Goal: Answer question/provide support

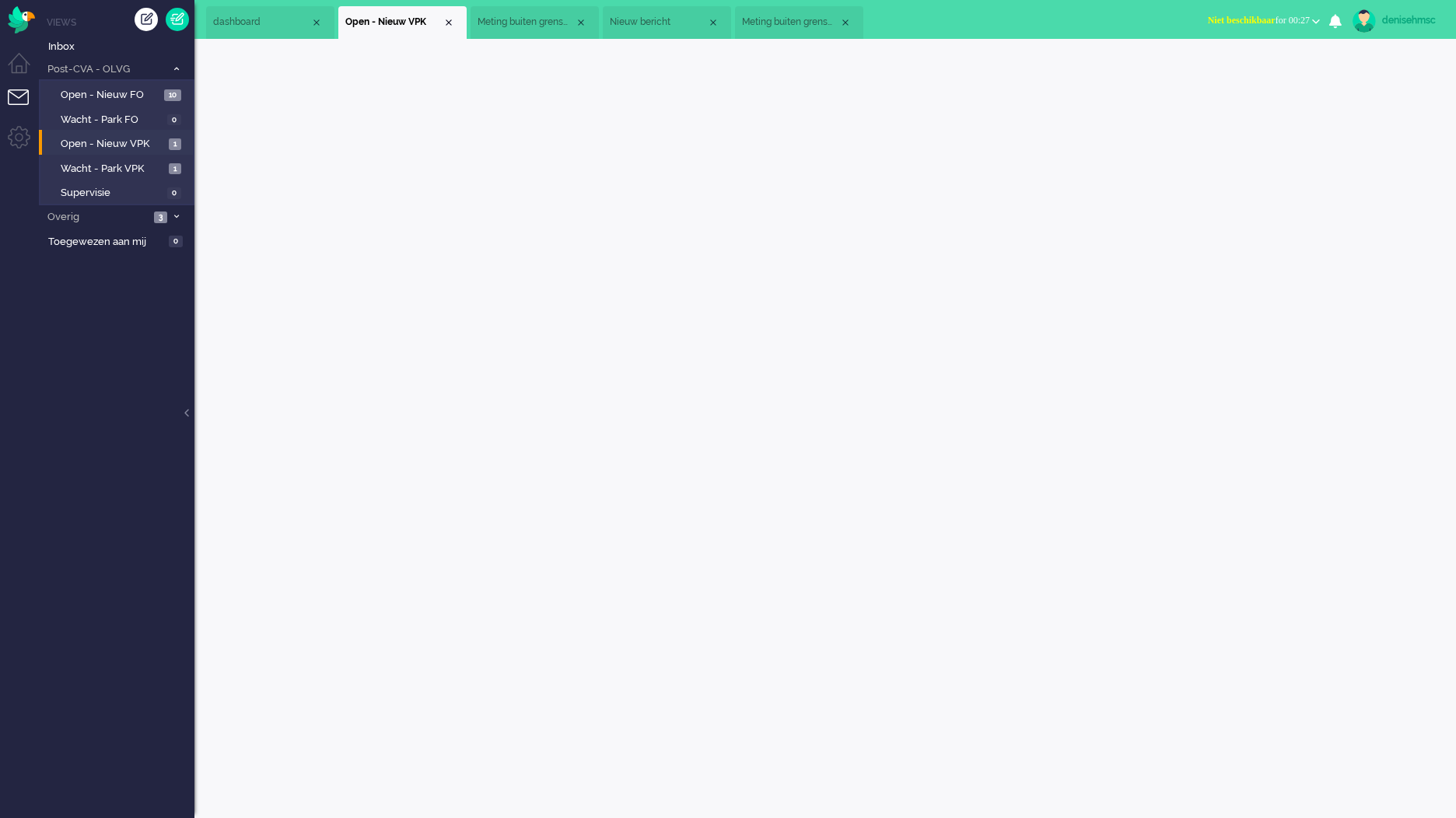
click at [137, 134] on li "Open - Nieuw VPK 1" at bounding box center [115, 142] width 154 height 25
click at [127, 142] on span "Open - Nieuw VPK" at bounding box center [113, 145] width 105 height 15
click at [137, 140] on span "Open - Nieuw VPK" at bounding box center [113, 145] width 105 height 15
click at [137, 138] on span "Open - Nieuw VPK" at bounding box center [113, 145] width 105 height 15
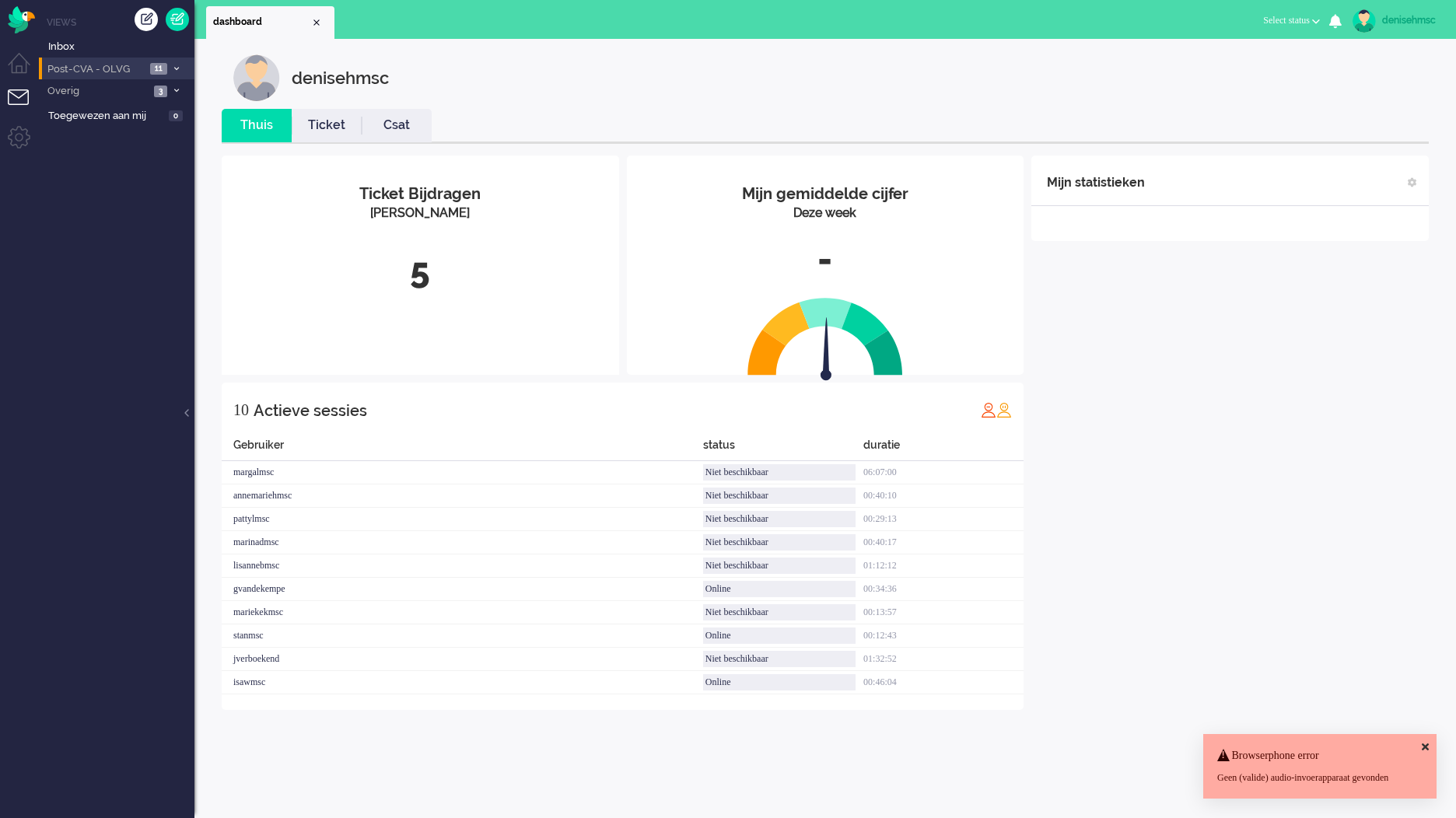
click at [145, 69] on span "Post-CVA - OLVG" at bounding box center [95, 69] width 100 height 15
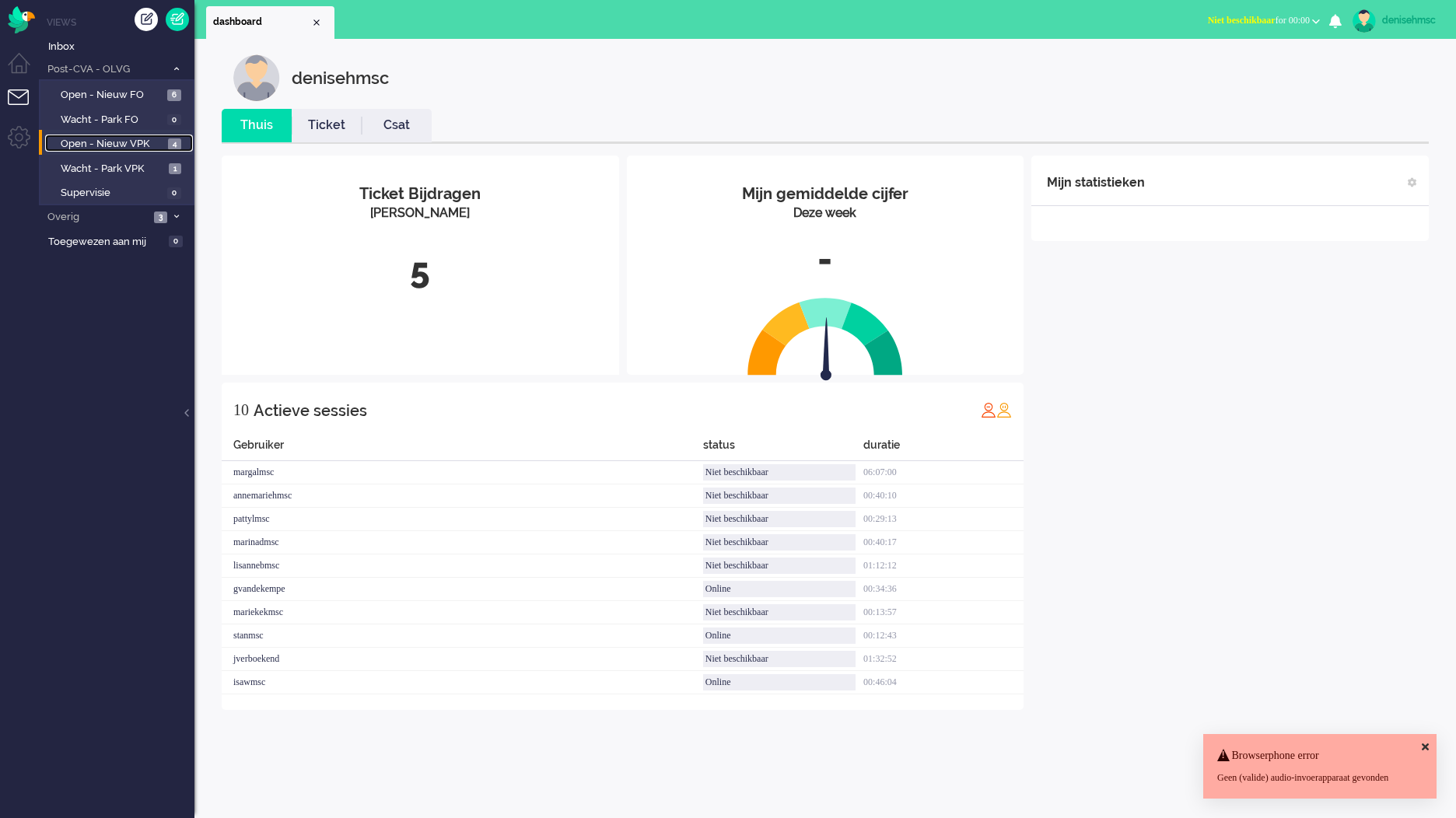
click at [156, 143] on span "Open - Nieuw VPK" at bounding box center [113, 145] width 104 height 15
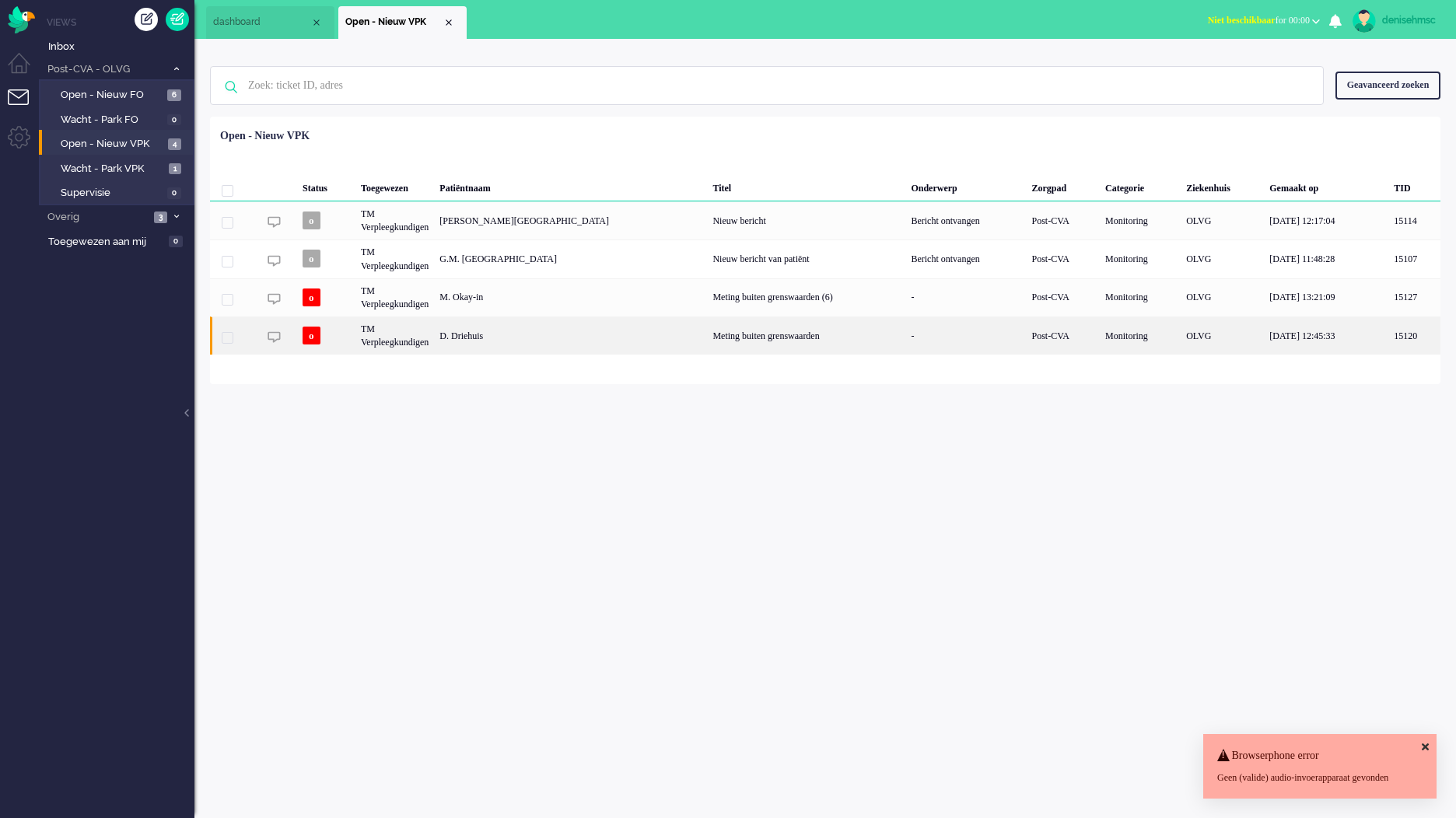
click at [534, 349] on div "D. Driehuis" at bounding box center [570, 335] width 273 height 38
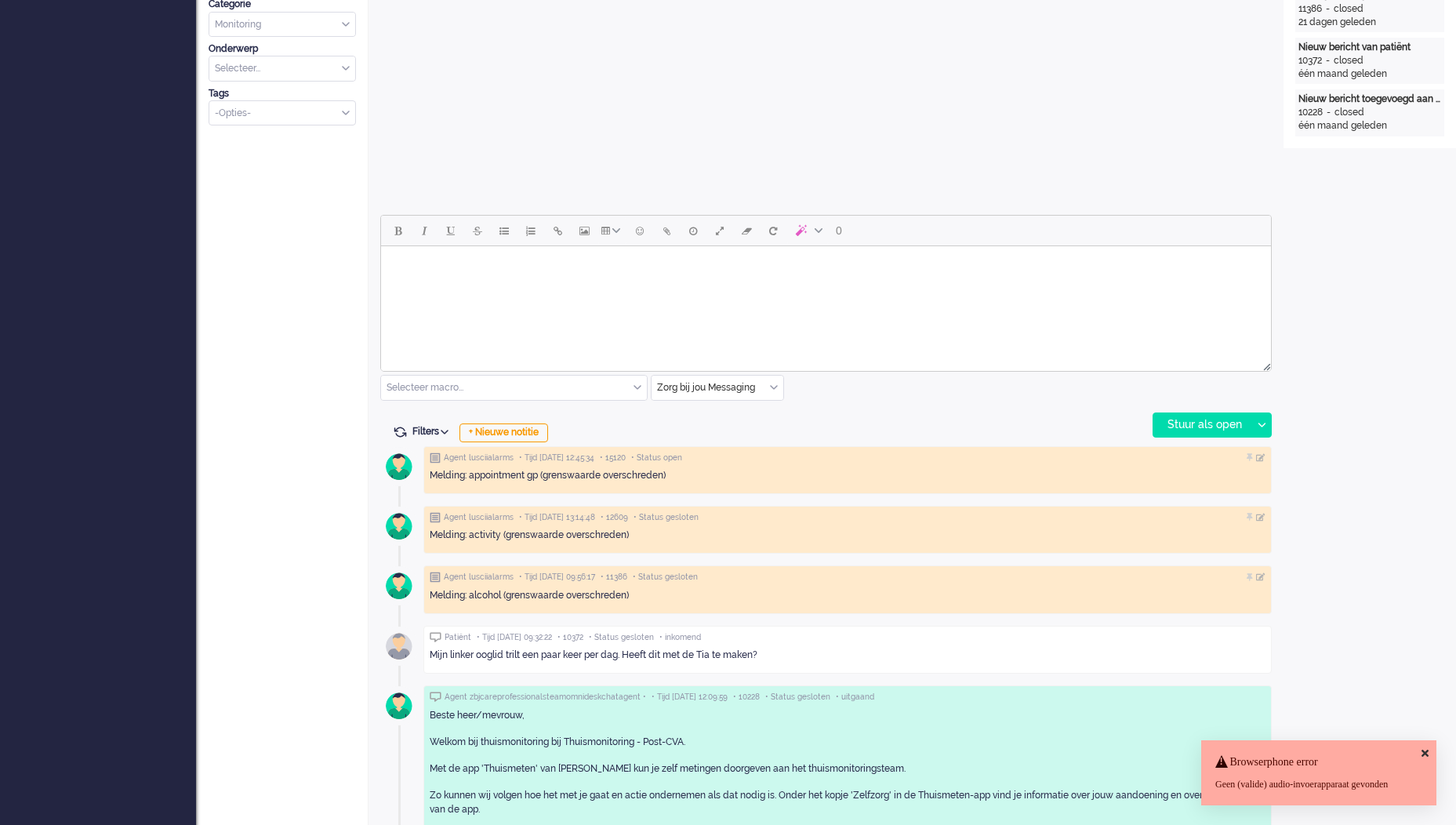
scroll to position [549, 0]
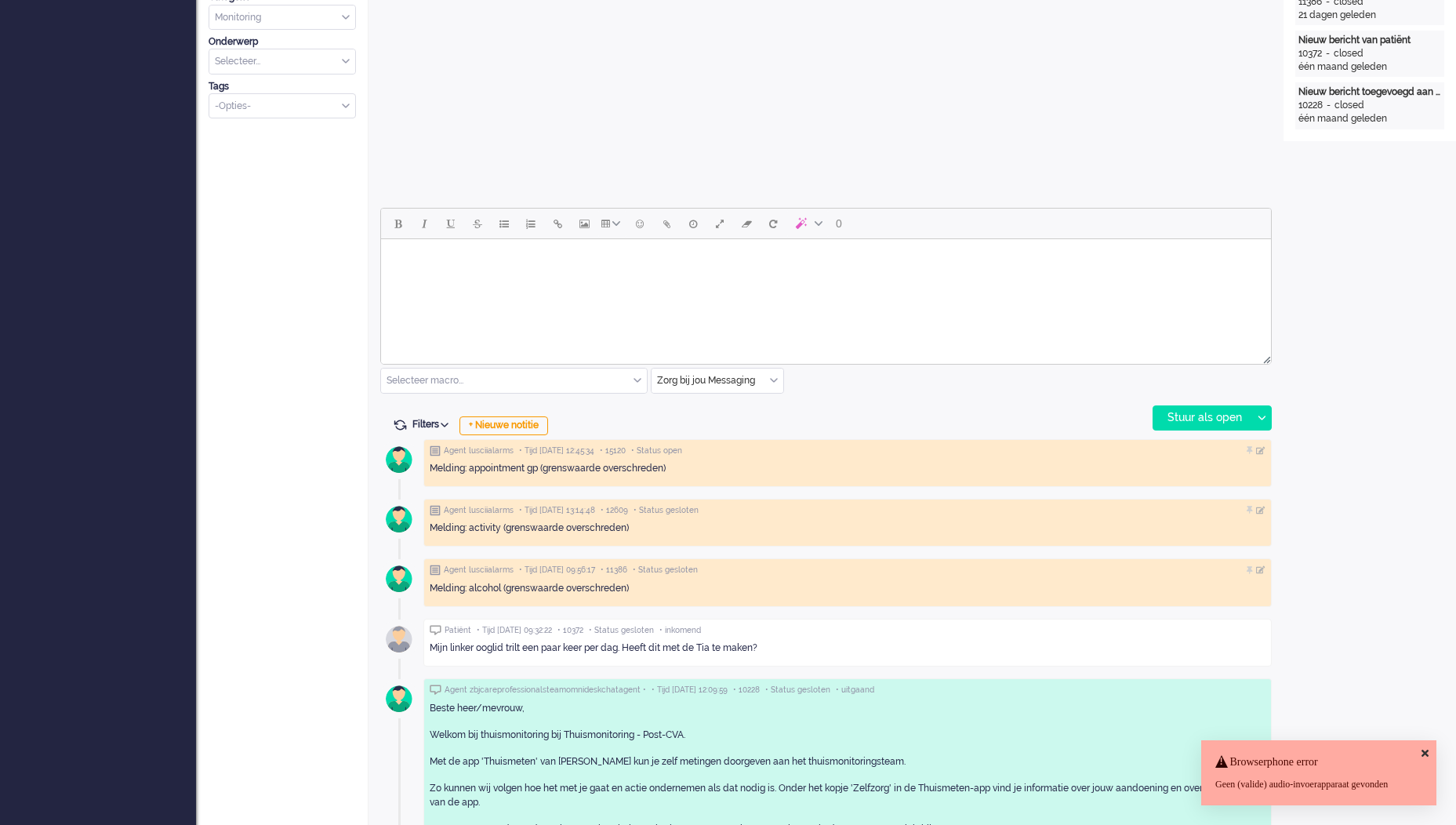
click at [615, 280] on html at bounding box center [826, 259] width 890 height 40
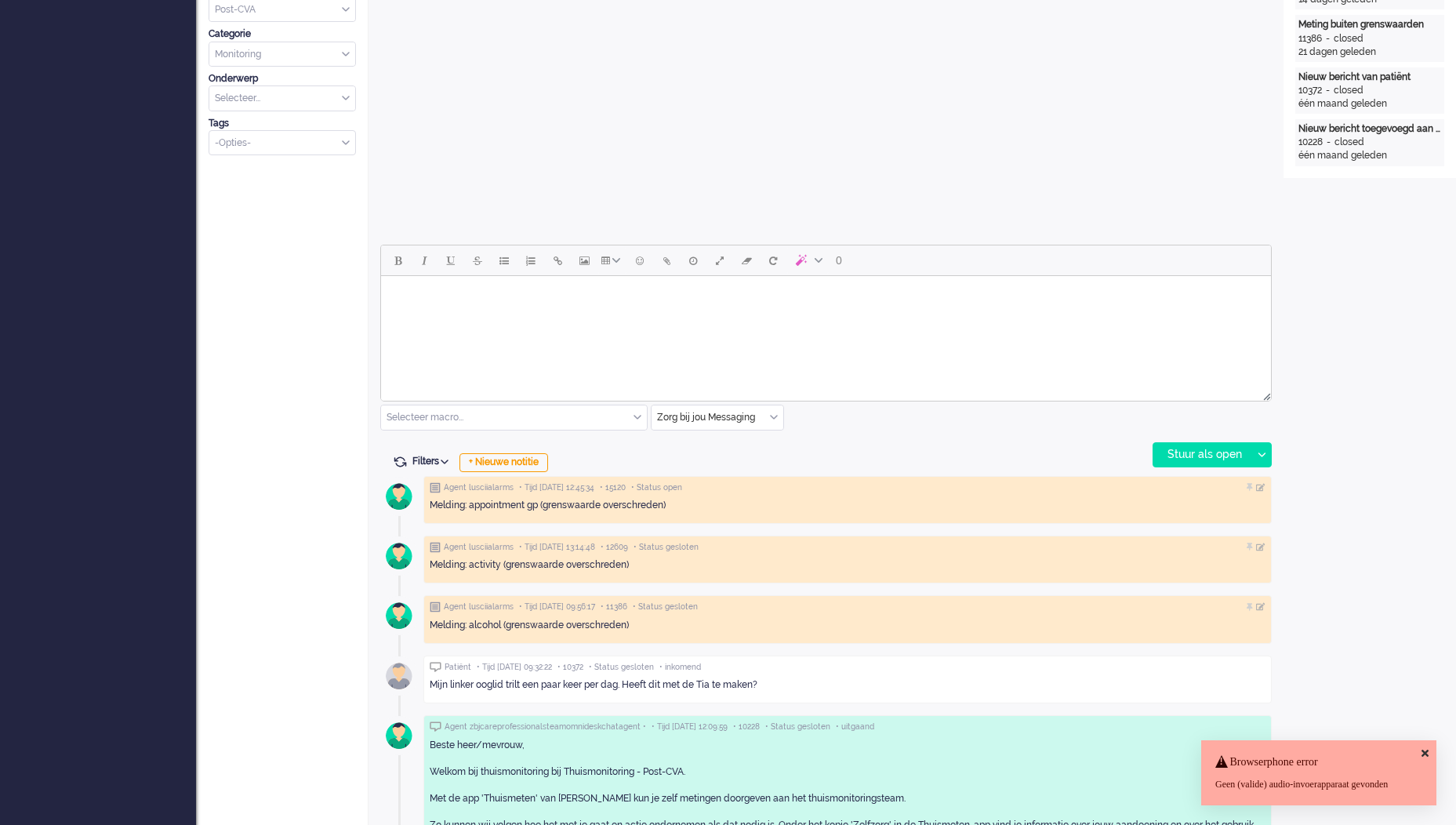
scroll to position [518, 0]
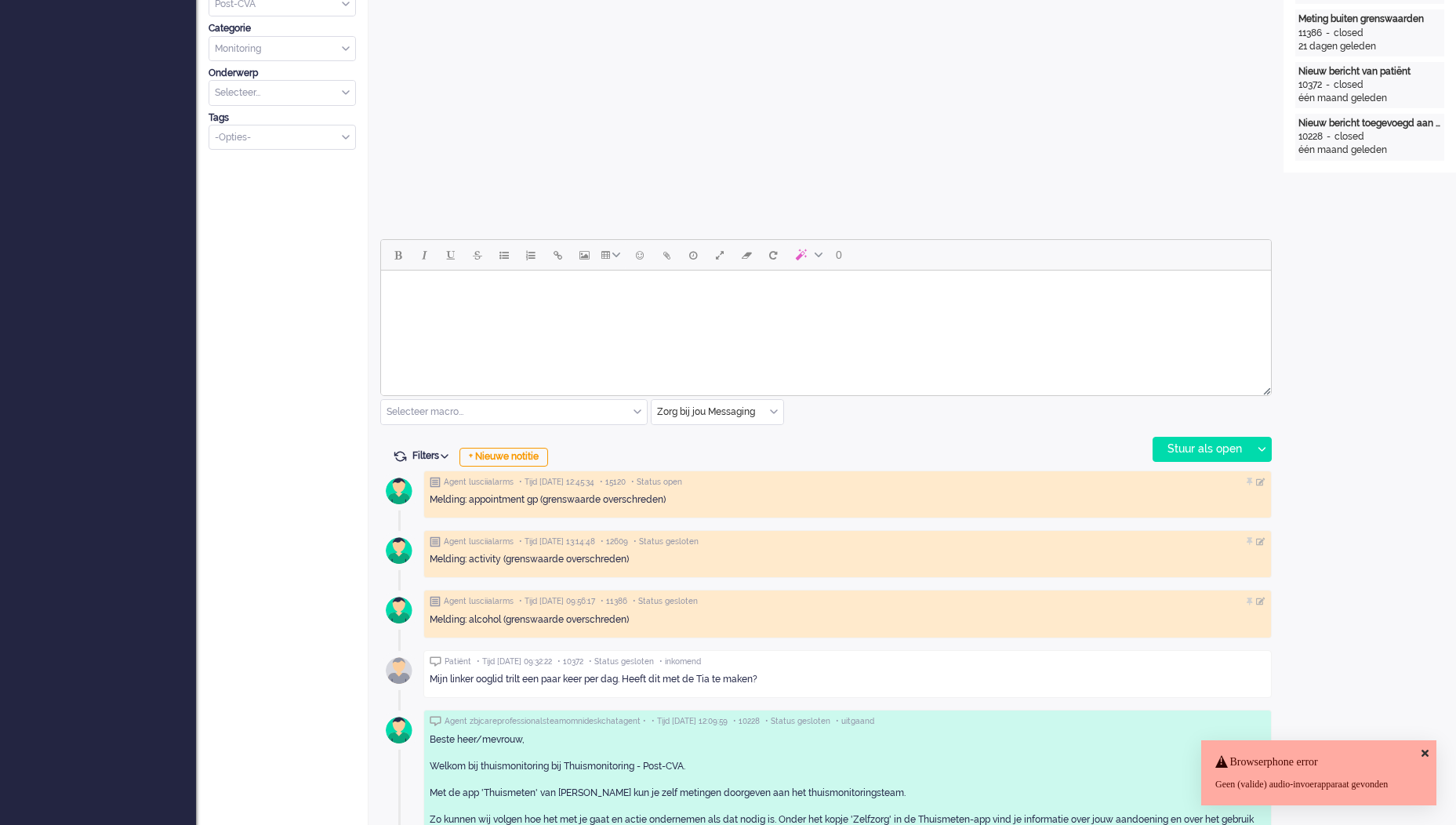
click at [589, 310] on html at bounding box center [826, 291] width 890 height 40
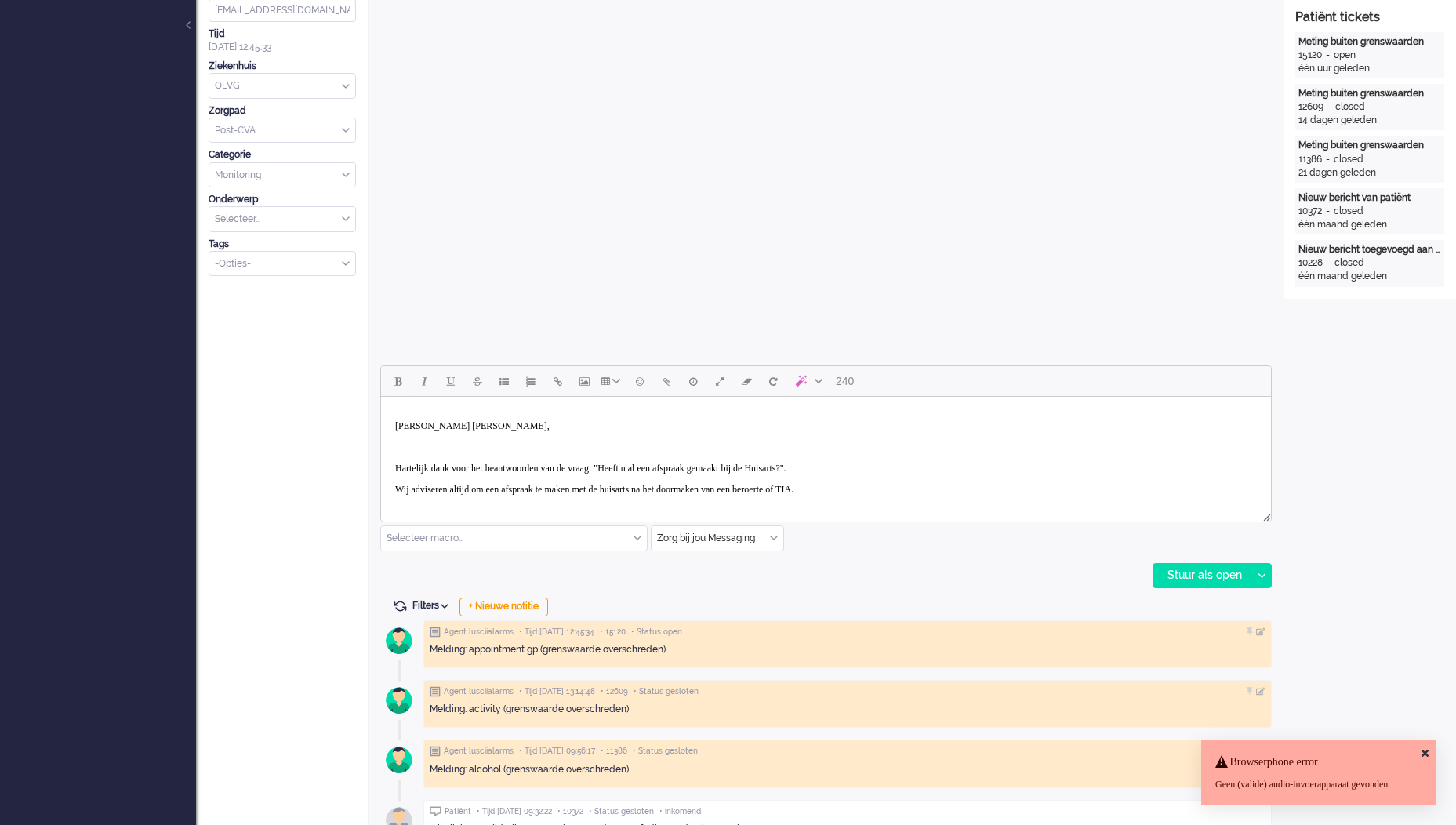
scroll to position [392, 0]
drag, startPoint x: 930, startPoint y: 482, endPoint x: 863, endPoint y: 485, distance: 67.1
click at [930, 483] on p "Wij adviseren altijd om een afspraak te maken met de huisarts na het doormaken …" at bounding box center [826, 489] width 862 height 12
click at [398, 486] on p "Wij adviseren altijd om een afspraak te maken met de huisarts na het doormaken …" at bounding box center [826, 489] width 862 height 12
click at [963, 486] on p "Wij adviseren altijd om een afspraak te maken met de huisarts na het doormaken …" at bounding box center [826, 489] width 862 height 12
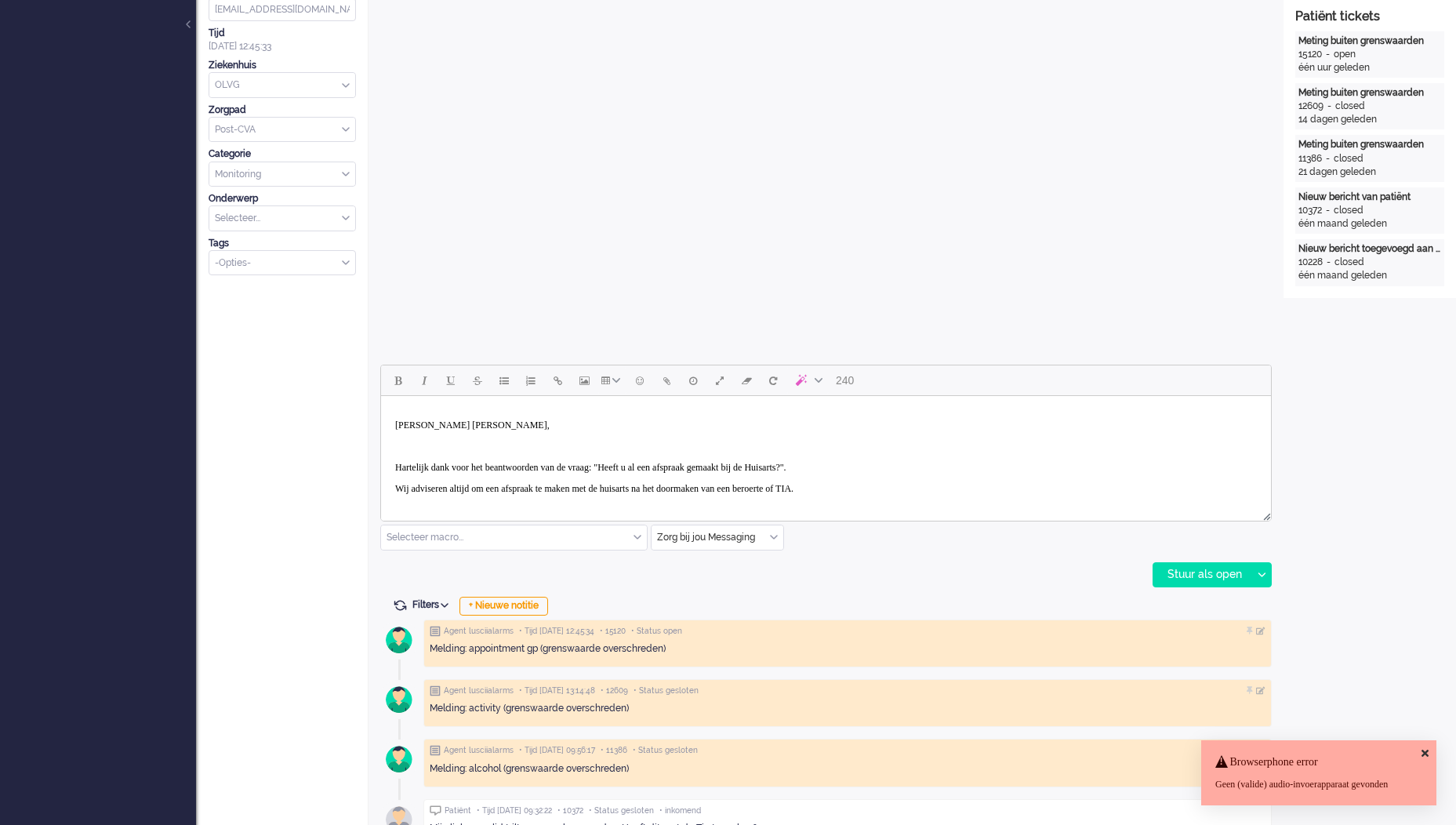
click at [969, 483] on p "Wij adviseren altijd om een afspraak te maken met de huisarts na het doormaken …" at bounding box center [826, 489] width 862 height 12
click at [900, 484] on p "Wij adviseren altijd om een afspraak te maken met de huisarts na het doormaken …" at bounding box center [826, 489] width 862 height 12
click at [574, 463] on p "Hartelijk dank voor het beantwoorden van de vraag: "Heeft u al een afspraak gem…" at bounding box center [826, 468] width 862 height 12
click at [1149, 489] on p "Wij adviseren altijd om een afspraak te maken met de huisarts na het doormaken …" at bounding box center [826, 495] width 862 height 24
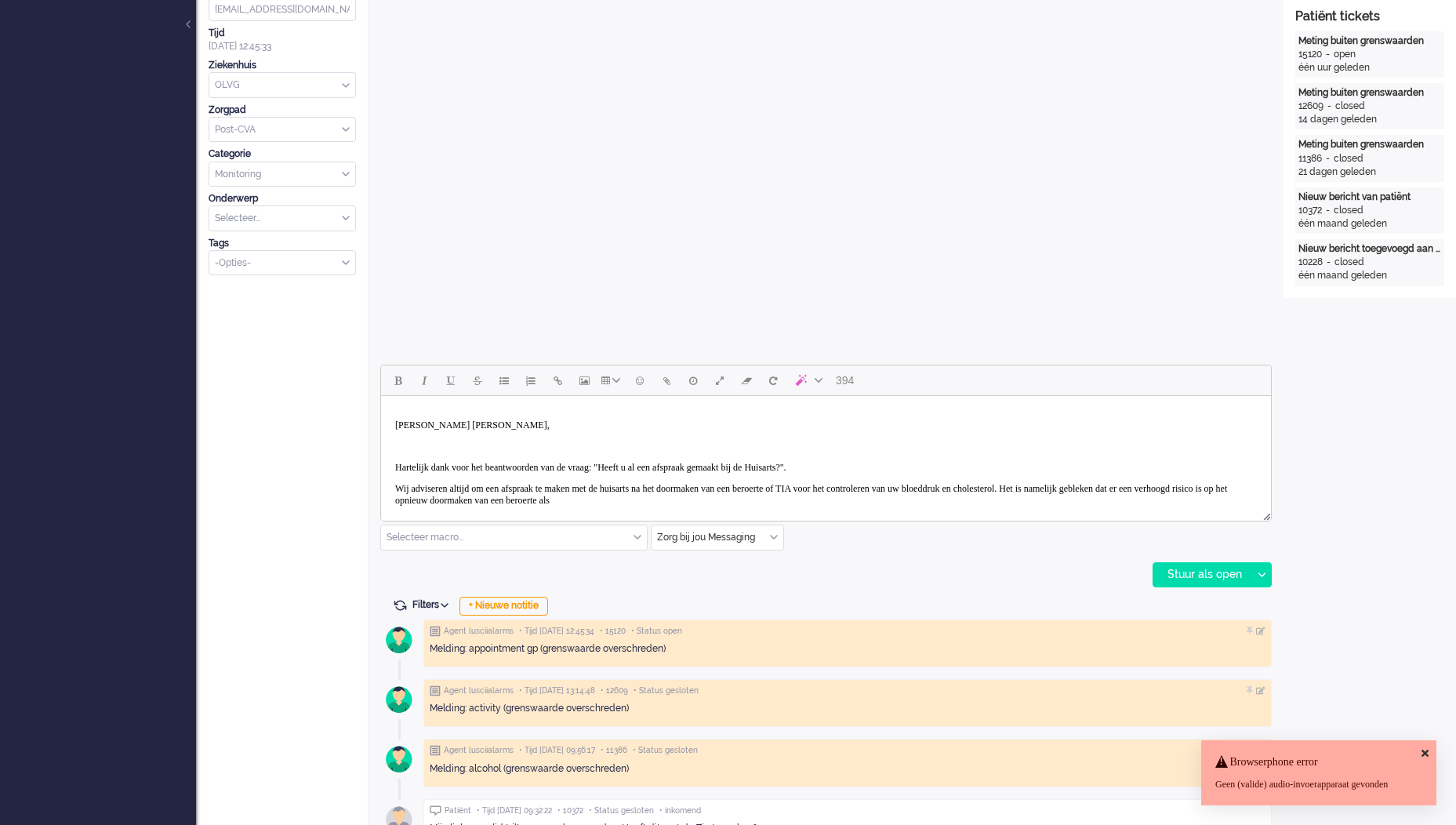
click at [904, 499] on p "Wij adviseren altijd om een afspraak te maken met de huisarts na het doormaken …" at bounding box center [826, 495] width 862 height 24
click at [1062, 500] on p "Wij adviseren altijd om een afspraak te maken met de huisarts na het doormaken …" at bounding box center [826, 495] width 862 height 24
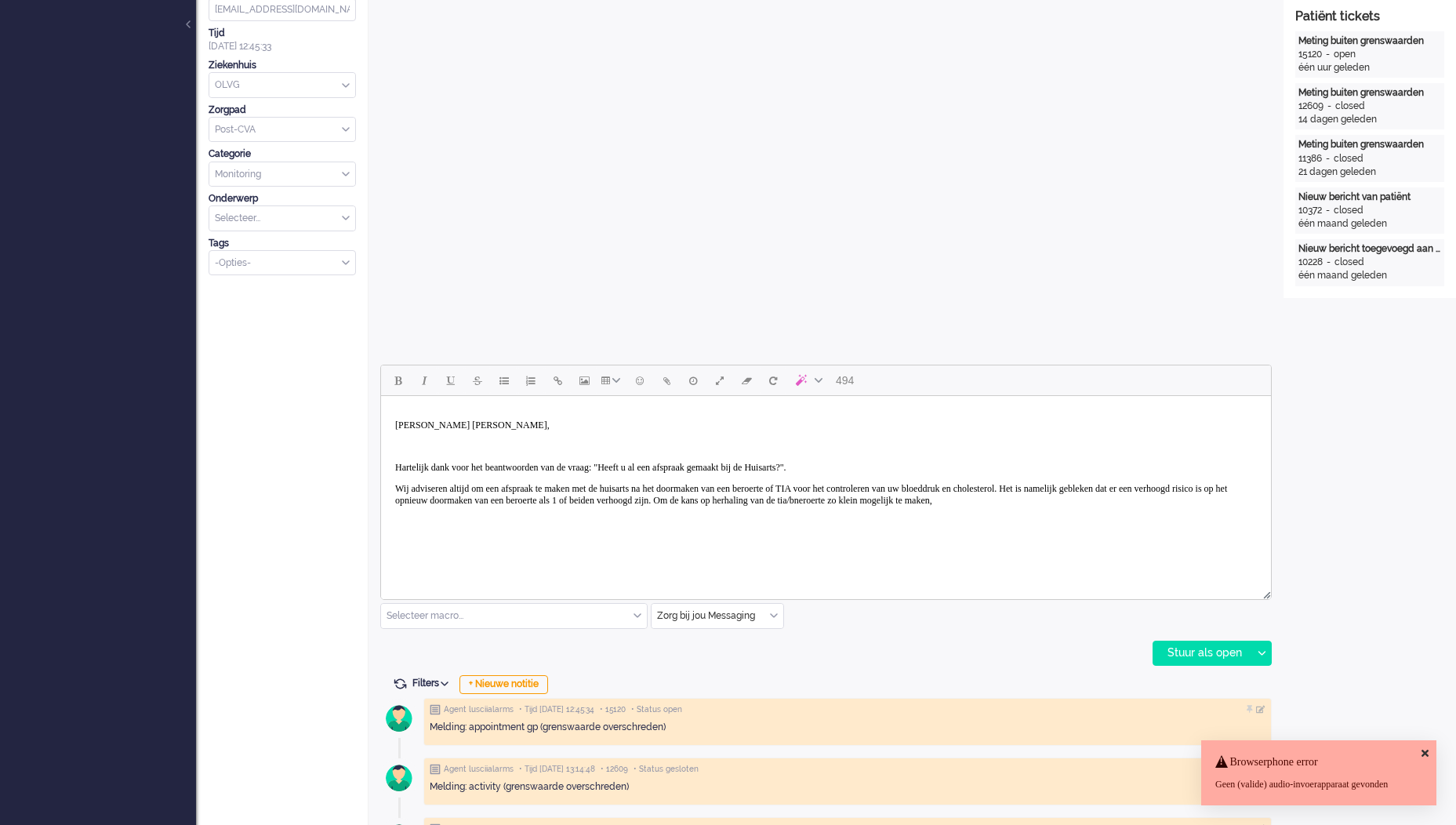
drag, startPoint x: 1266, startPoint y: 518, endPoint x: 1266, endPoint y: 599, distance: 81.0
click at [521, 507] on p "Wij adviseren altijd om een afspraak te maken met de huisarts na het doormaken …" at bounding box center [826, 495] width 862 height 24
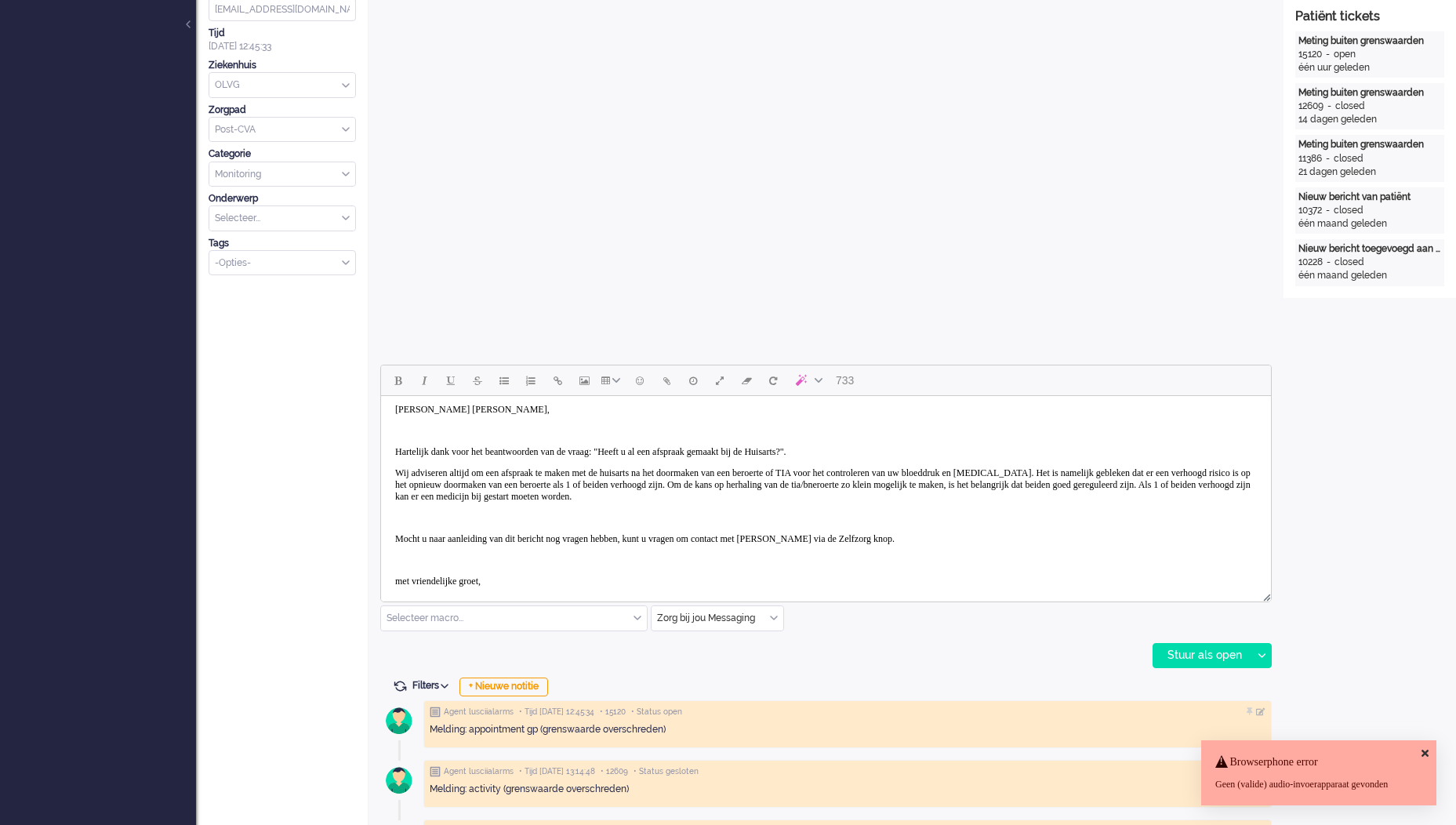
scroll to position [37, 0]
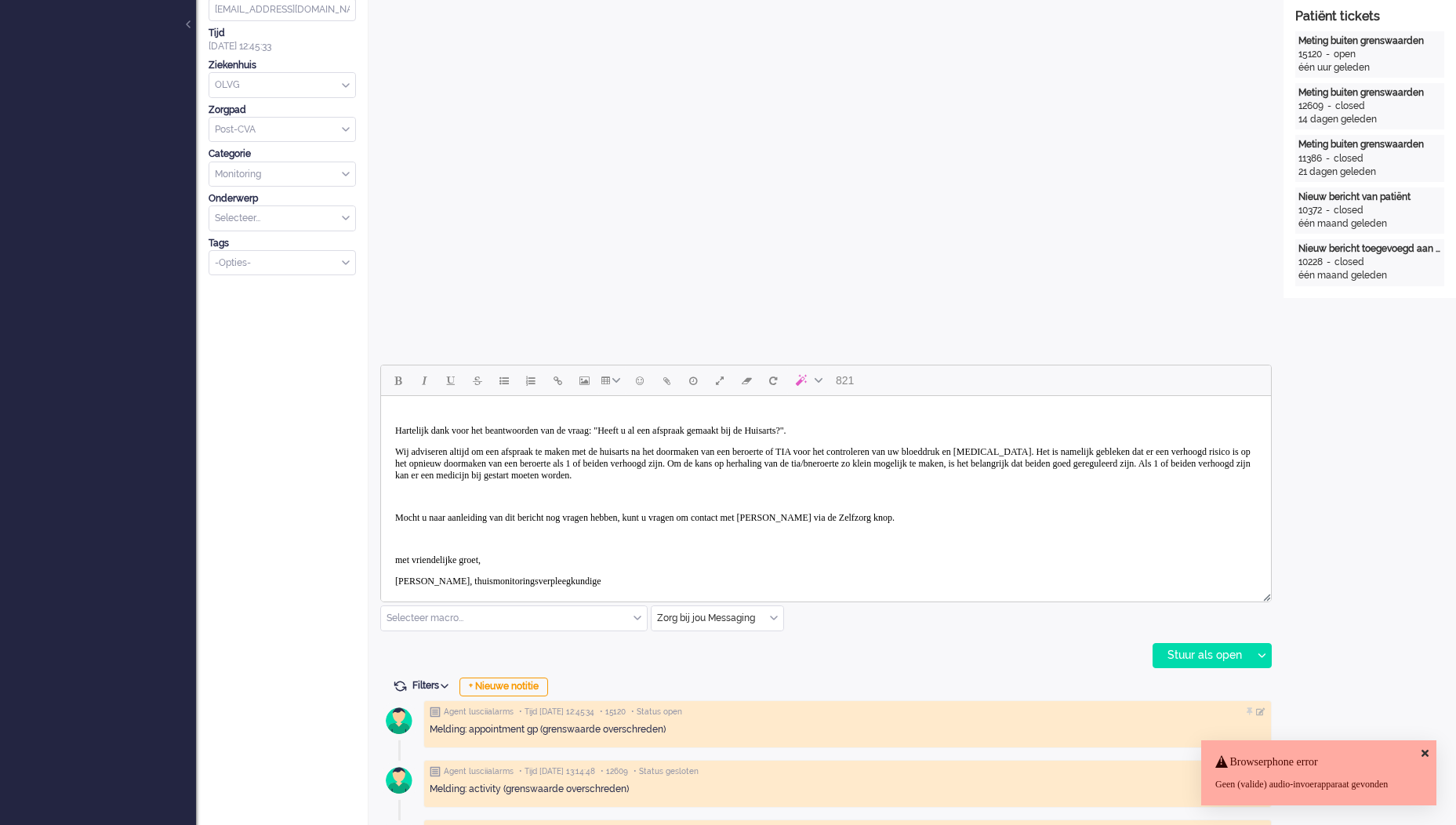
click at [1120, 463] on p "Wij adviseren altijd om een afspraak te maken met de huisarts na het doormaken …" at bounding box center [826, 464] width 862 height 35
click at [1117, 475] on p "Wij adviseren altijd om een afspraak te maken met de huisarts na het doormaken …" at bounding box center [826, 464] width 862 height 35
click at [946, 505] on body "Goedemiddag meneer Driehuis, Hartelijk dank voor het beantwoorden van de vraag:…" at bounding box center [826, 485] width 877 height 239
click at [1027, 490] on p "Rich Text Area. Press ALT-0 for help." at bounding box center [826, 496] width 862 height 12
click at [1076, 478] on p "Wij adviseren altijd om een afspraak te maken met de huisarts na het doormaken …" at bounding box center [826, 464] width 862 height 35
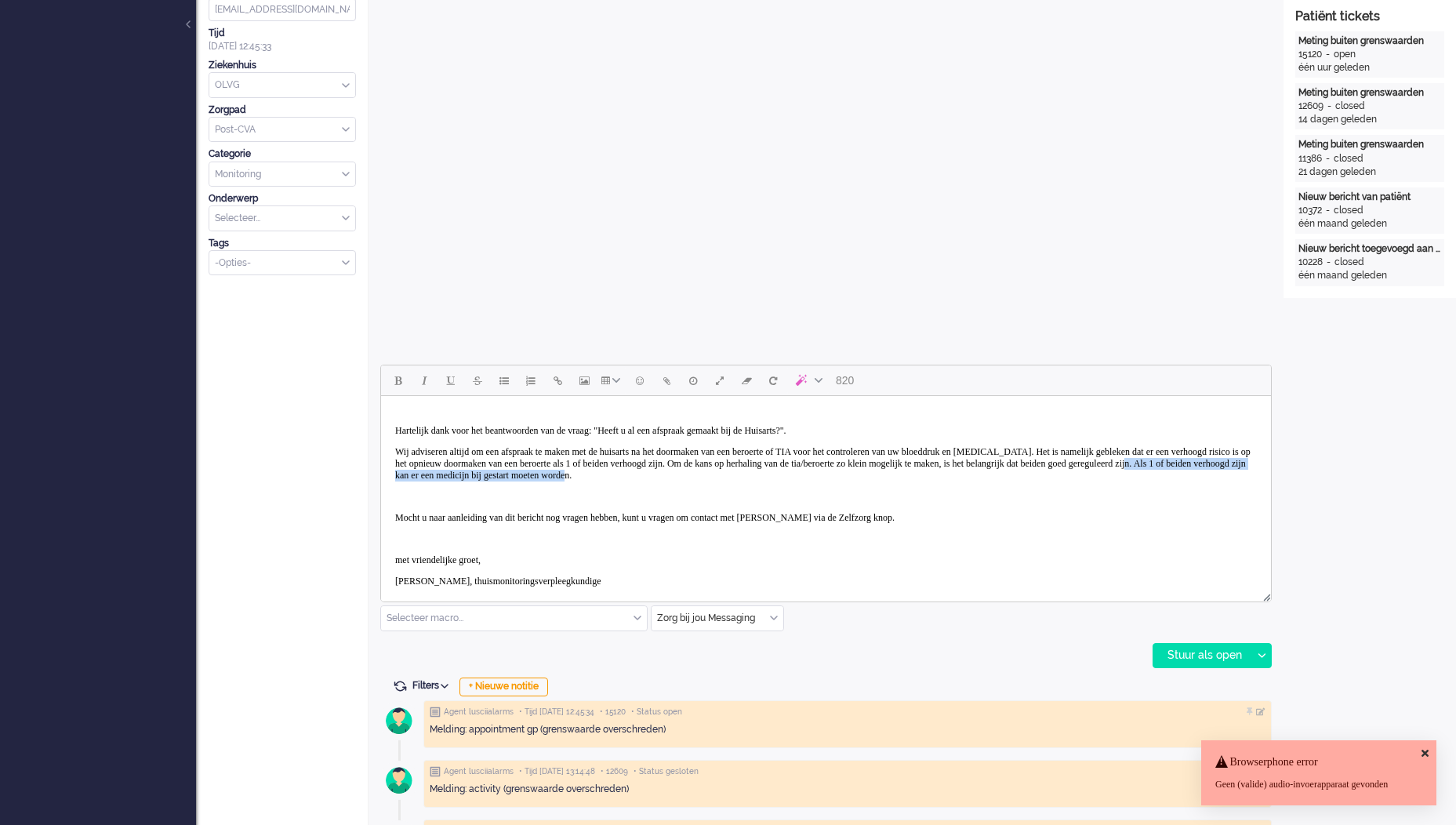
drag, startPoint x: 1076, startPoint y: 475, endPoint x: 688, endPoint y: 479, distance: 388.0
click at [688, 479] on p "Wij adviseren altijd om een afspraak te maken met de huisarts na het doormaken …" at bounding box center [826, 464] width 862 height 35
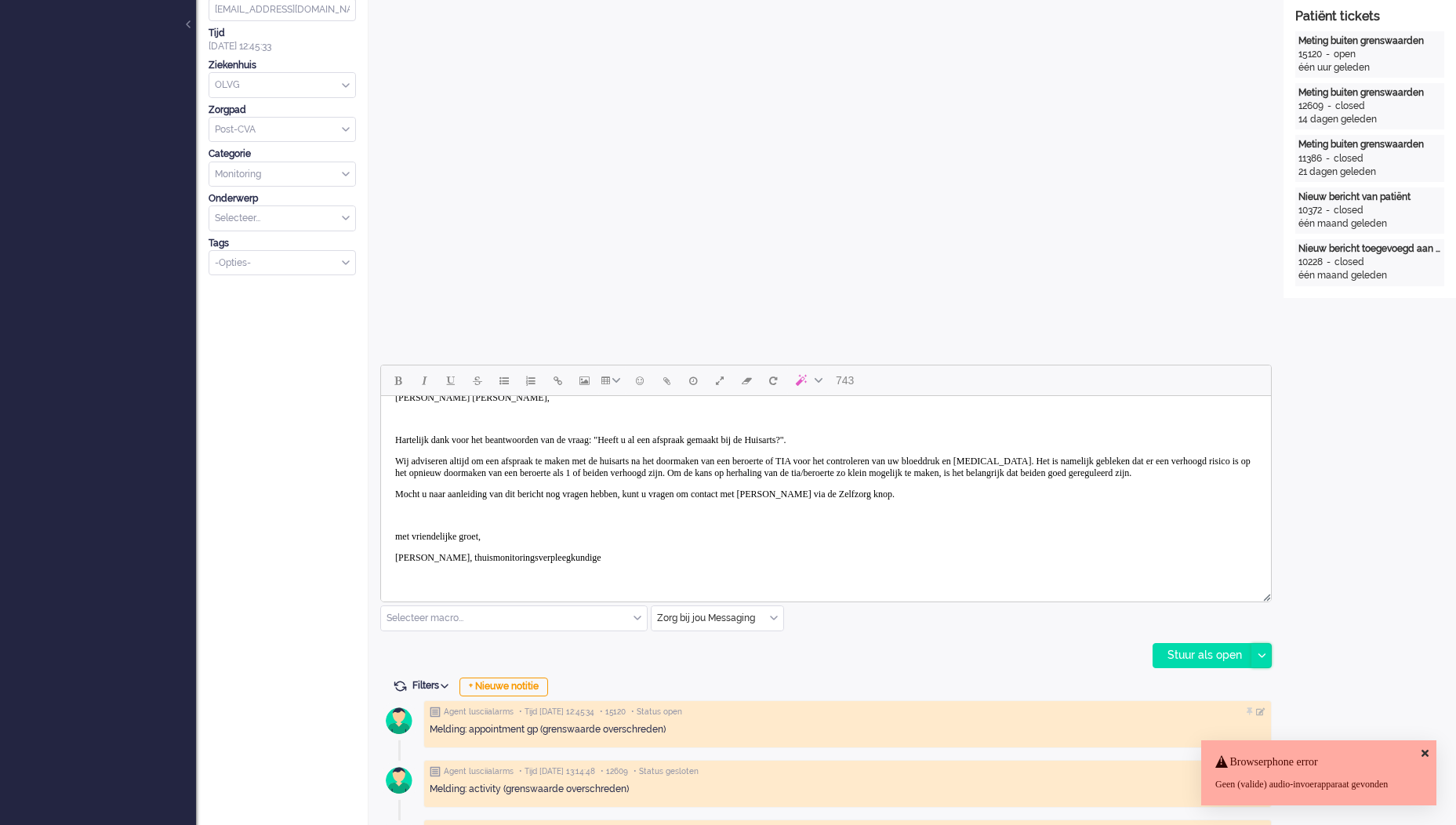
click at [1261, 654] on icon at bounding box center [1262, 655] width 8 height 5
click at [1428, 748] on icon at bounding box center [1426, 753] width 7 height 10
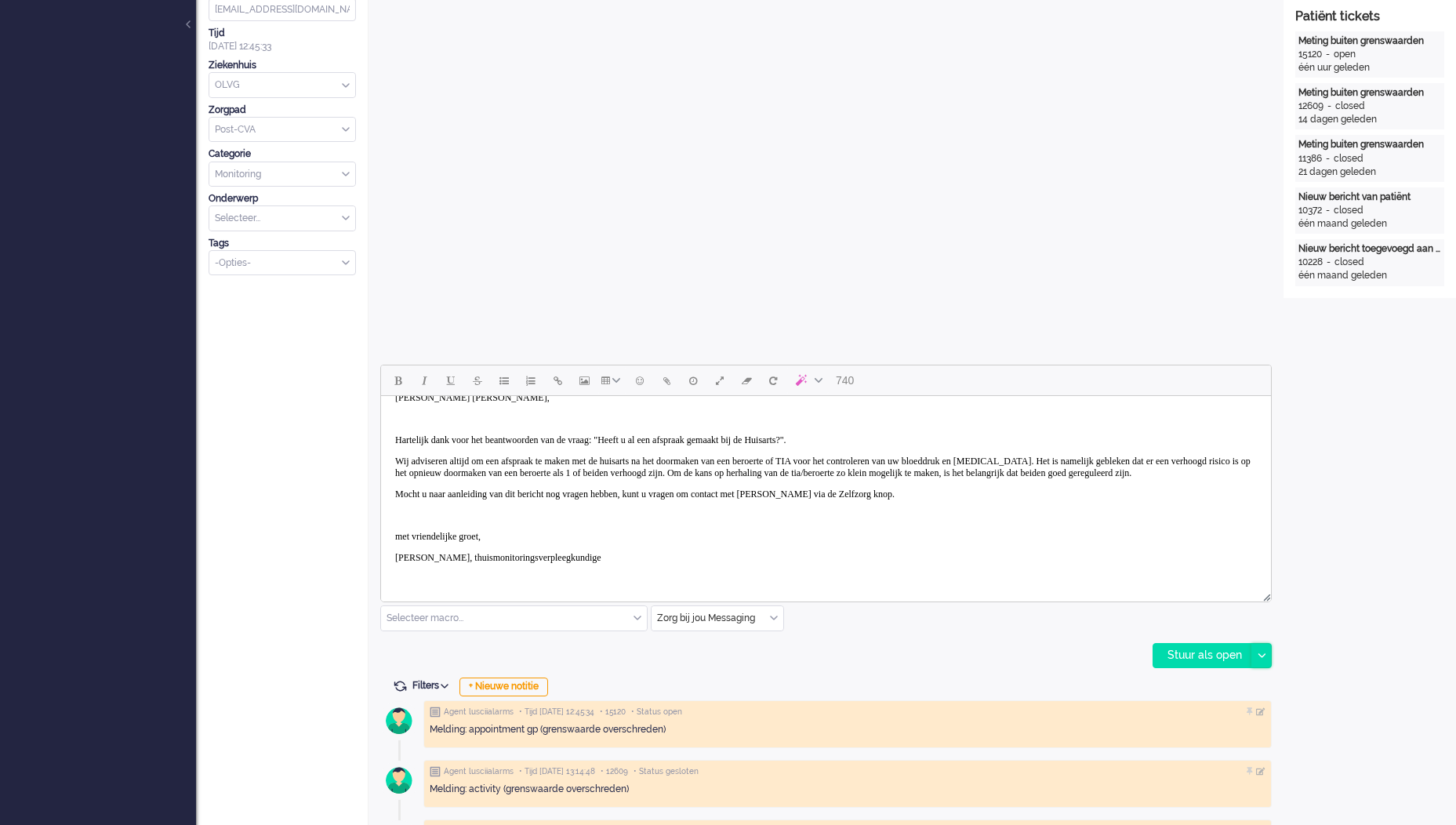
click at [1265, 658] on div at bounding box center [1261, 655] width 19 height 24
click at [1240, 724] on div "Stuur als opgelost" at bounding box center [1219, 726] width 129 height 16
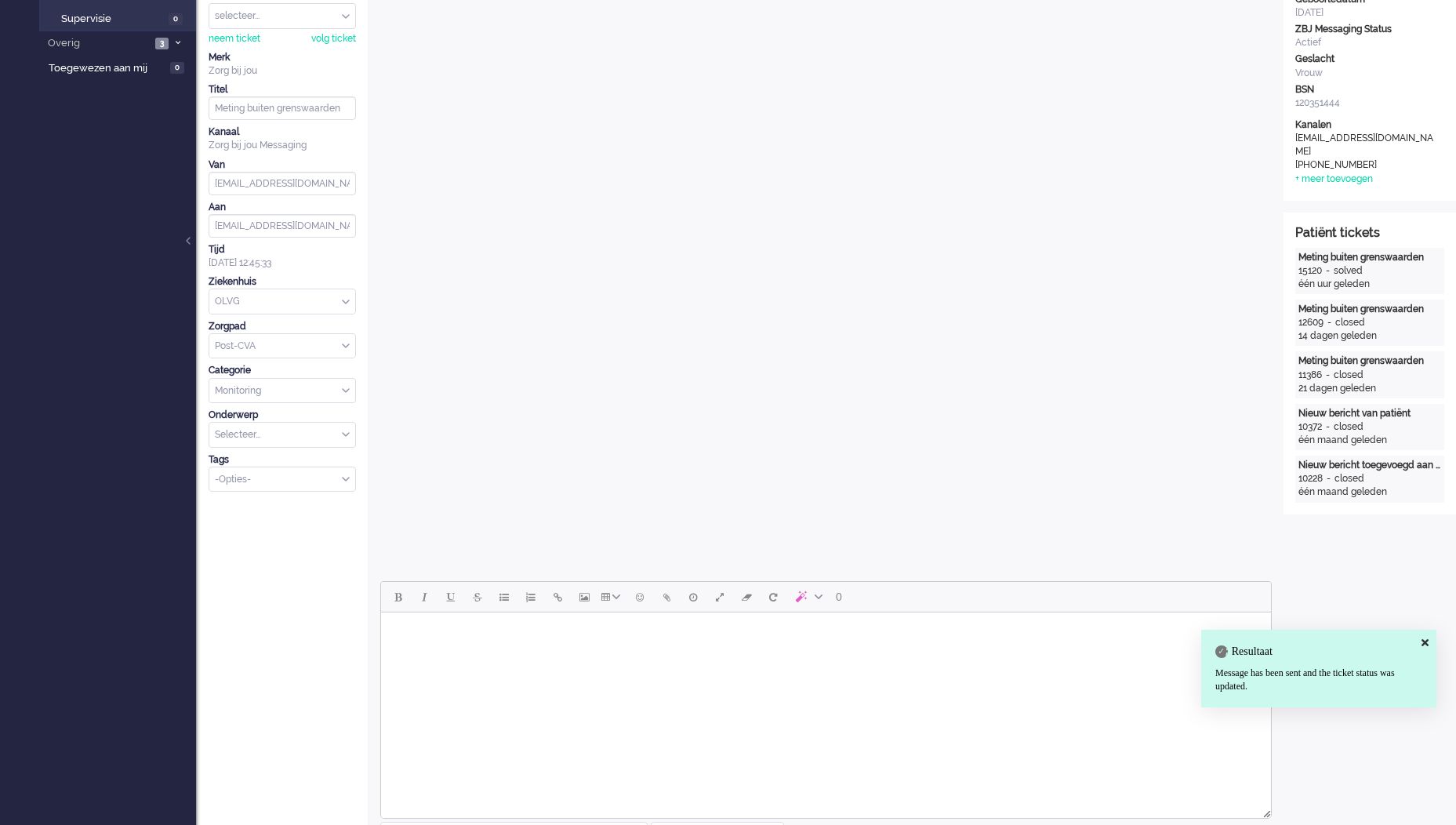
scroll to position [0, 0]
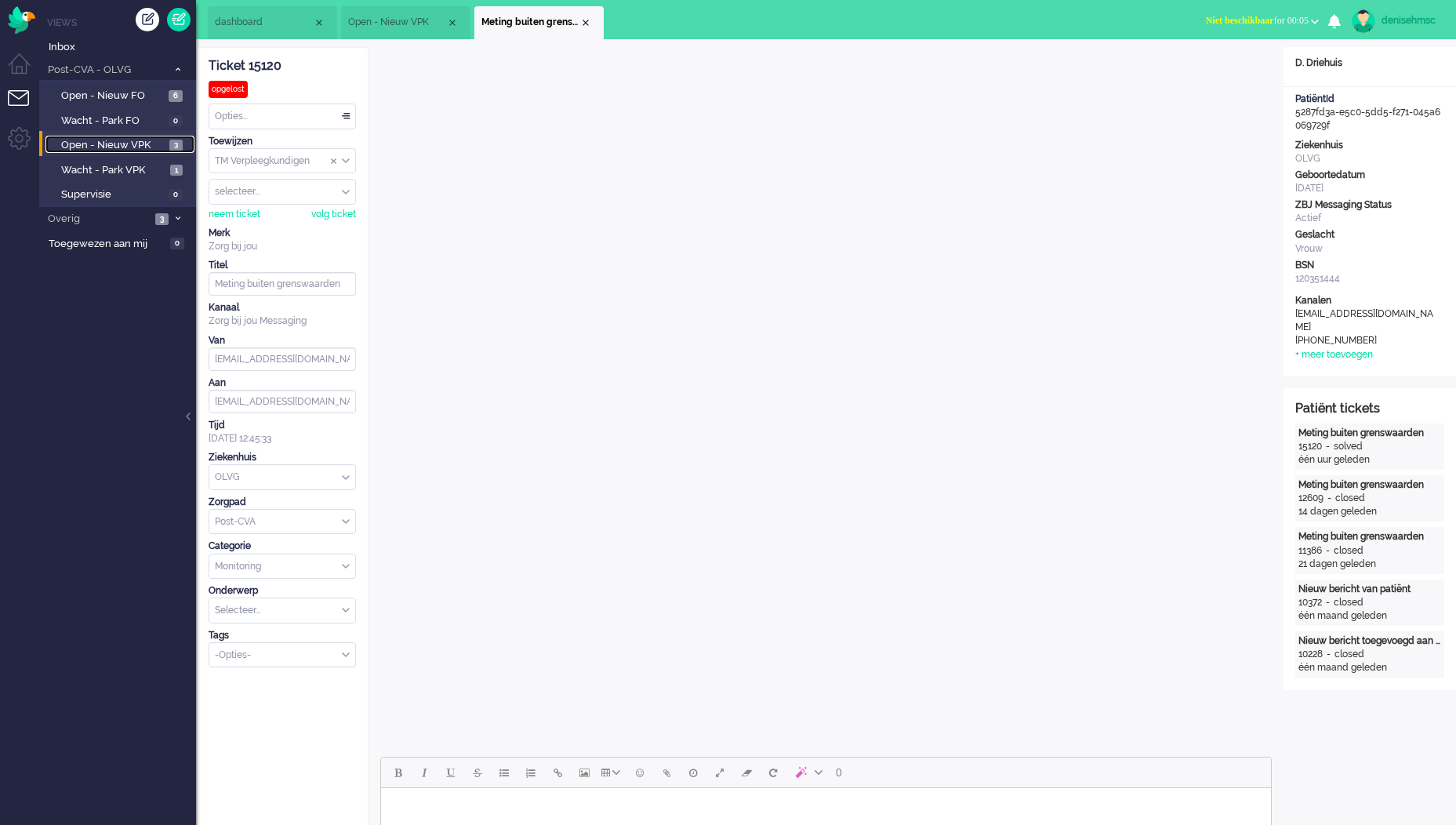
click at [149, 149] on span "Open - Nieuw VPK" at bounding box center [114, 146] width 105 height 15
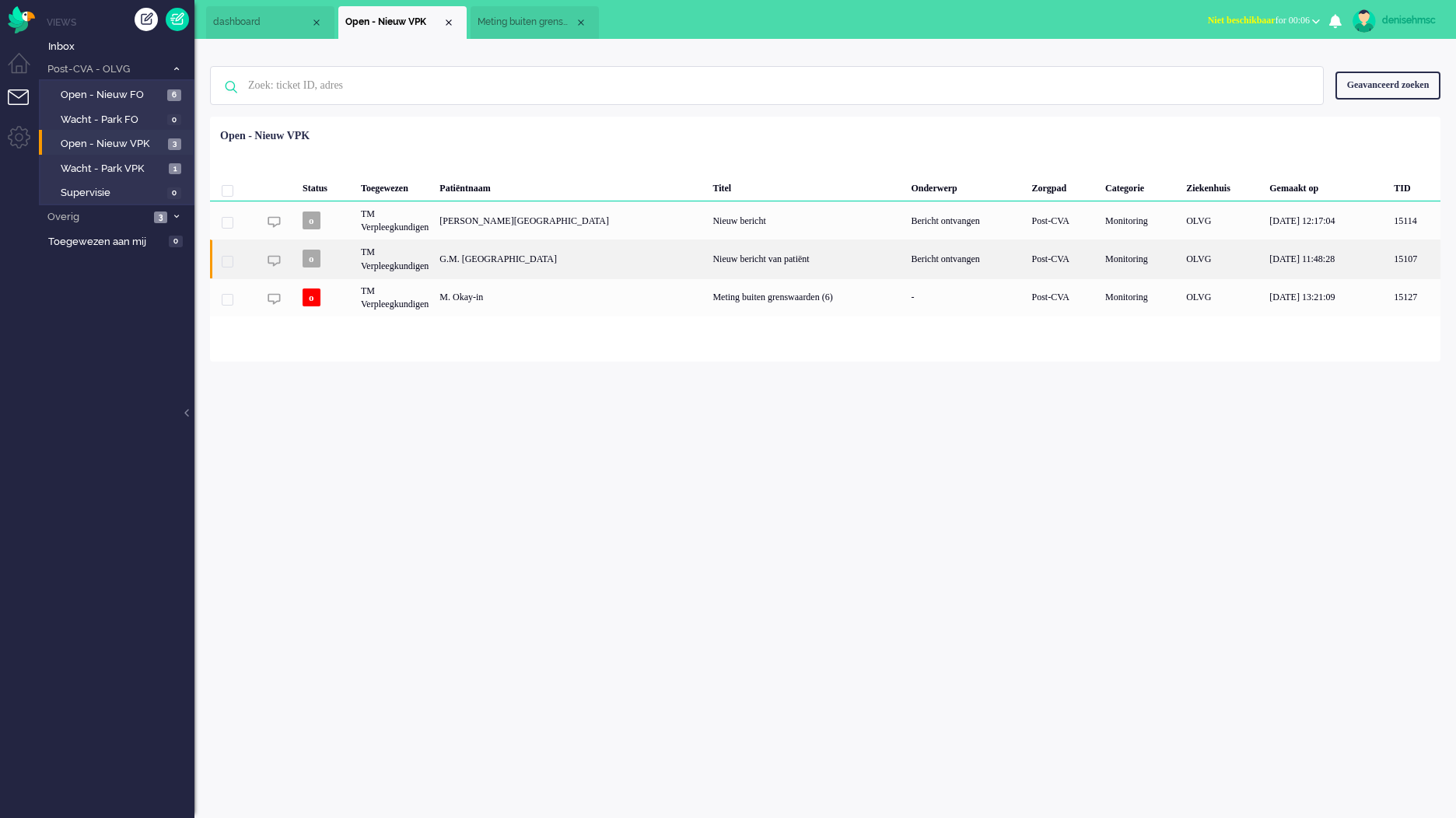
click at [434, 255] on div "TM Verpleegkundigen" at bounding box center [395, 258] width 78 height 38
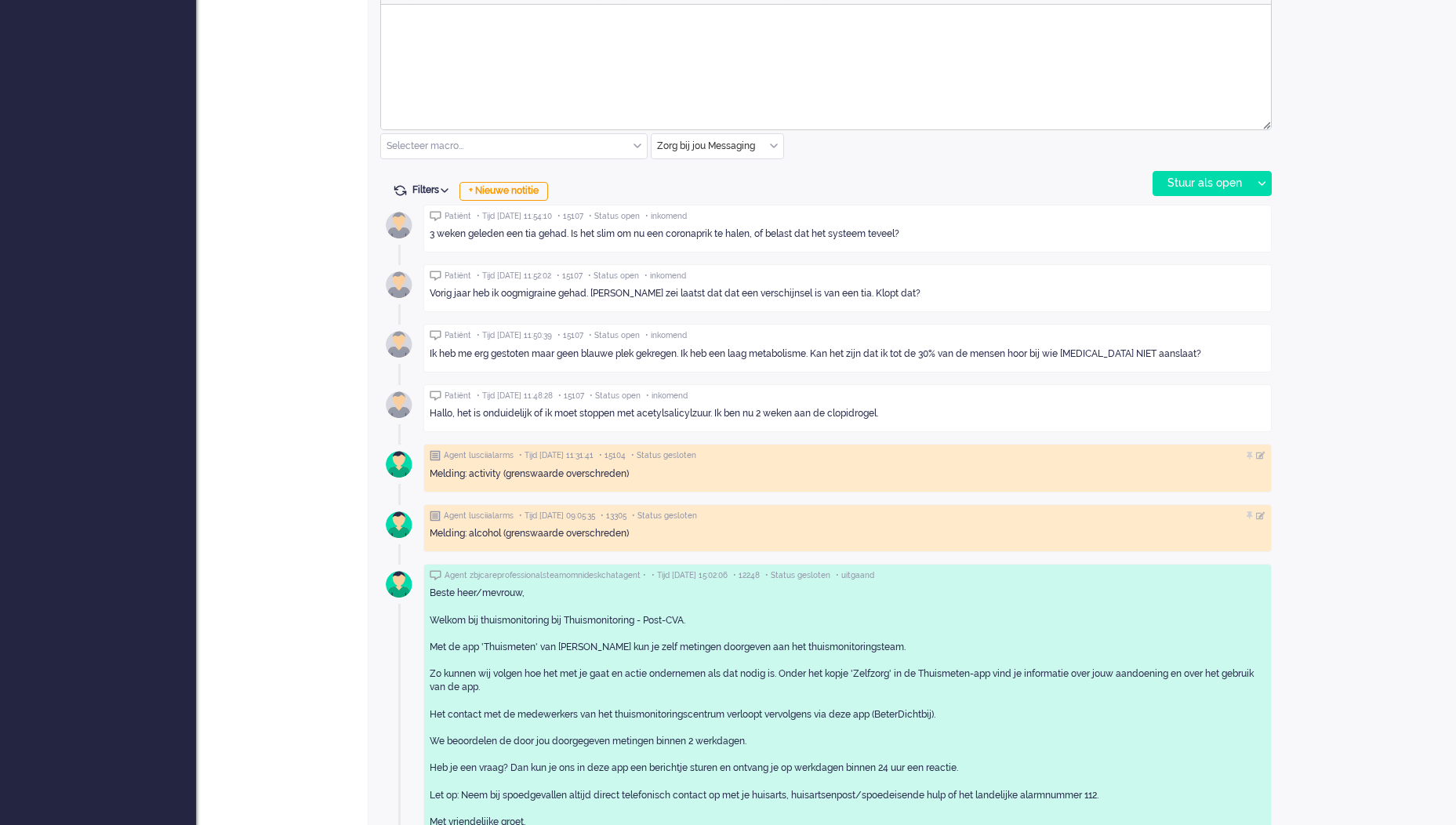
scroll to position [784, 0]
click at [747, 236] on div "3 weken geleden een tia gehad. Is het slim om nu een coronaprik te halen, of be…" at bounding box center [848, 233] width 836 height 14
drag, startPoint x: 904, startPoint y: 235, endPoint x: 428, endPoint y: 230, distance: 476.0
click at [428, 230] on div "Patiënt • Tijd [DATE] 11:54:10 • 15107 • Status open • inkomend 3 weken geleden…" at bounding box center [848, 227] width 849 height 48
click at [714, 234] on div "3 weken geleden een tia gehad. Is het slim om nu een coronaprik te halen, of be…" at bounding box center [848, 233] width 836 height 14
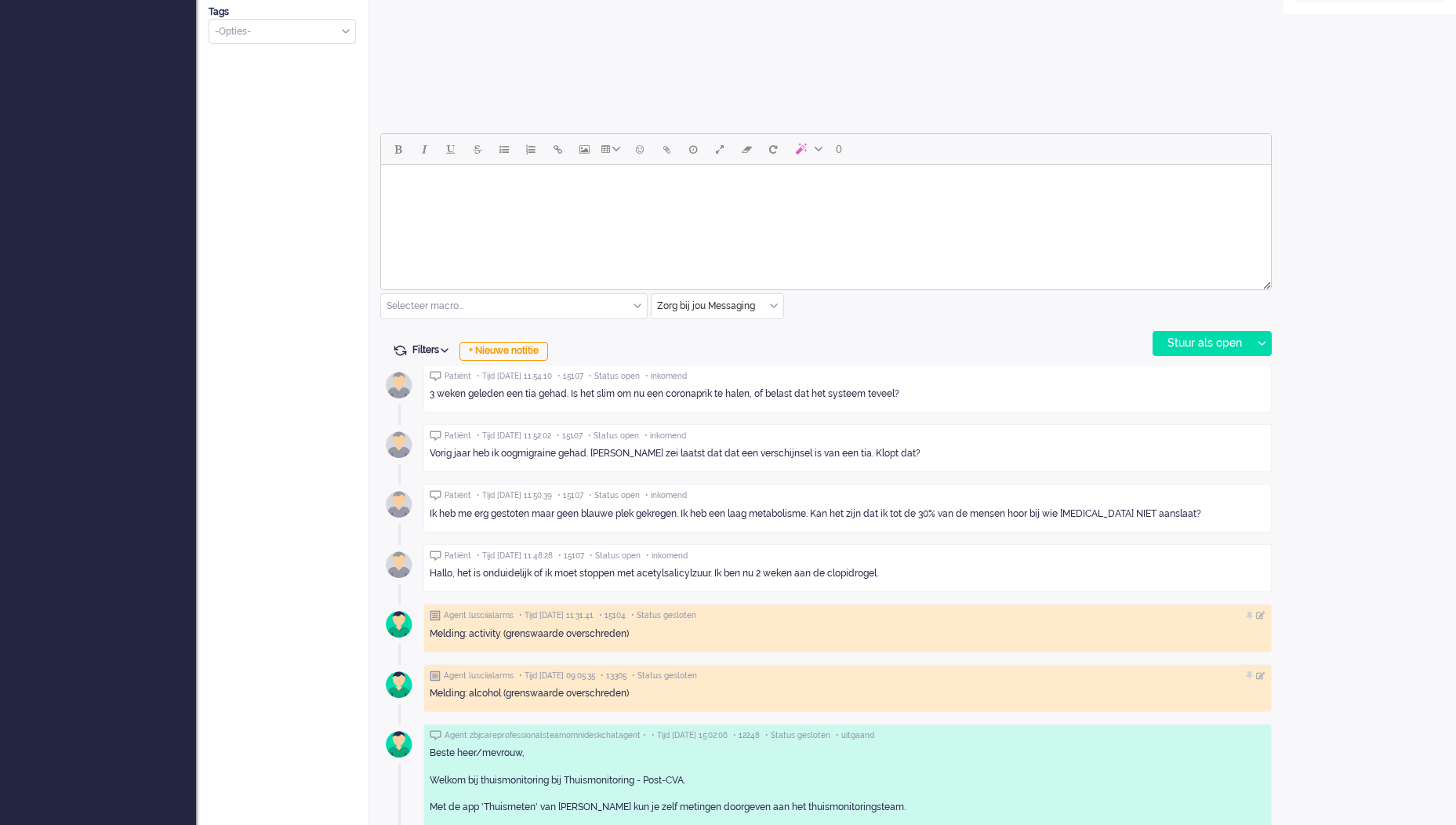
scroll to position [627, 0]
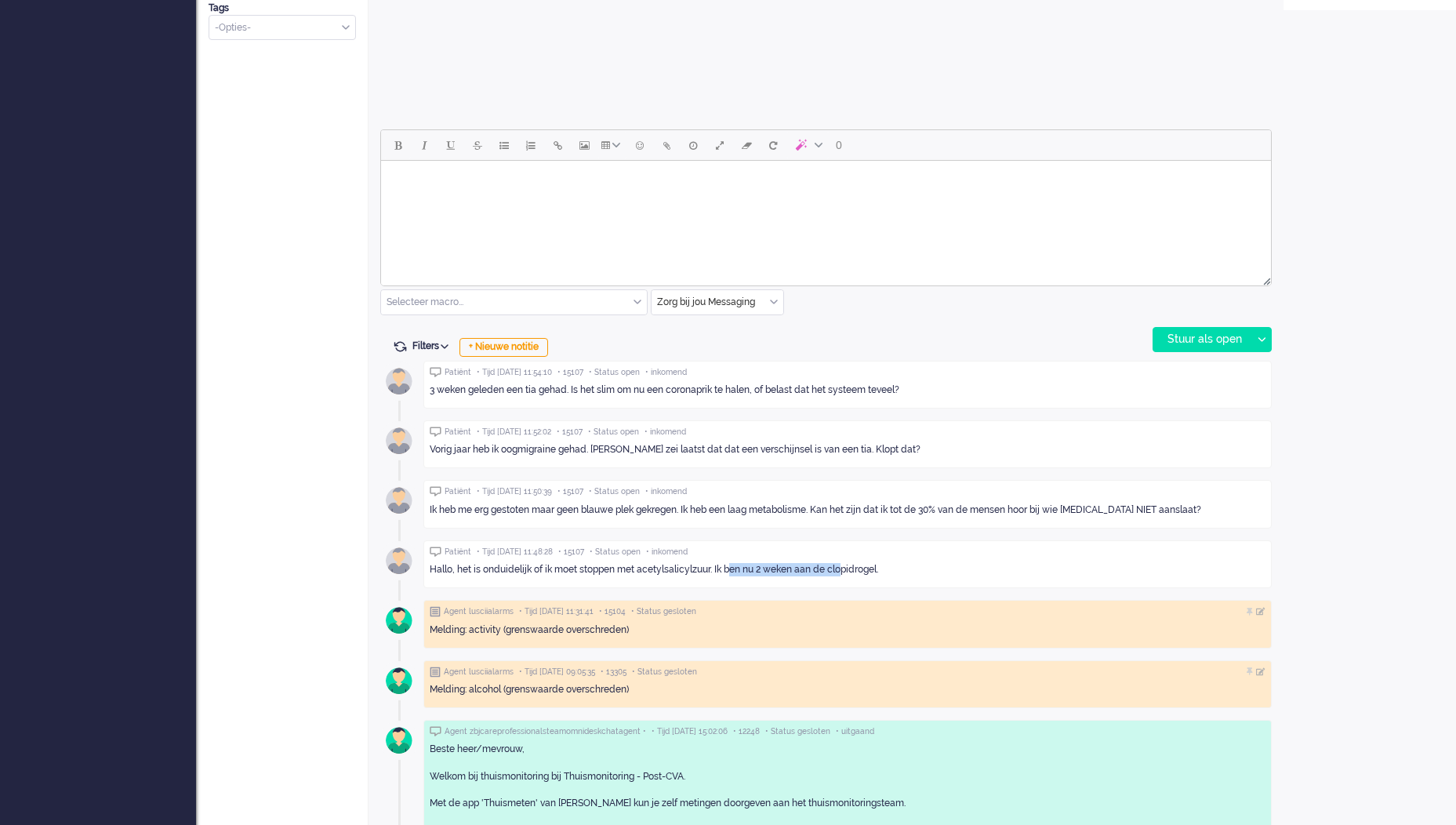
drag, startPoint x: 844, startPoint y: 573, endPoint x: 734, endPoint y: 565, distance: 110.3
click at [734, 565] on div "Hallo, het is onduidelijk of ik moet stoppen met acetylsalicylzuur. Ik ben nu 2…" at bounding box center [848, 569] width 836 height 14
drag, startPoint x: 897, startPoint y: 393, endPoint x: 426, endPoint y: 384, distance: 471.1
click at [426, 384] on div "Patiënt • Tijd [DATE] 11:54:10 • 15107 • Status open • inkomend 3 weken geleden…" at bounding box center [848, 384] width 849 height 48
copy div "3 weken geleden een tia gehad. Is het slim om nu een coronaprik te halen, of be…"
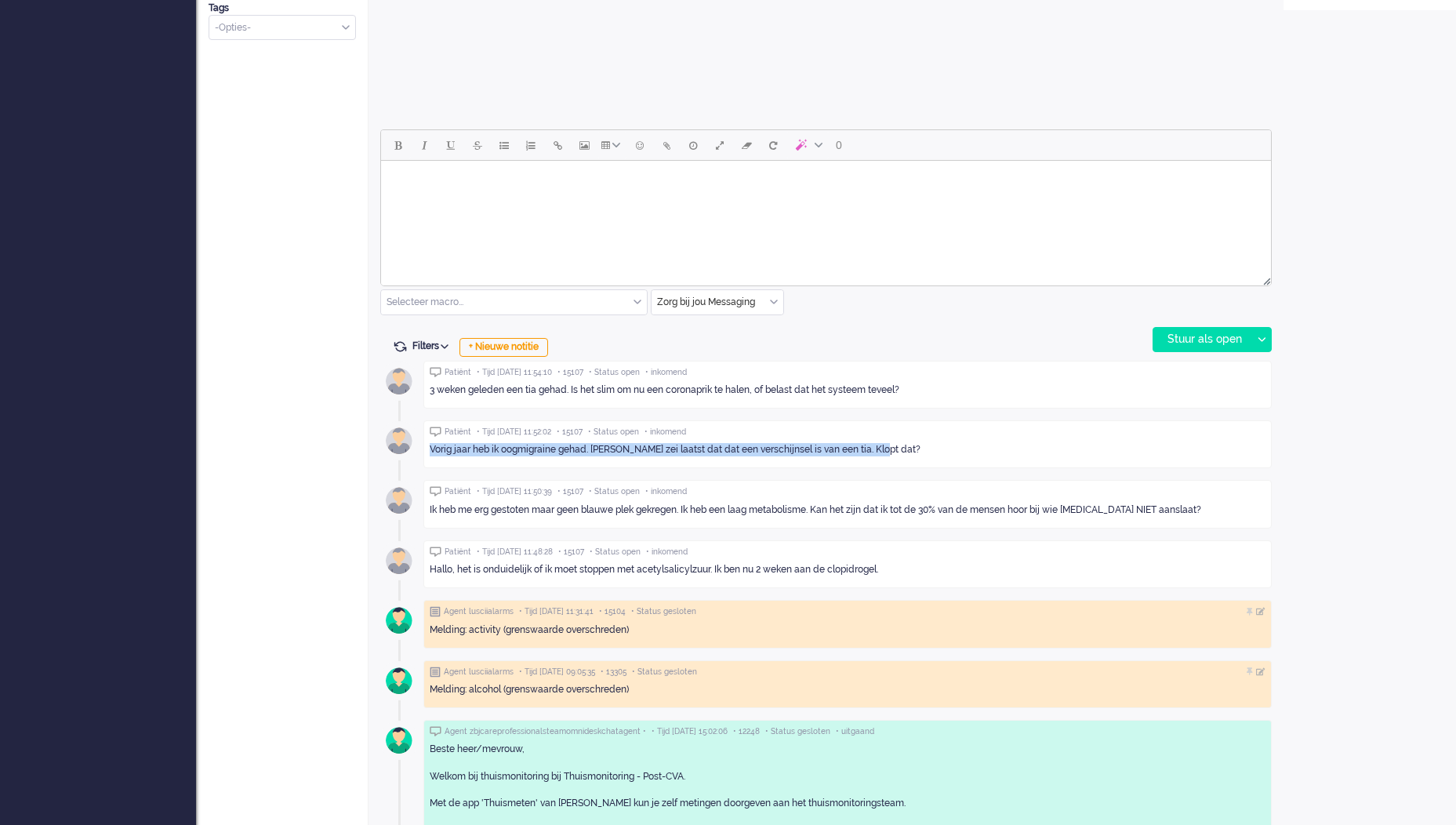
drag, startPoint x: 927, startPoint y: 449, endPoint x: 431, endPoint y: 450, distance: 496.0
click at [431, 450] on div "Vorig jaar heb ik oogmigraine gehad. [PERSON_NAME] zei laatst dat dat een versc…" at bounding box center [848, 449] width 836 height 14
copy div "Vorig jaar heb ik oogmigraine gehad. [PERSON_NAME] zei laatst dat dat een versc…"
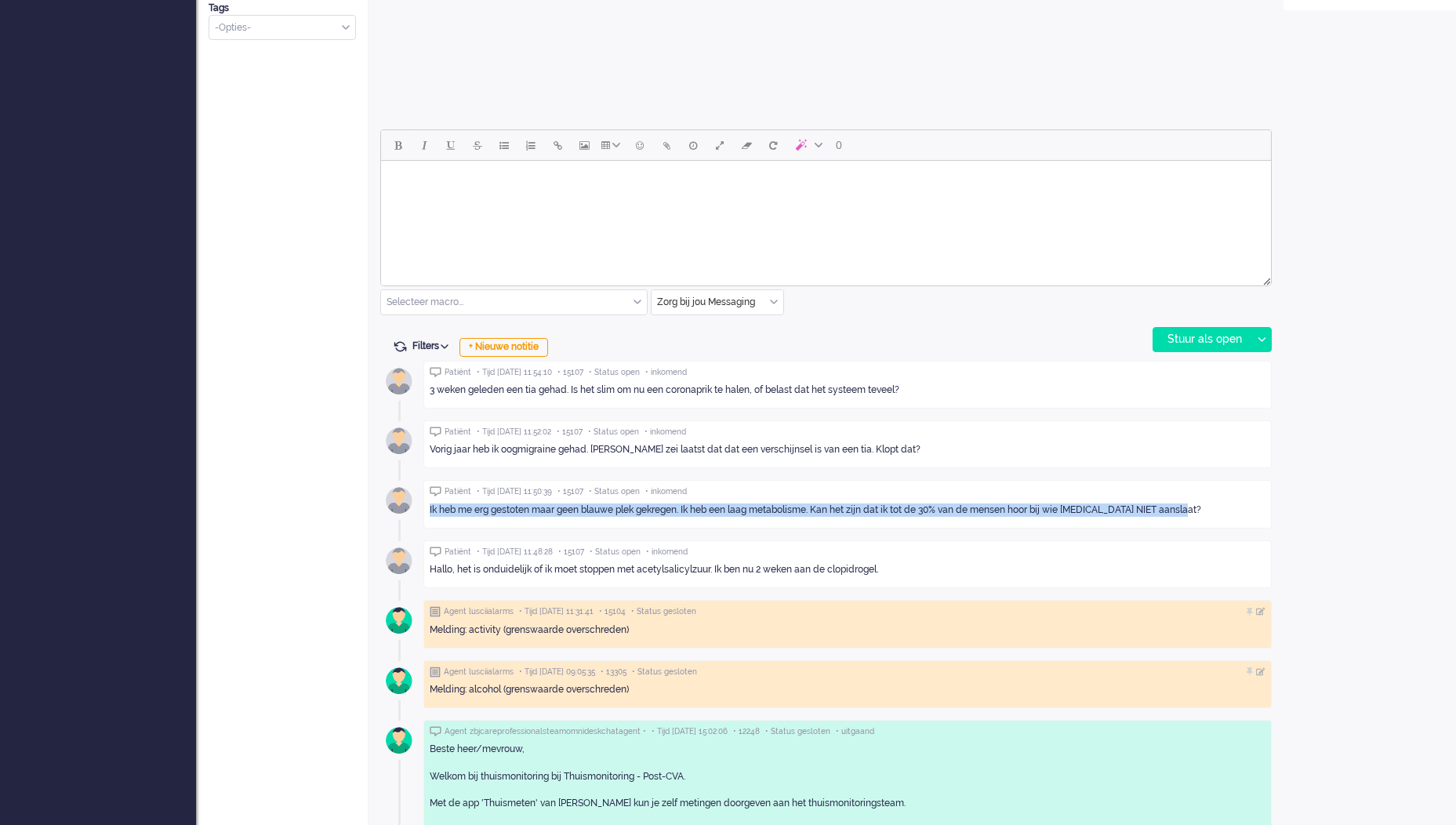
drag, startPoint x: 1201, startPoint y: 507, endPoint x: 429, endPoint y: 507, distance: 772.0
click at [429, 507] on div "Patiënt • Tijd [DATE] 11:50:39 • 15107 • Status open • inkomend Ik heb me erg g…" at bounding box center [848, 503] width 849 height 48
copy div "Ik heb me erg gestoten maar geen blauwe plek gekregen. Ik heb een laag metaboli…"
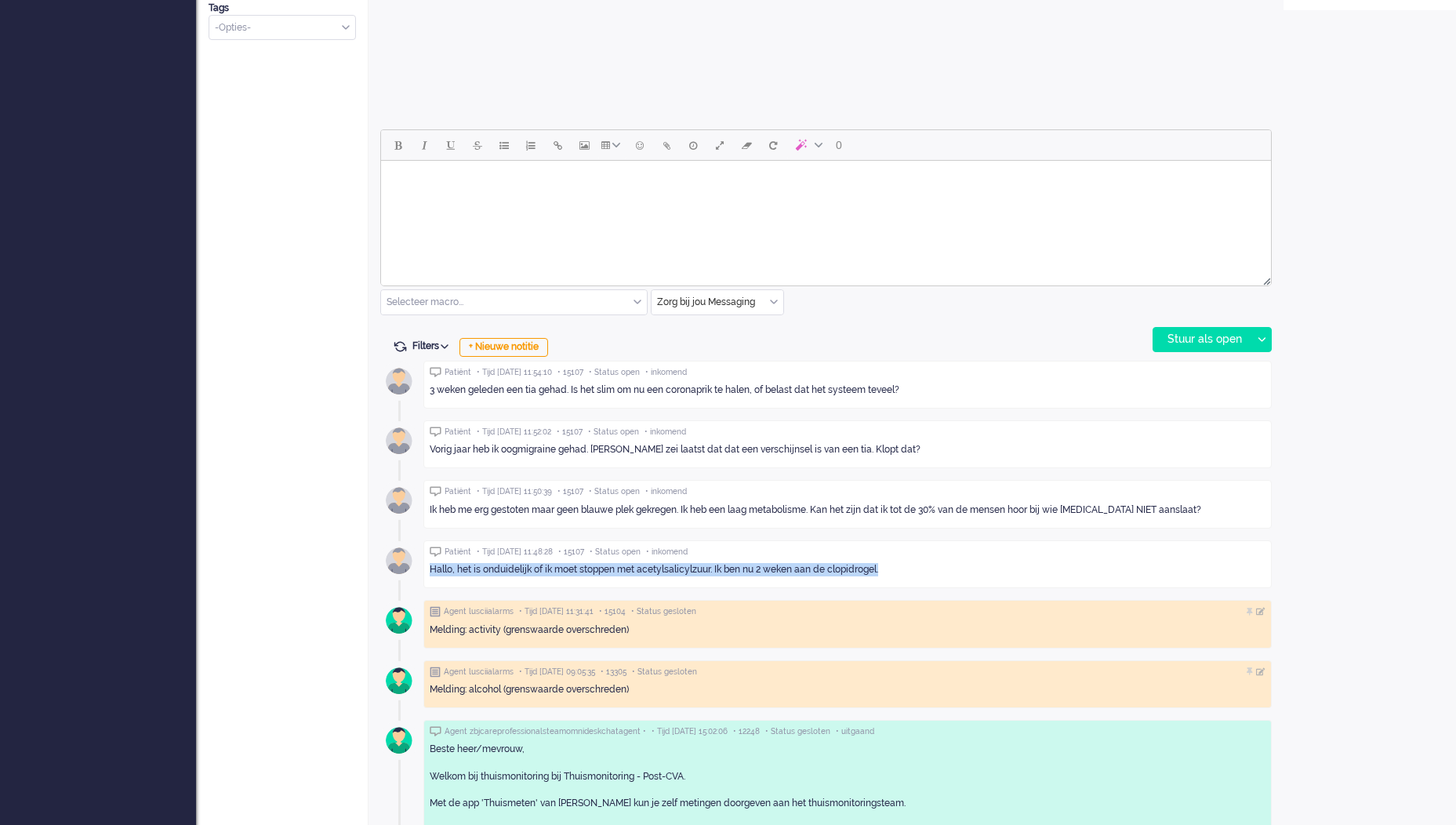
drag, startPoint x: 900, startPoint y: 566, endPoint x: 422, endPoint y: 569, distance: 478.0
click at [422, 569] on div "Patiënt • Tijd [DATE] 11:54:10 • 15107 • Status open • inkomend 3 weken geleden…" at bounding box center [826, 695] width 892 height 680
copy div "Hallo, het is onduidelijk of ik moet stoppen met acetylsalicylzuur. Ik ben nu 2…"
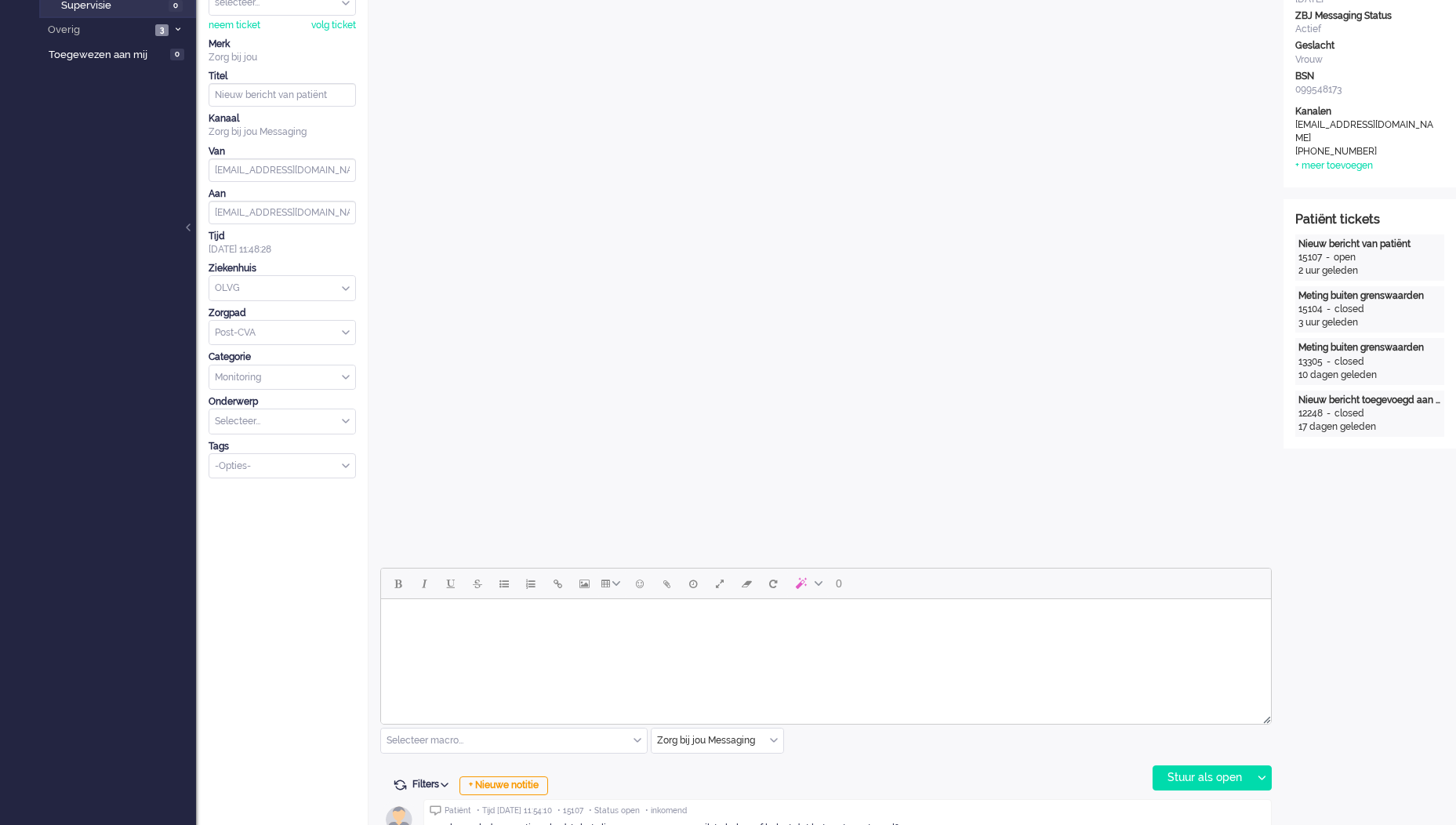
scroll to position [0, 0]
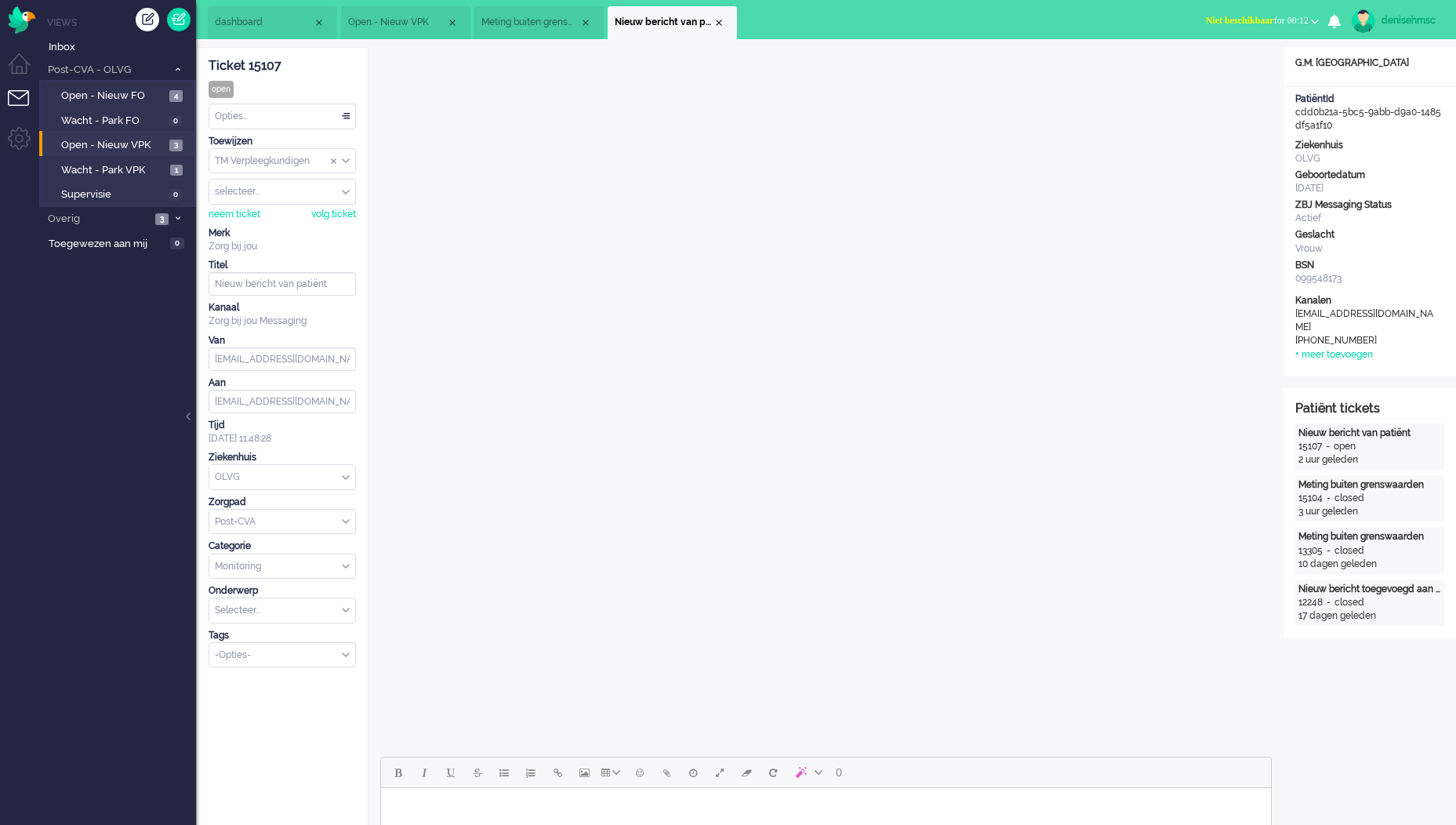
click at [307, 115] on div "Opties..." at bounding box center [281, 116] width 146 height 25
click at [260, 358] on li "Snooze" at bounding box center [281, 361] width 146 height 23
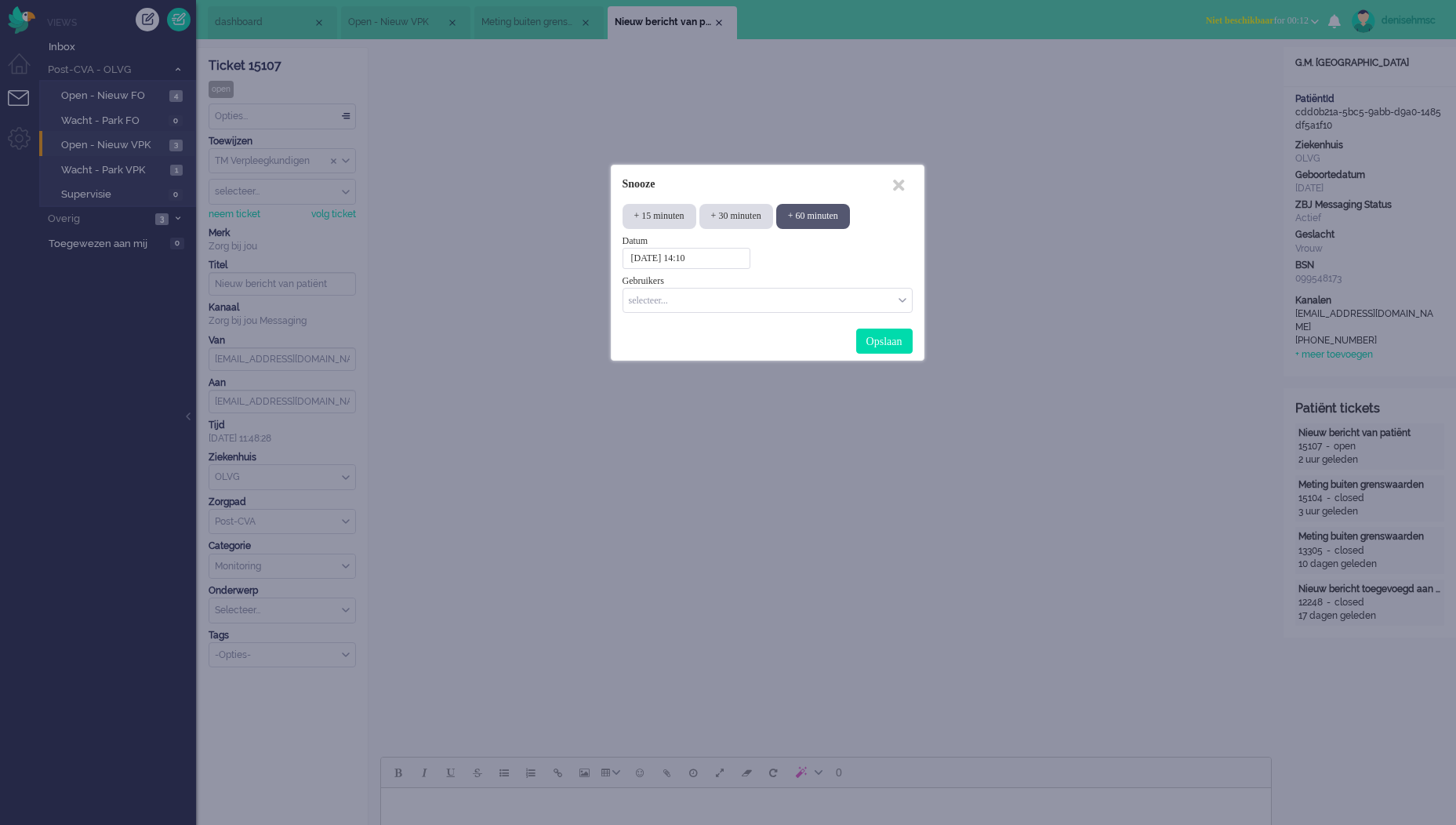
click at [850, 215] on div "+ 60 minuten" at bounding box center [813, 215] width 73 height 25
type input "[DATE] 15:17"
click at [905, 306] on div "selecteer..." at bounding box center [767, 301] width 289 height 25
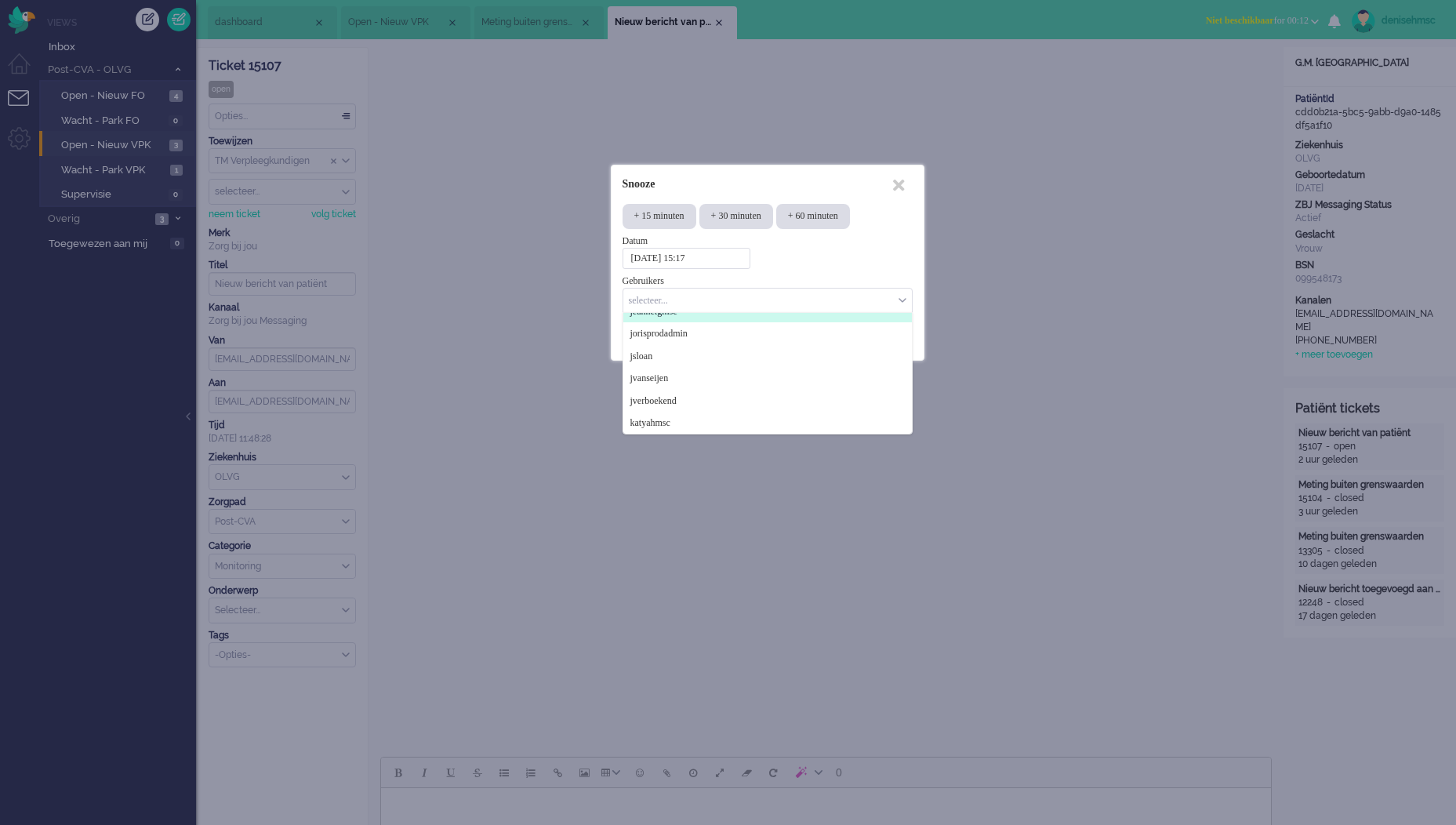
scroll to position [470, 0]
click at [906, 295] on span "Select User" at bounding box center [902, 301] width 8 height 11
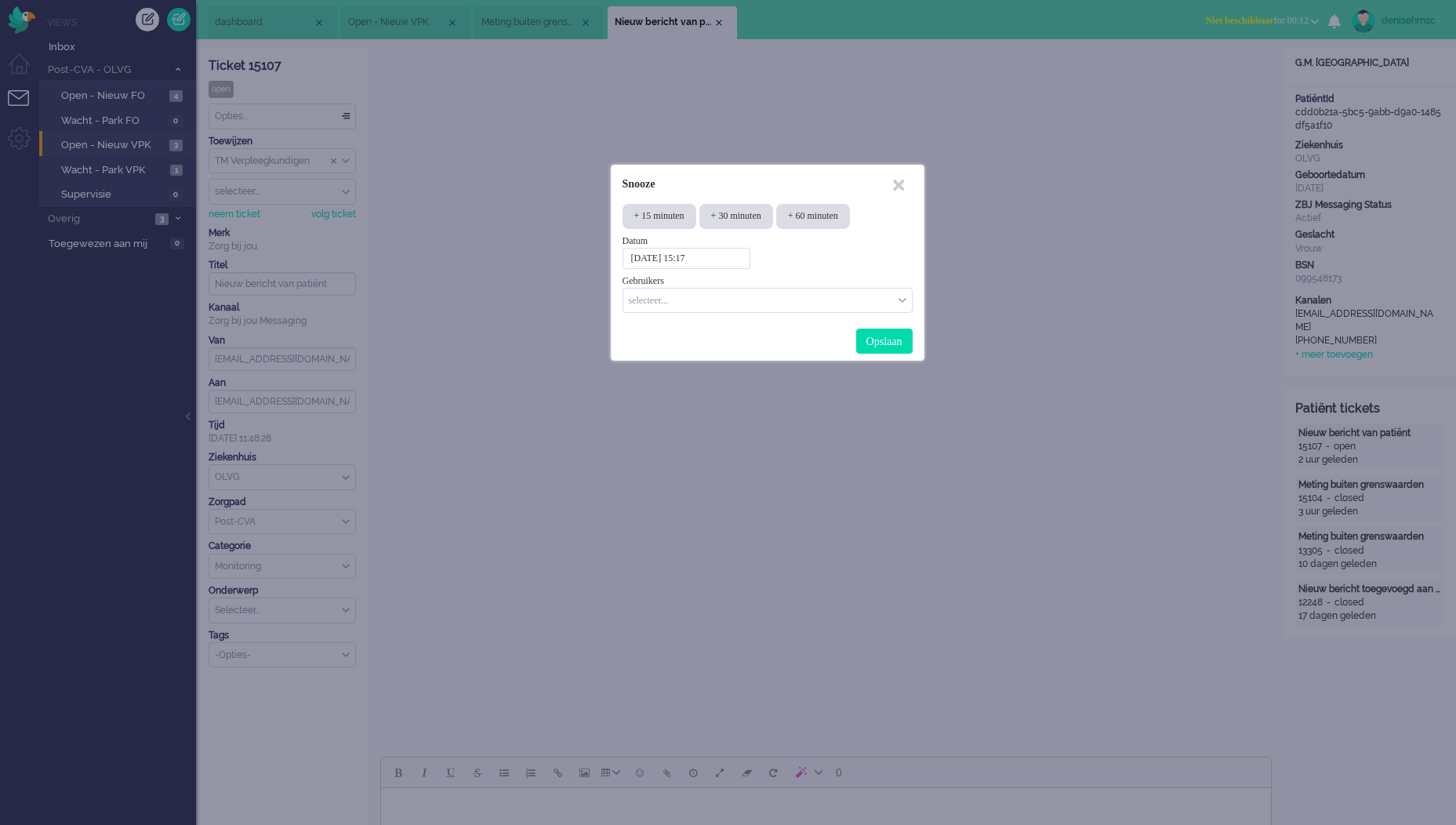
click at [800, 296] on input "Select User" at bounding box center [763, 299] width 266 height 14
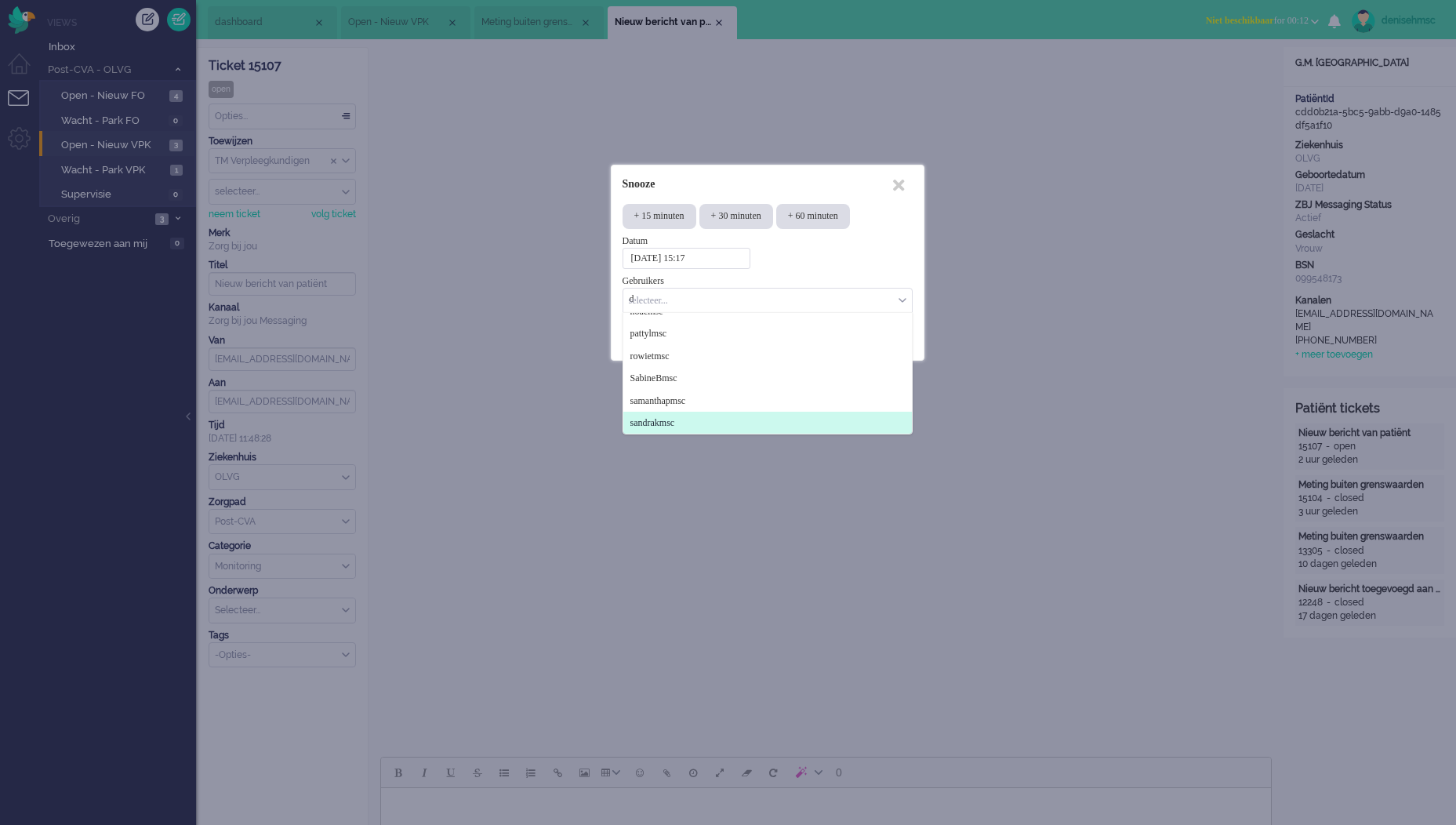
scroll to position [0, 0]
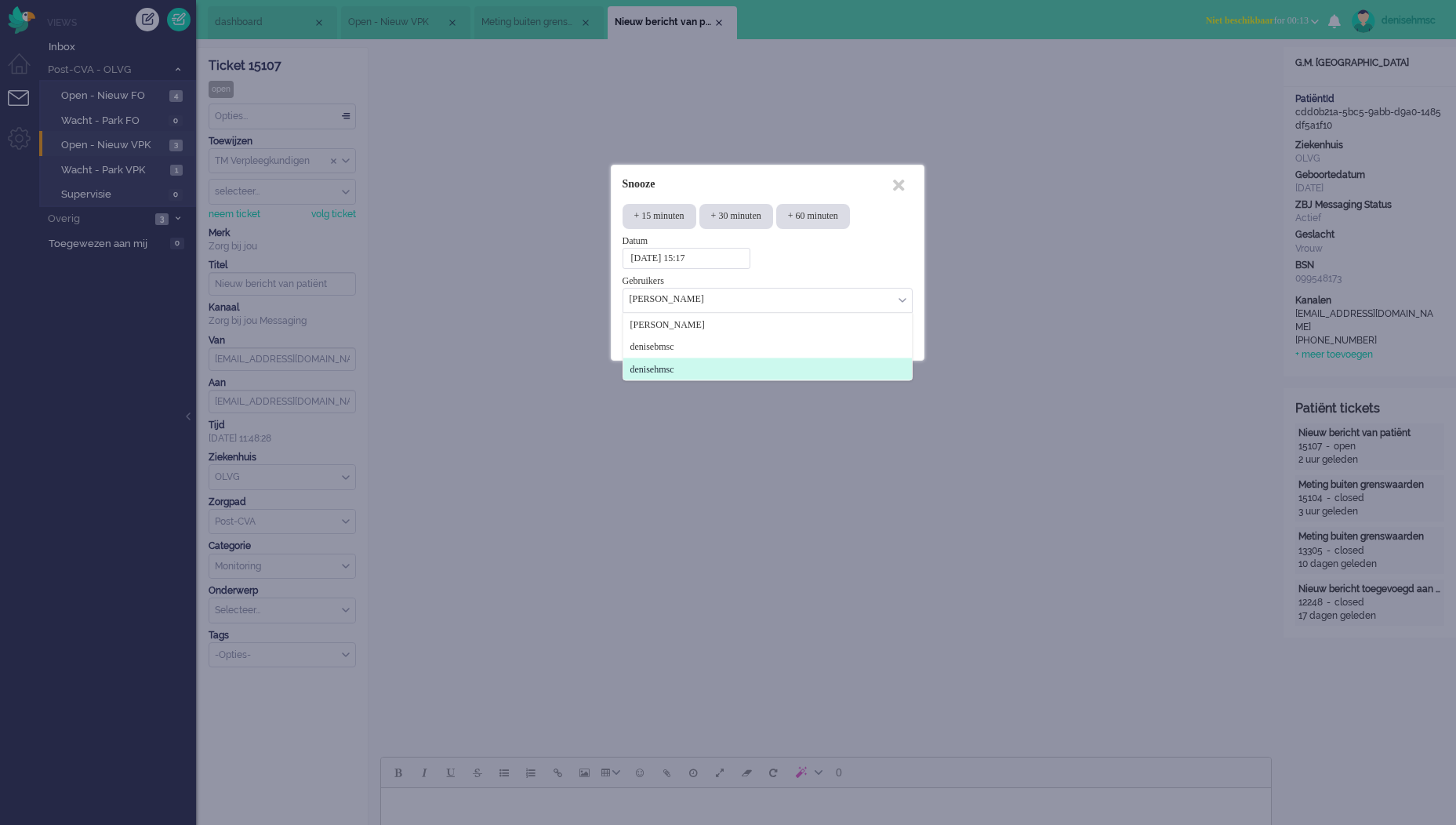
type input "[PERSON_NAME]"
click at [675, 370] on span "denisehmsc" at bounding box center [653, 368] width 44 height 14
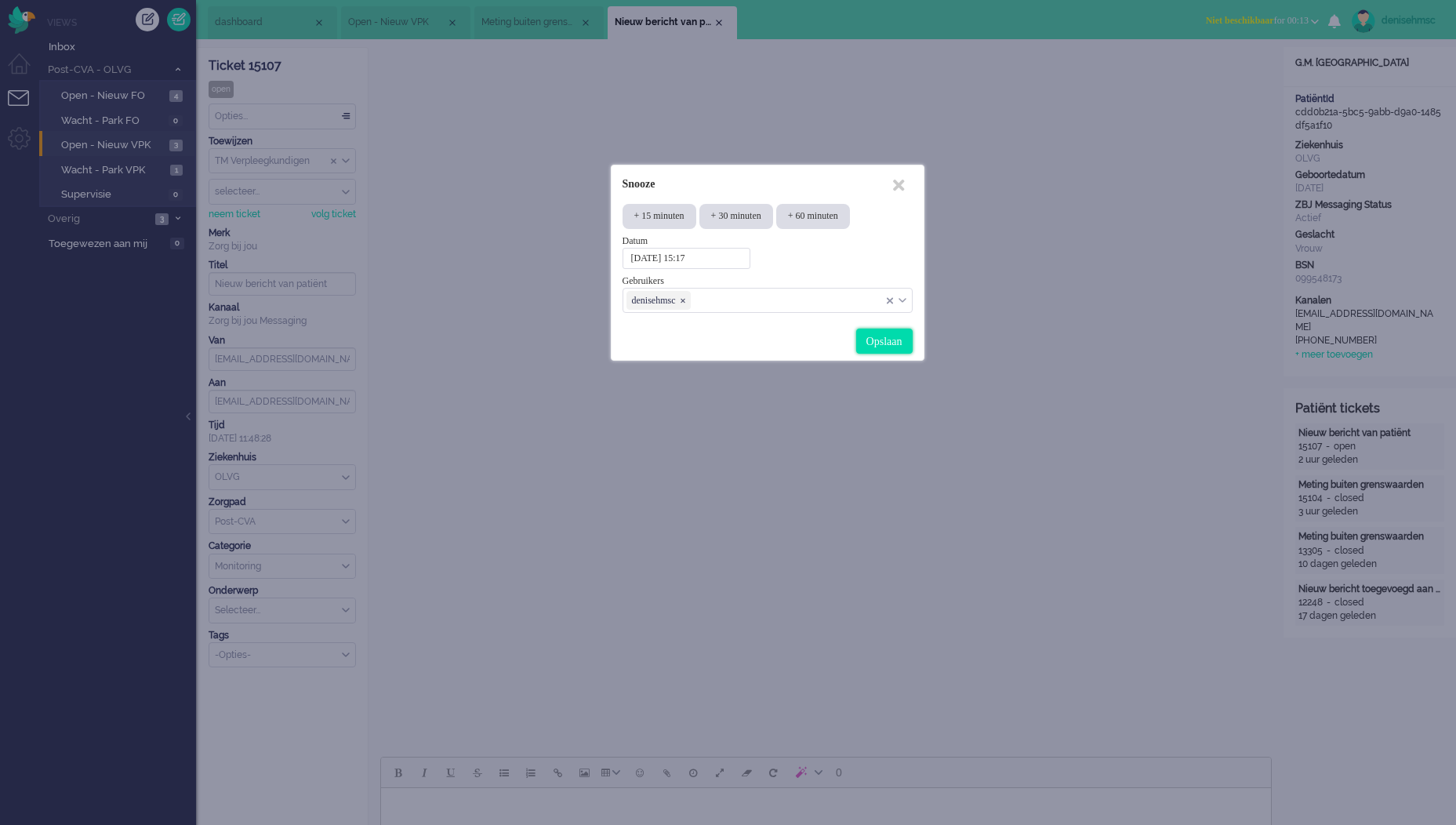
click at [887, 345] on div "Opslaan" at bounding box center [885, 340] width 57 height 25
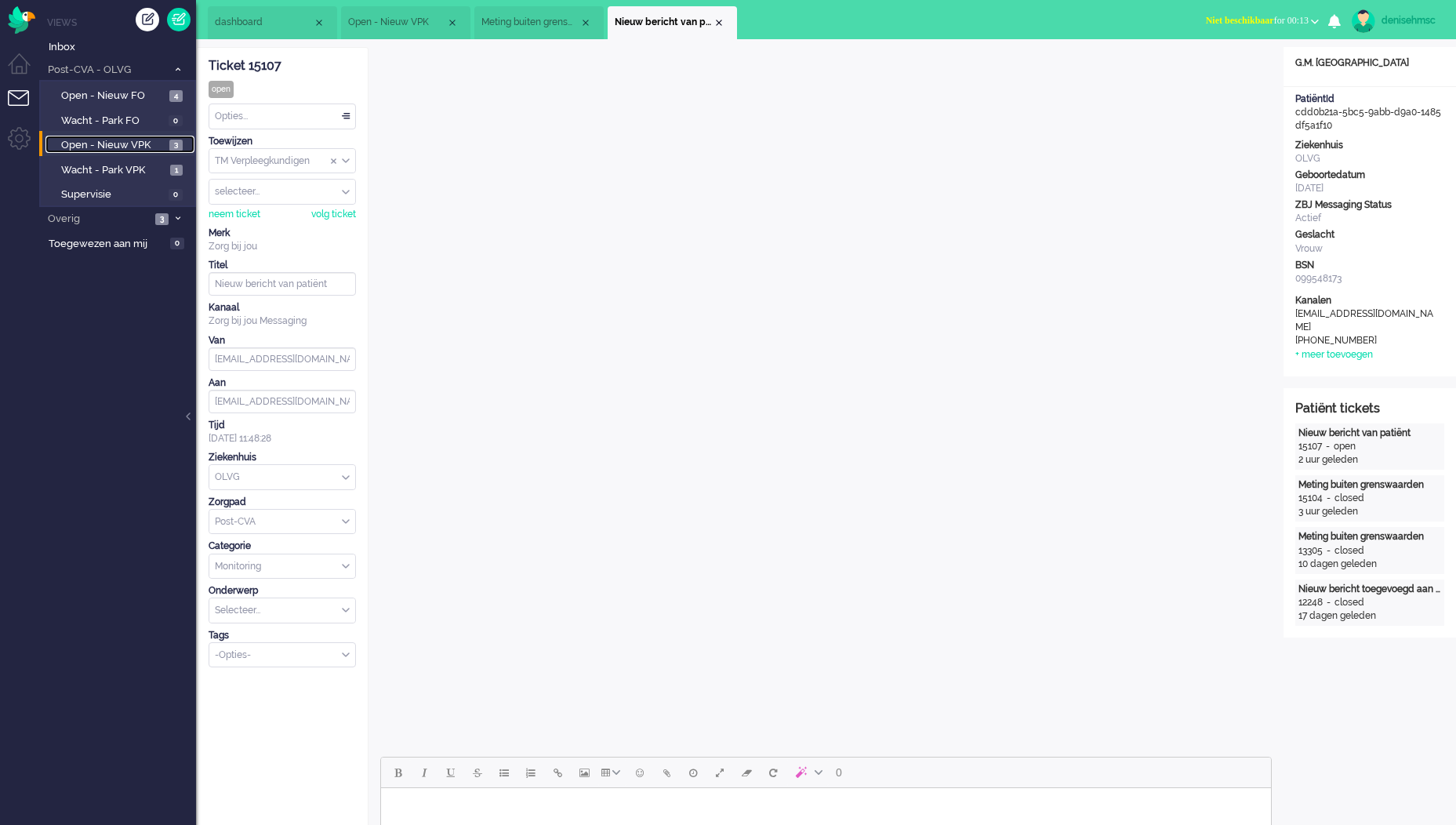
click at [142, 144] on span "Open - Nieuw VPK" at bounding box center [114, 146] width 105 height 15
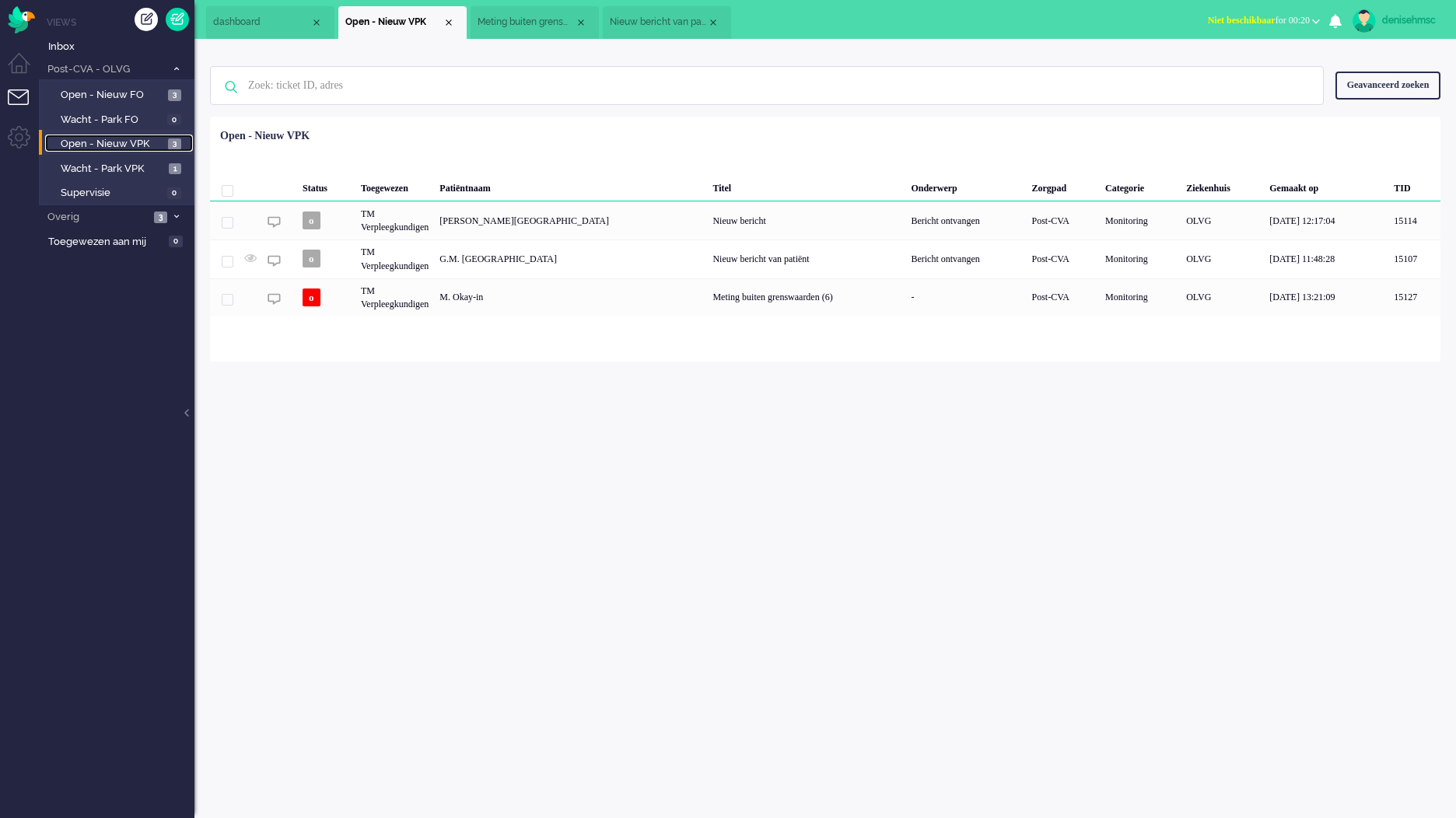
click at [147, 143] on span "Open - Nieuw VPK" at bounding box center [113, 145] width 104 height 15
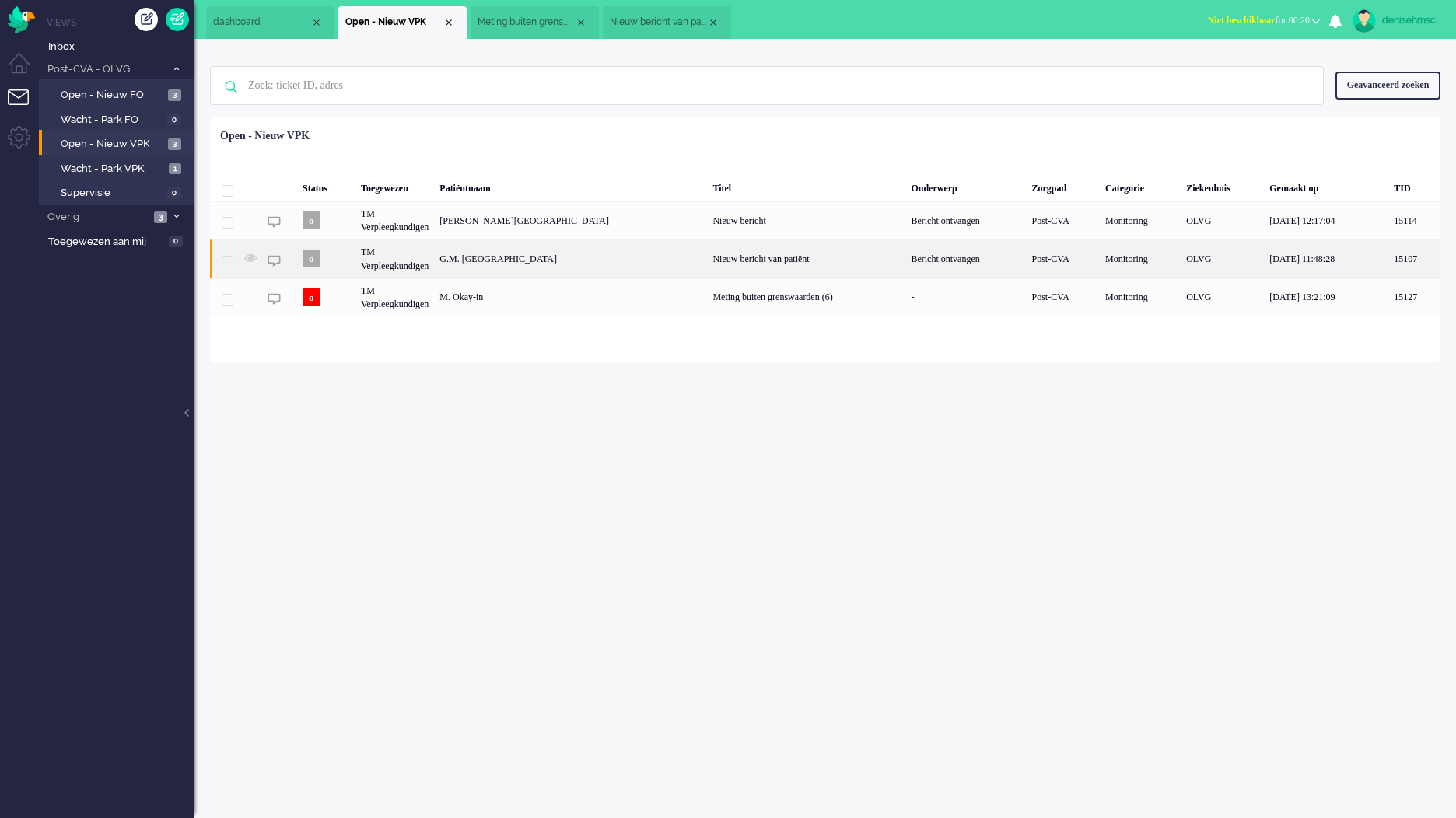
click at [427, 274] on div "TM Verpleegkundigen" at bounding box center [395, 258] width 78 height 38
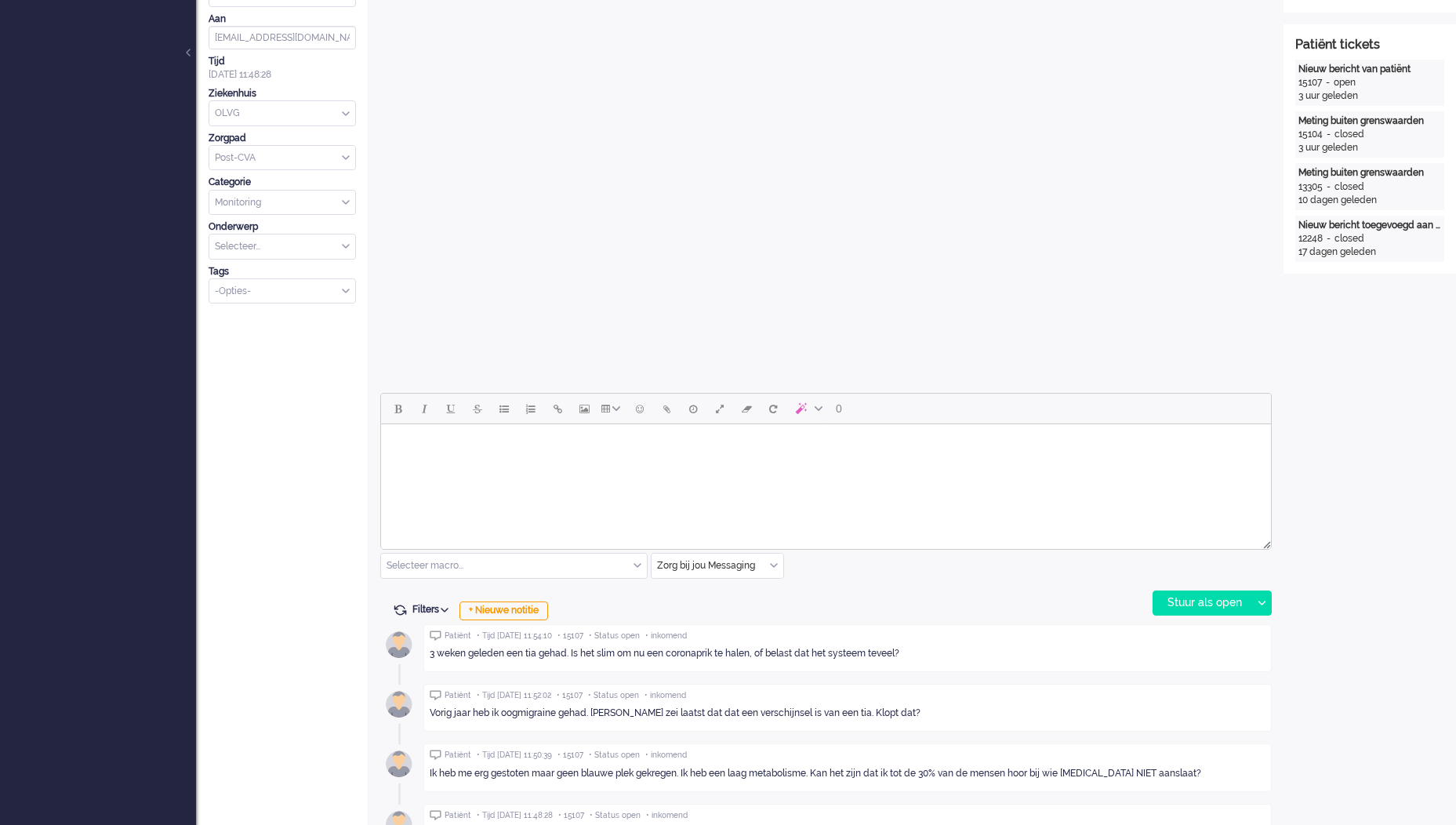
scroll to position [392, 0]
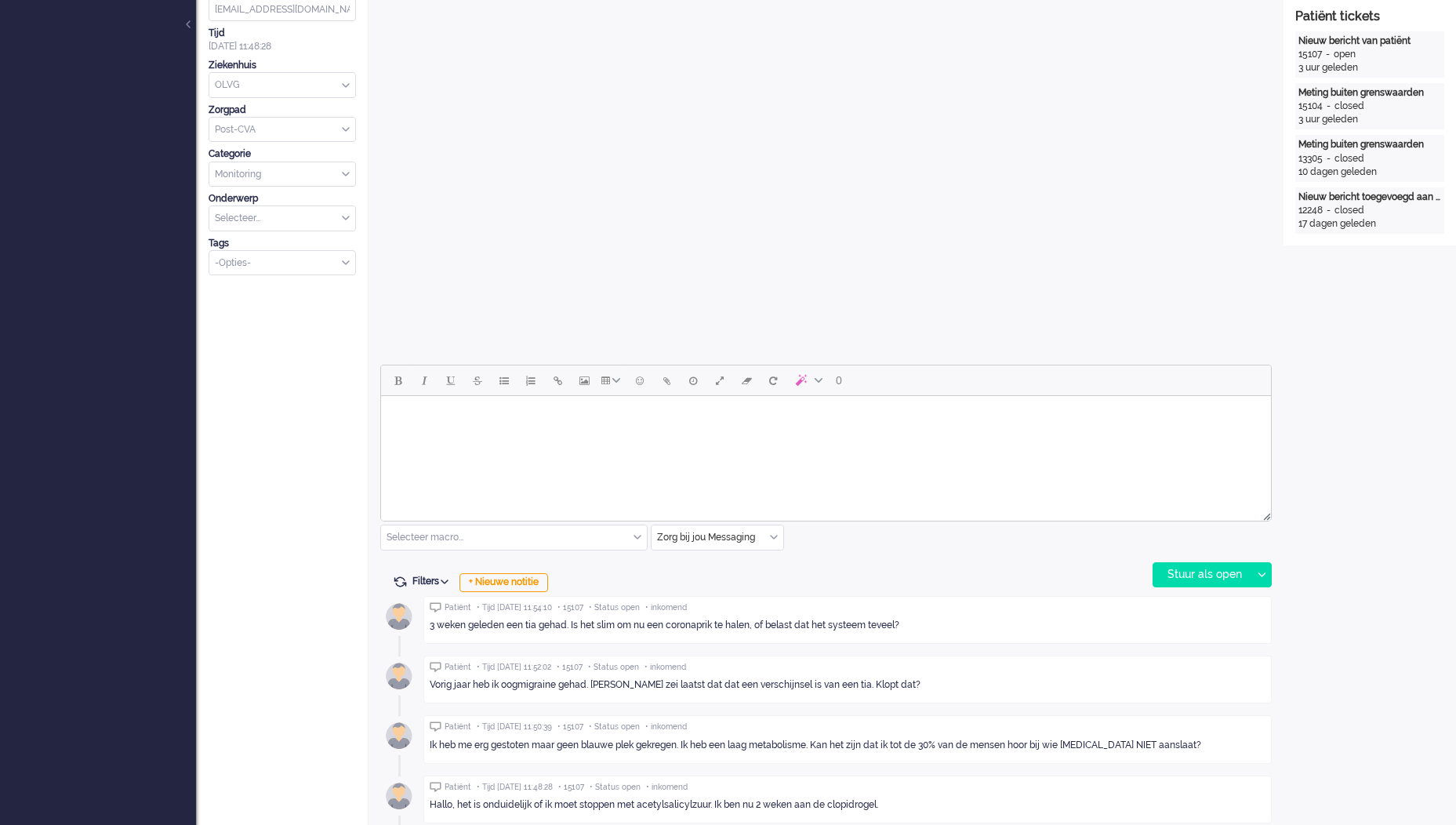
click at [1109, 436] on html at bounding box center [826, 416] width 890 height 40
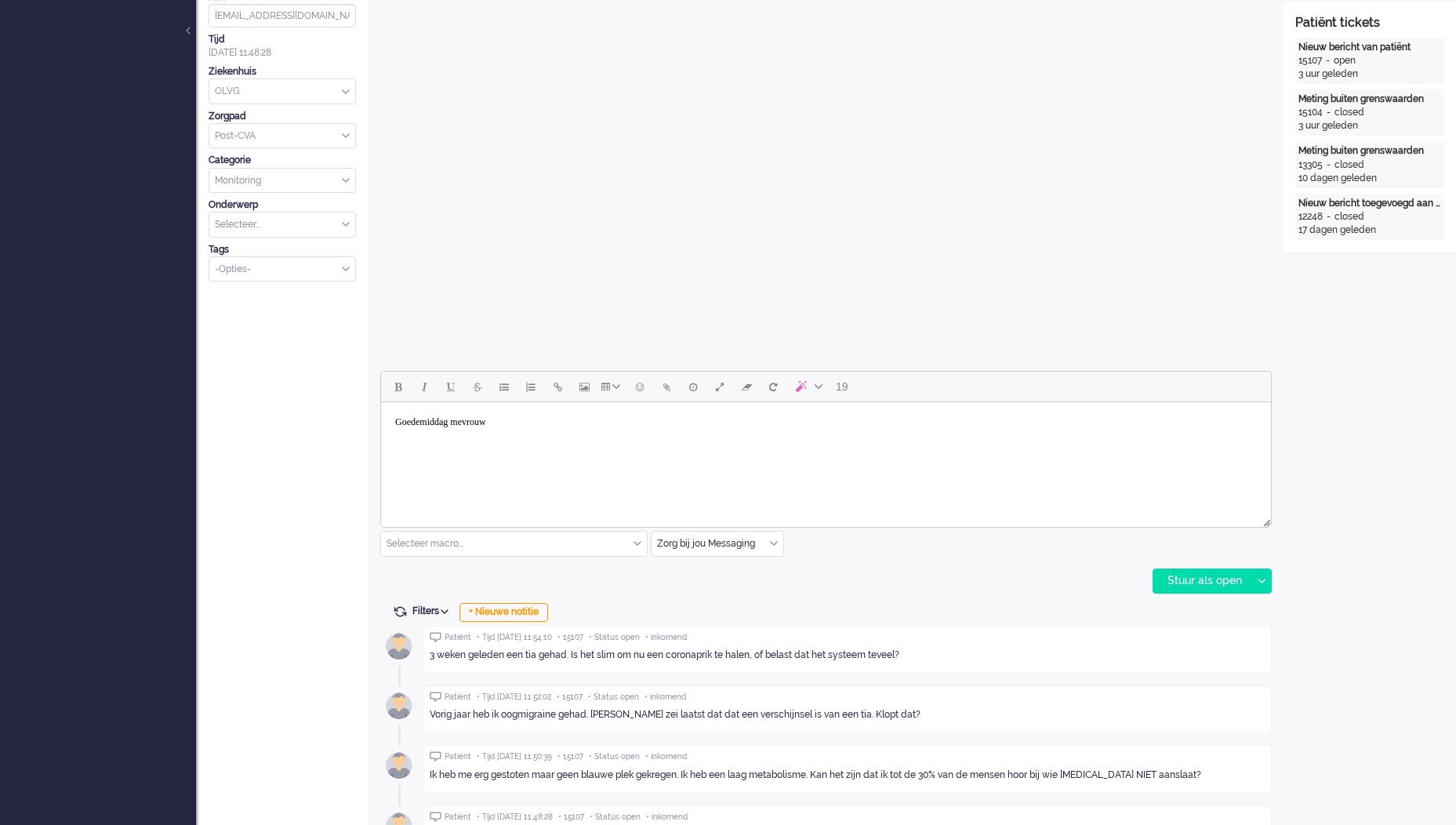
scroll to position [470, 0]
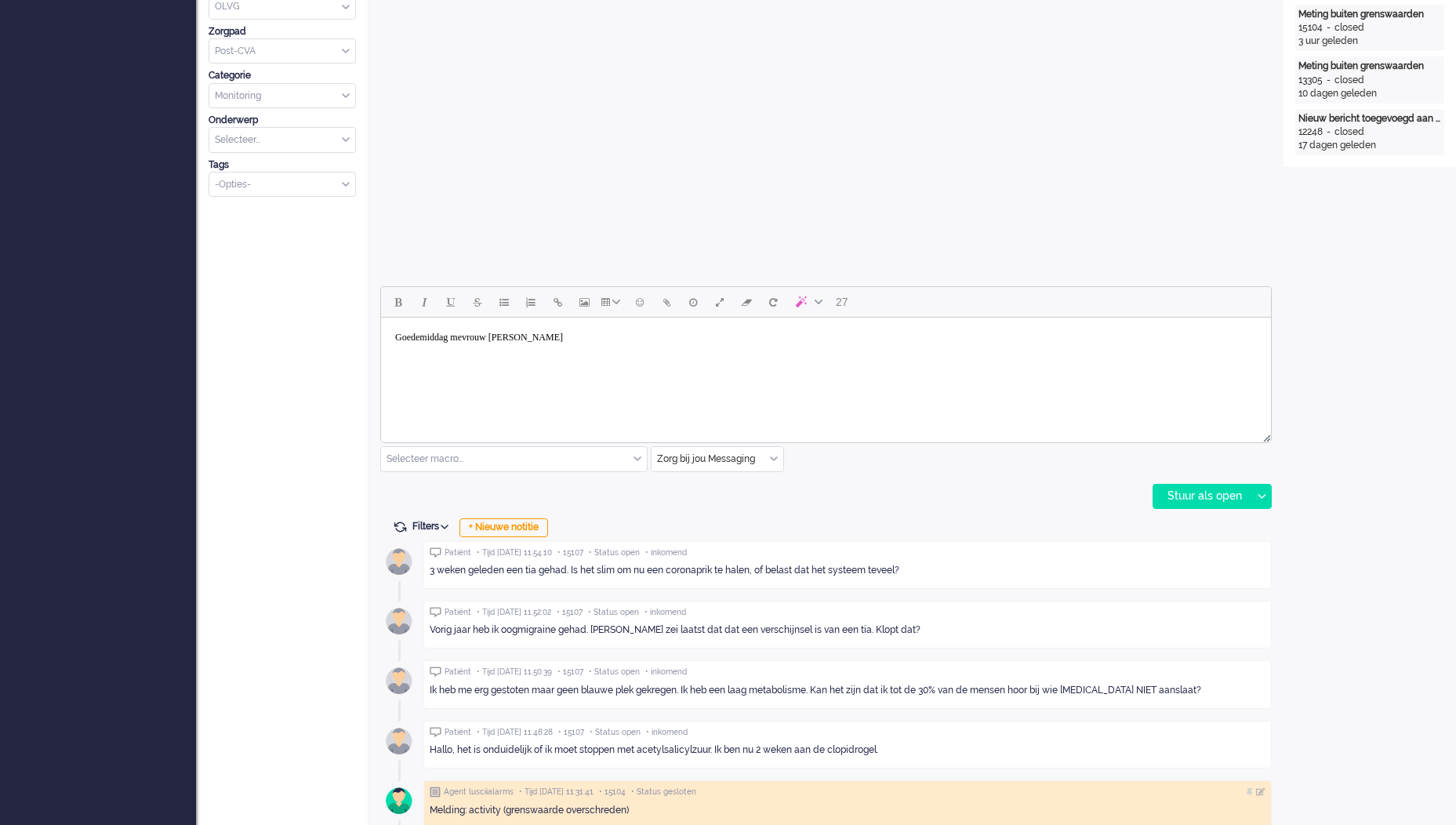
click at [619, 358] on html "Goedemiddag mevrouw [PERSON_NAME]" at bounding box center [826, 337] width 890 height 40
click at [583, 358] on html "Goedemiddag mevrouw [PERSON_NAME]" at bounding box center [826, 337] width 890 height 40
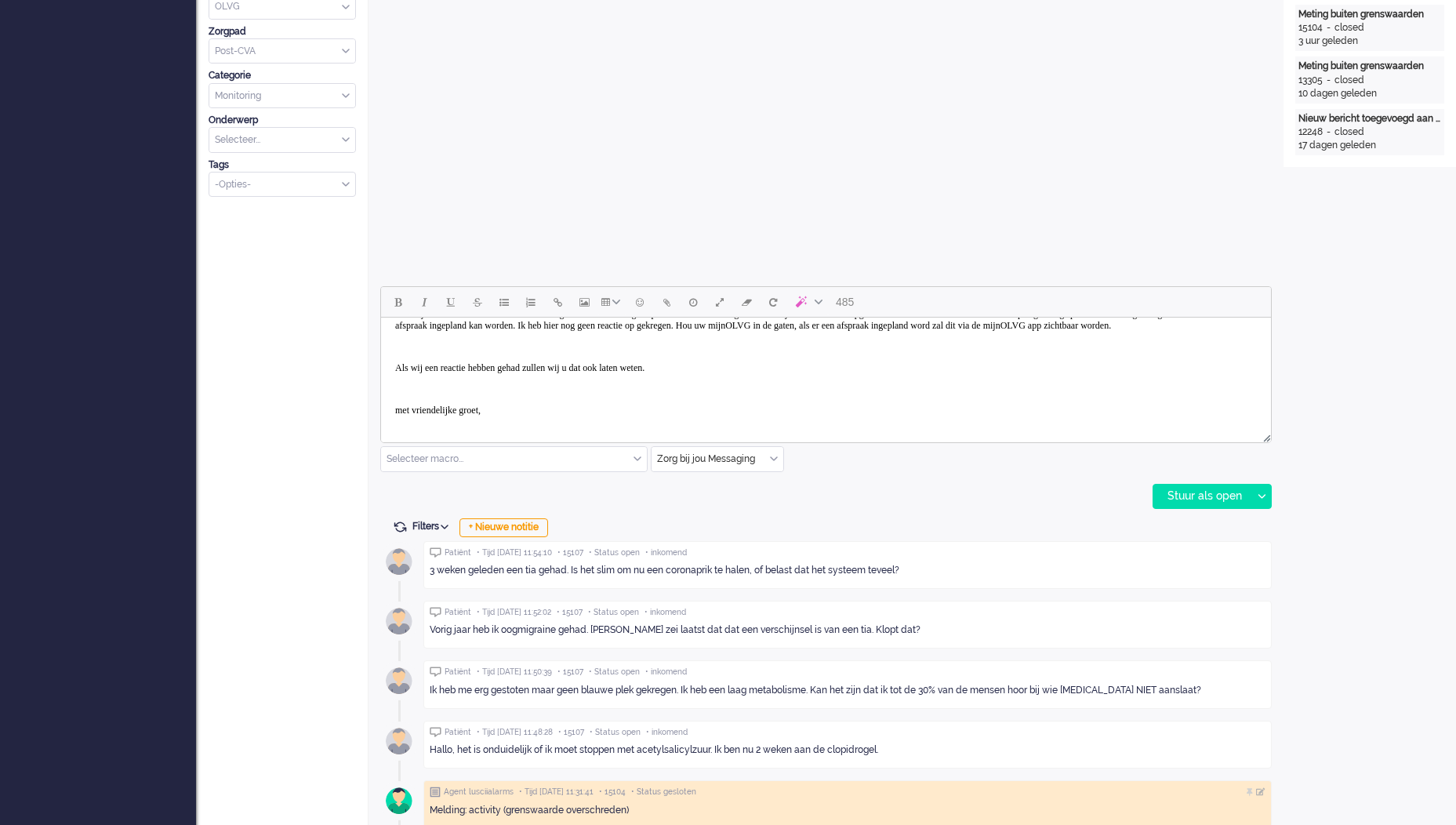
scroll to position [96, 0]
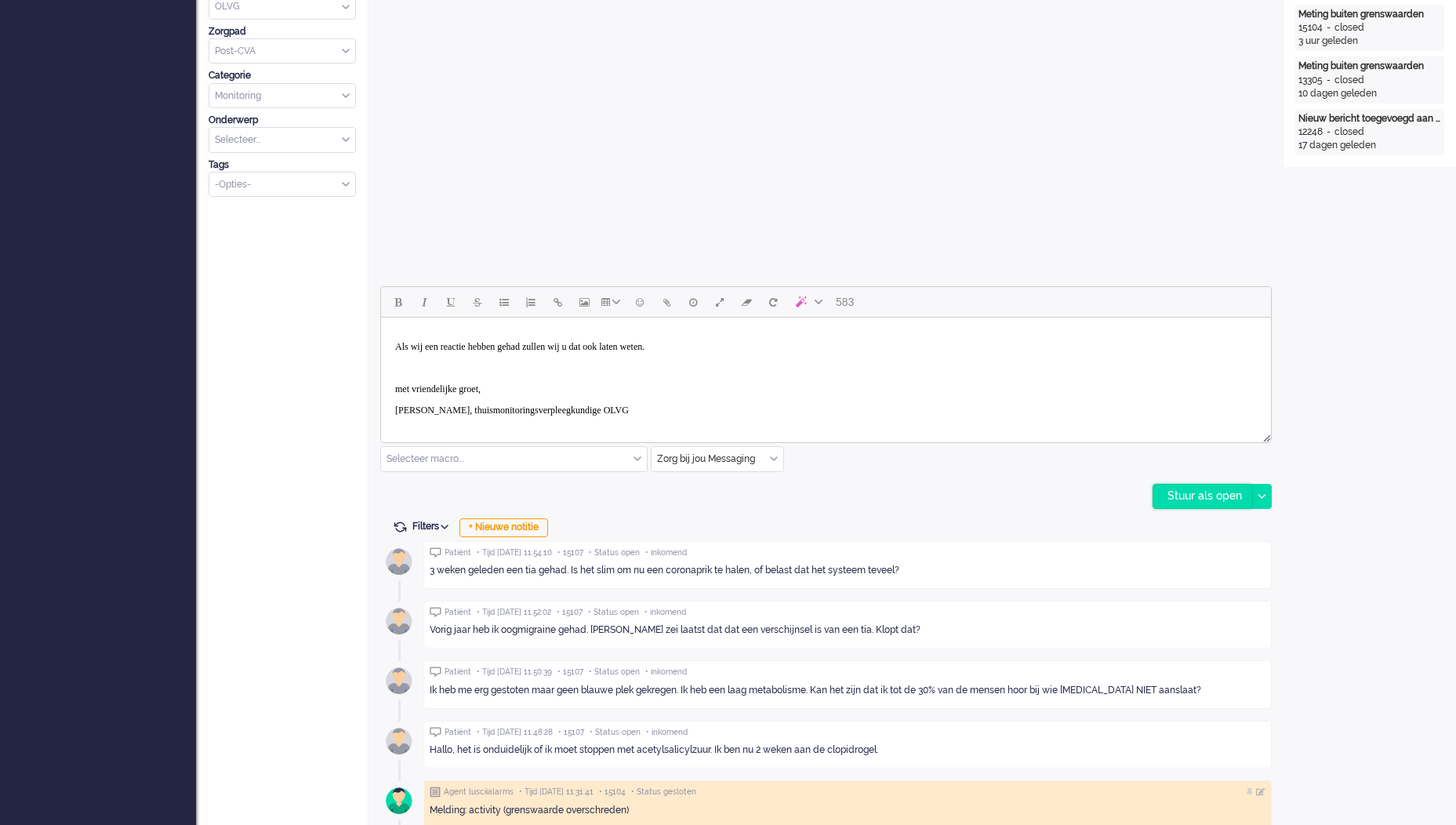
click at [1197, 500] on div "Stuur als open" at bounding box center [1202, 497] width 98 height 24
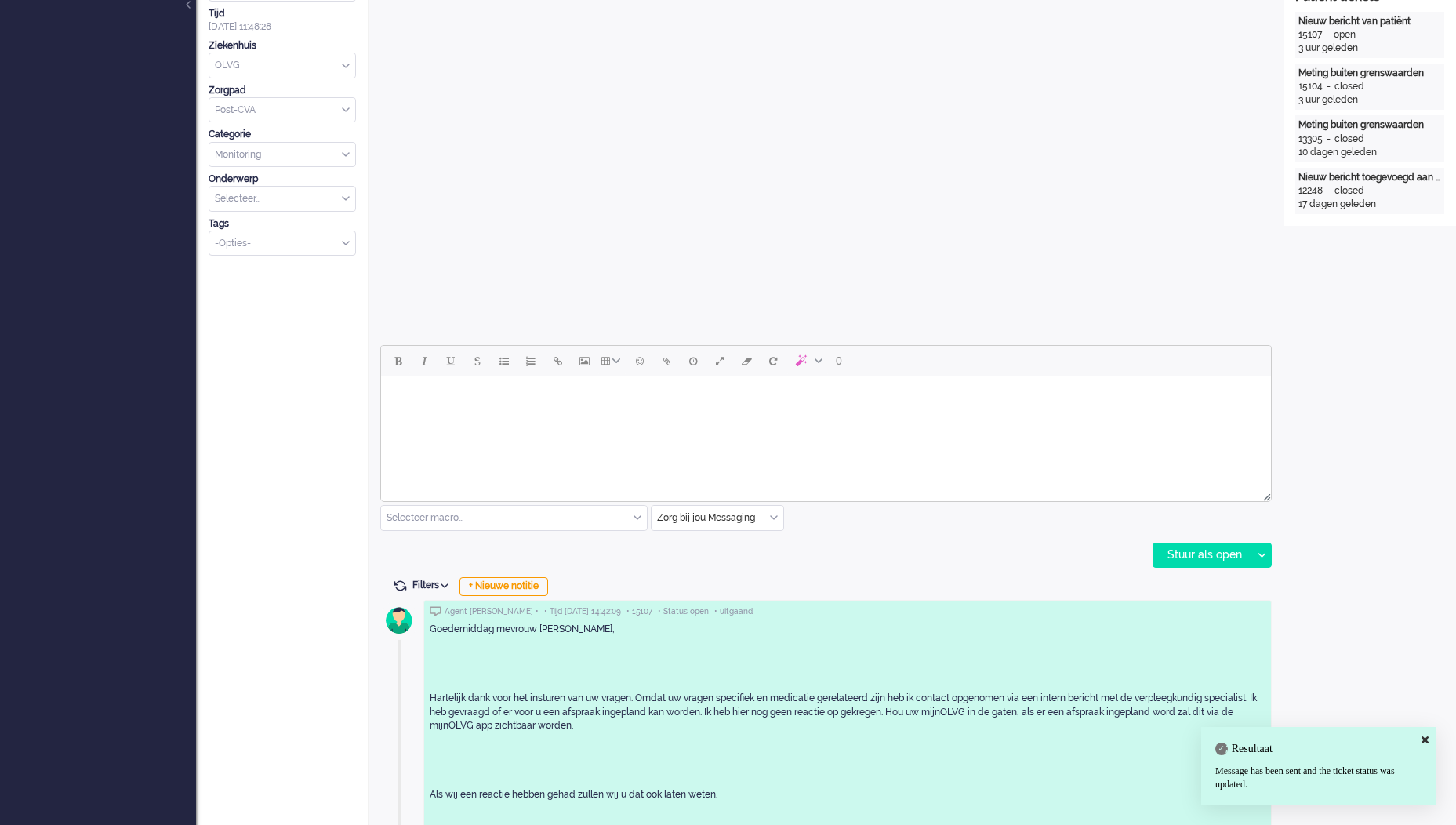
scroll to position [0, 0]
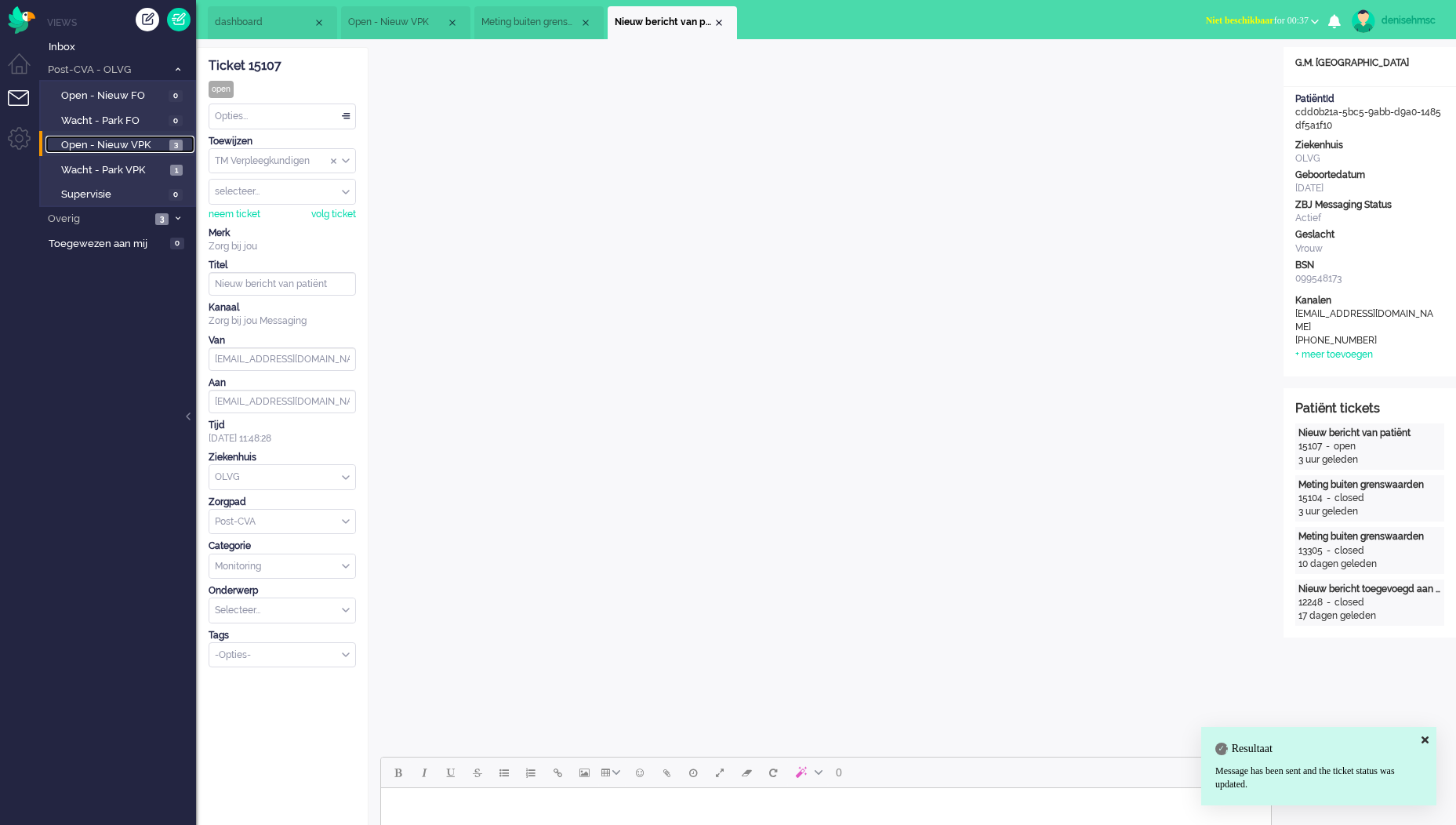
click at [159, 148] on span "Open - Nieuw VPK" at bounding box center [114, 146] width 105 height 15
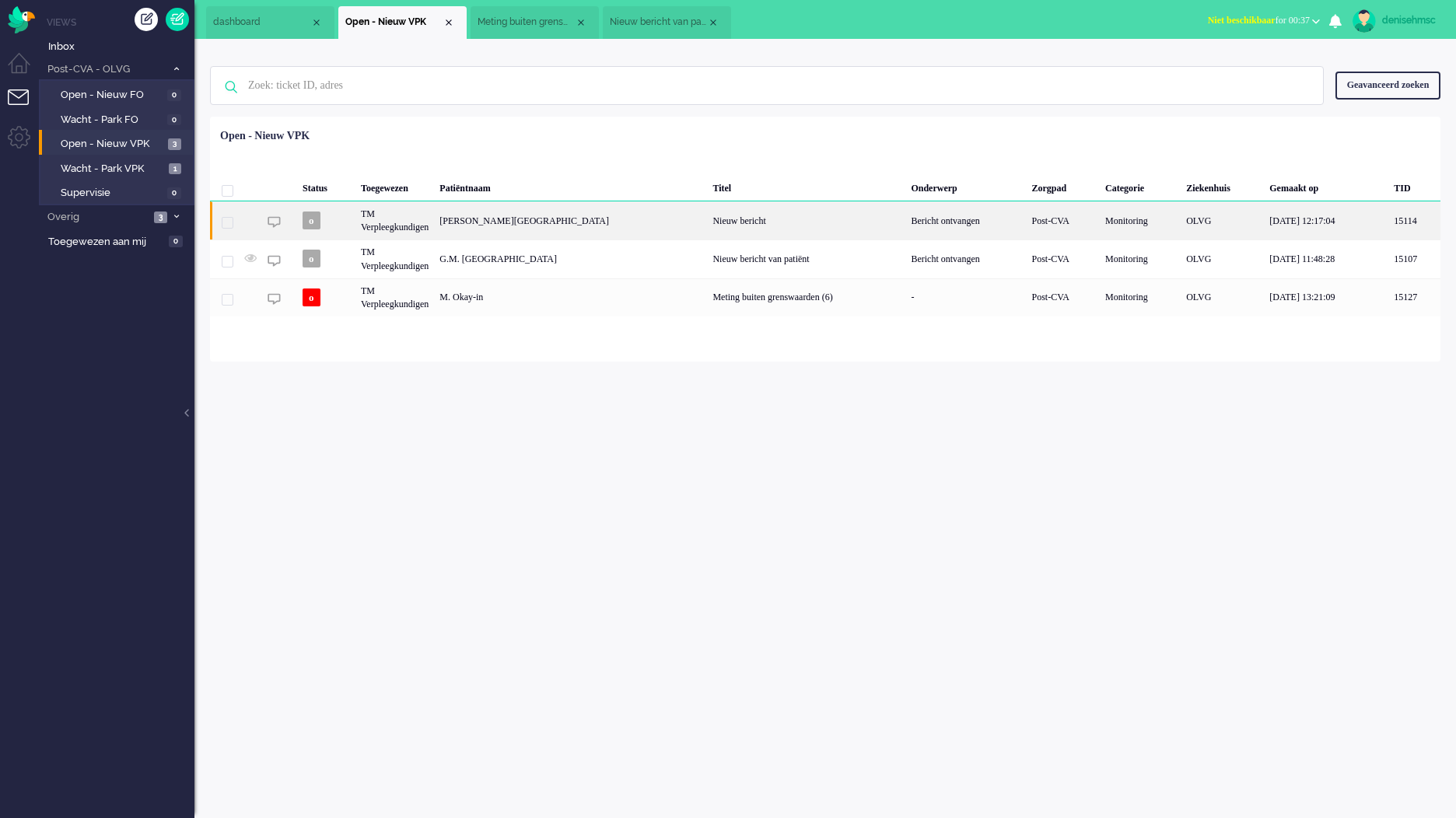
click at [434, 222] on div "TM Verpleegkundigen" at bounding box center [395, 221] width 78 height 38
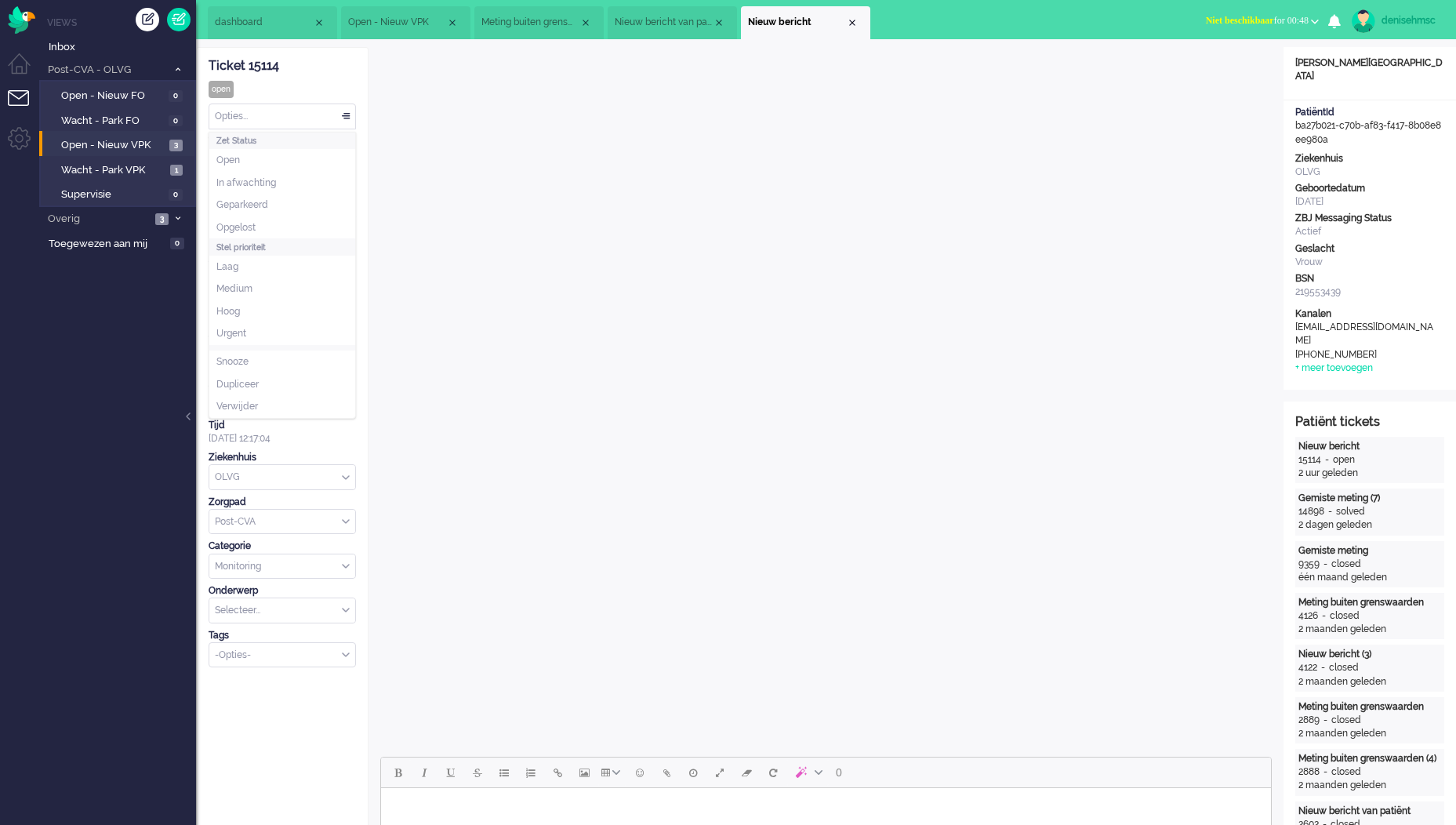
click at [313, 116] on div "Opties..." at bounding box center [281, 116] width 146 height 25
click at [117, 140] on span "Open - Nieuw VPK" at bounding box center [114, 146] width 105 height 15
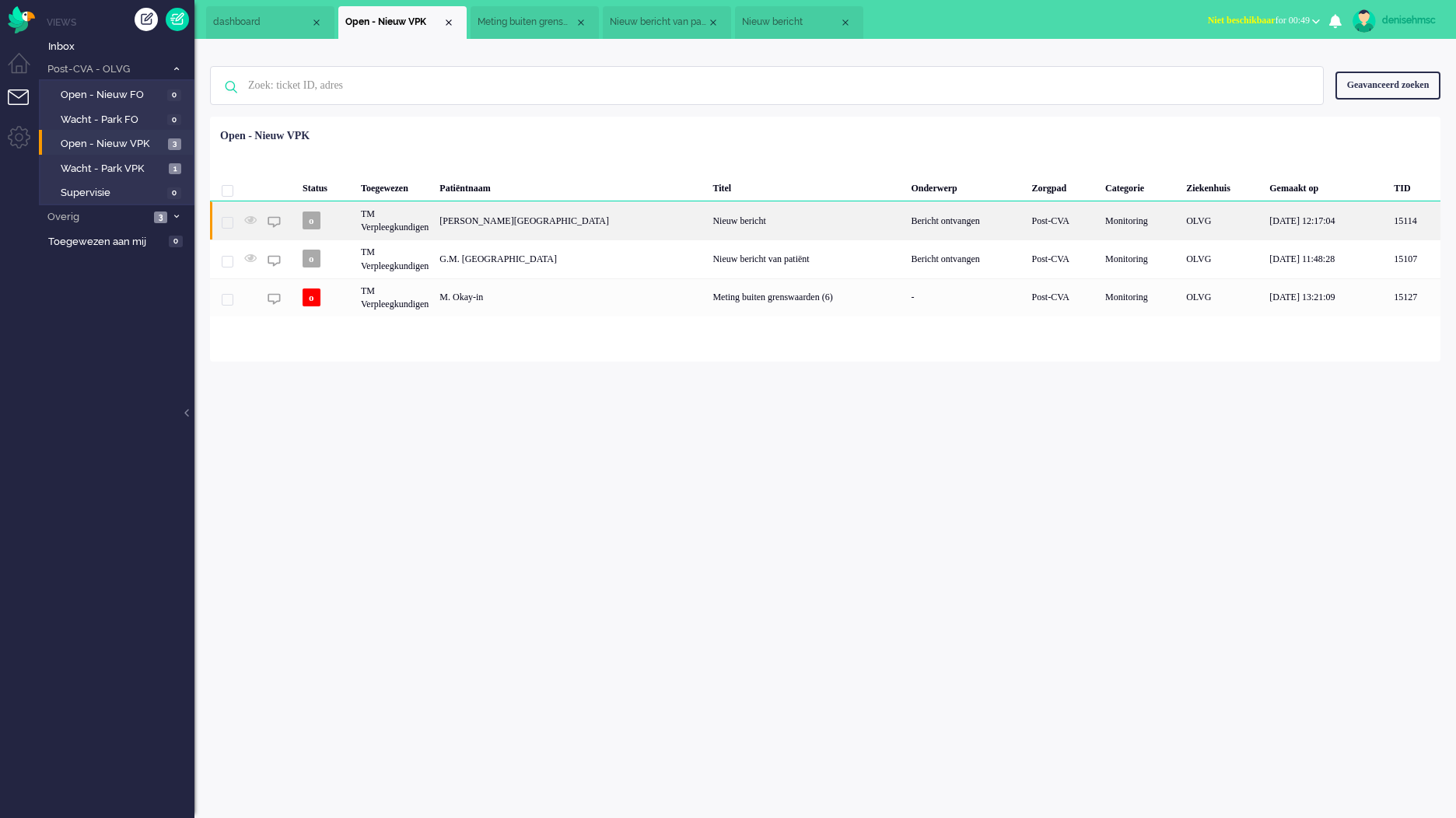
click at [519, 222] on div "[PERSON_NAME][GEOGRAPHIC_DATA]" at bounding box center [570, 221] width 273 height 38
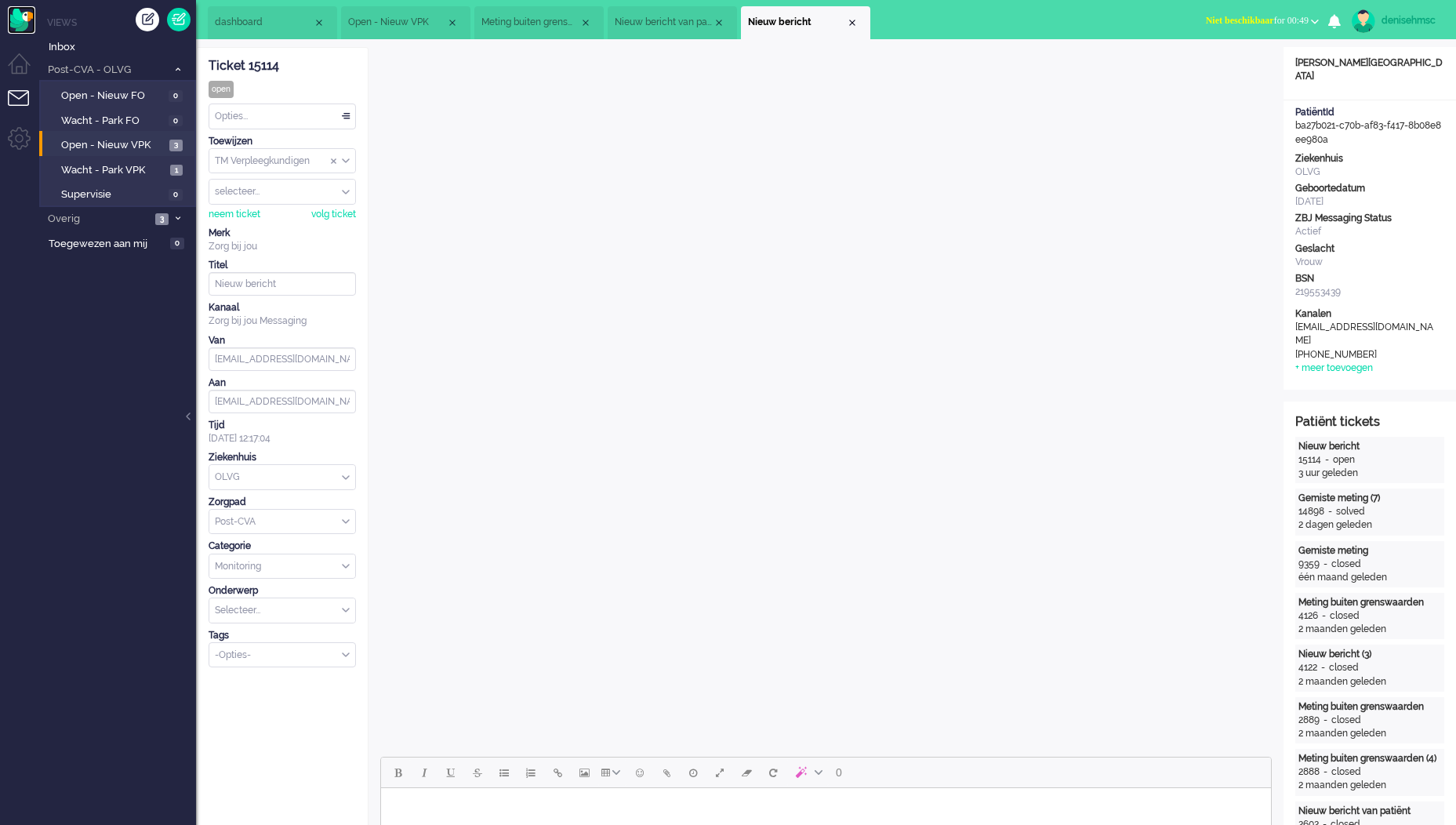
click at [24, 12] on img "Omnidesk" at bounding box center [22, 20] width 28 height 28
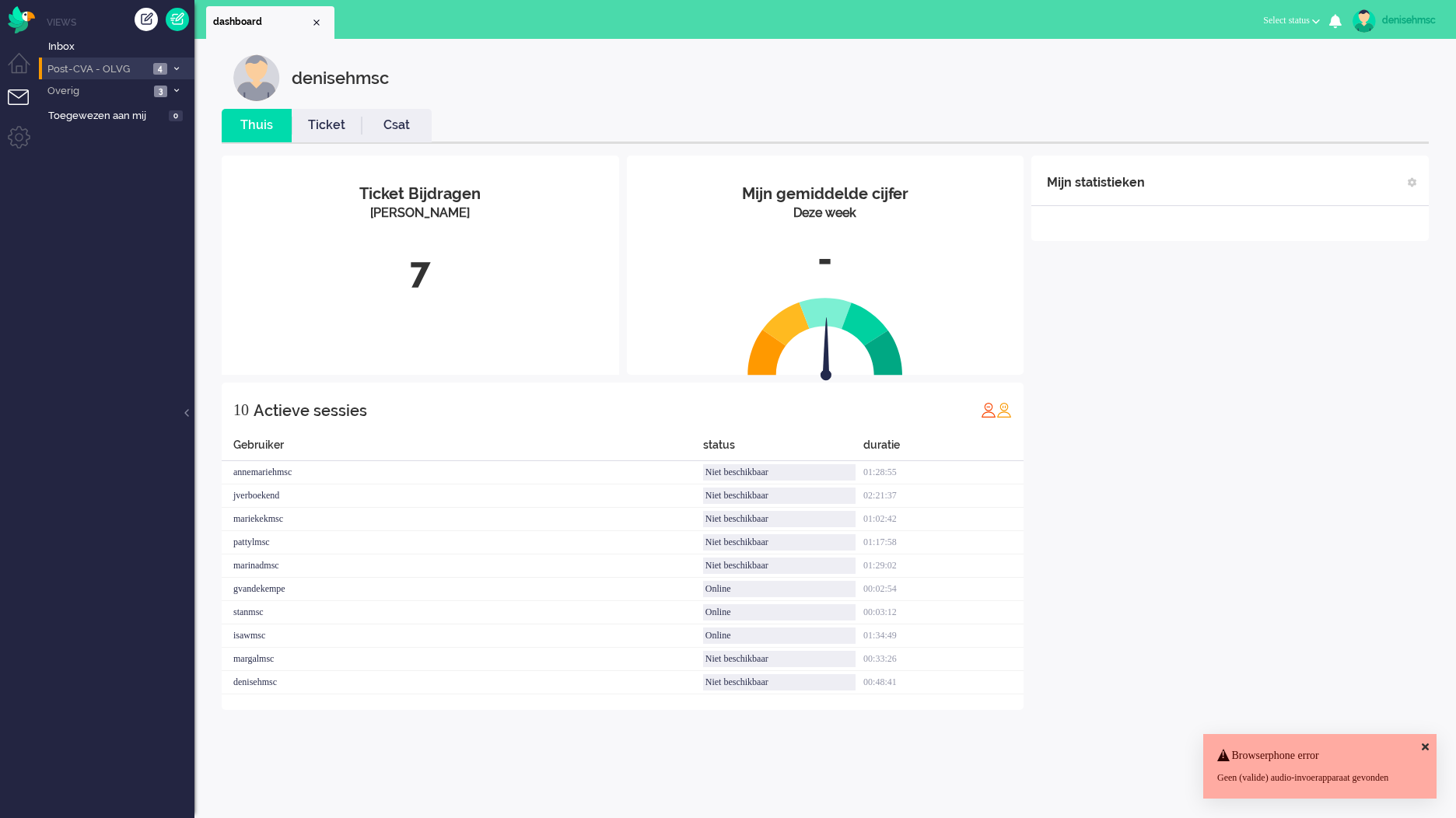
click at [127, 68] on span "Post-CVA - OLVG" at bounding box center [97, 69] width 104 height 15
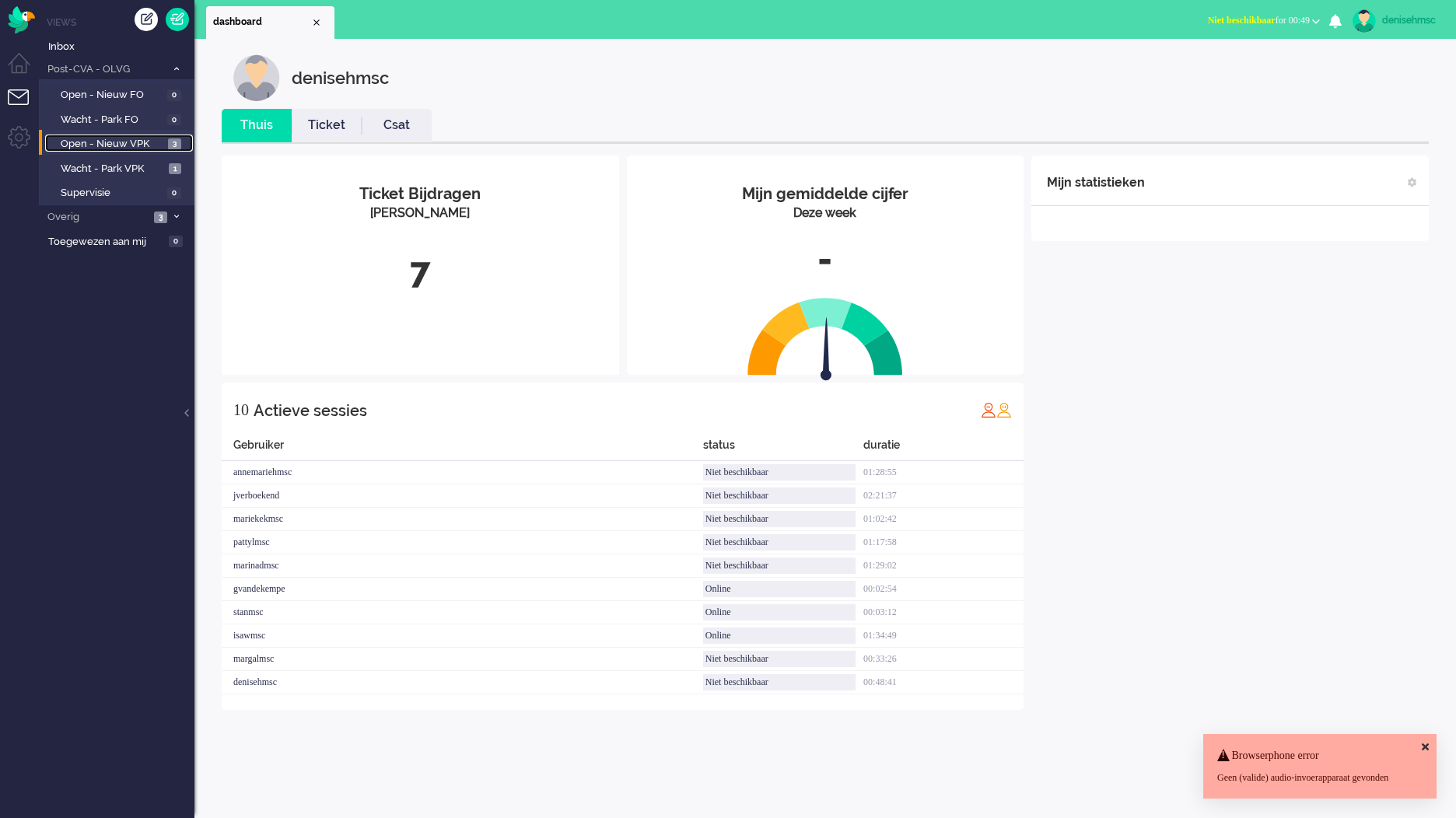
click at [156, 143] on span "Open - Nieuw VPK" at bounding box center [113, 145] width 104 height 15
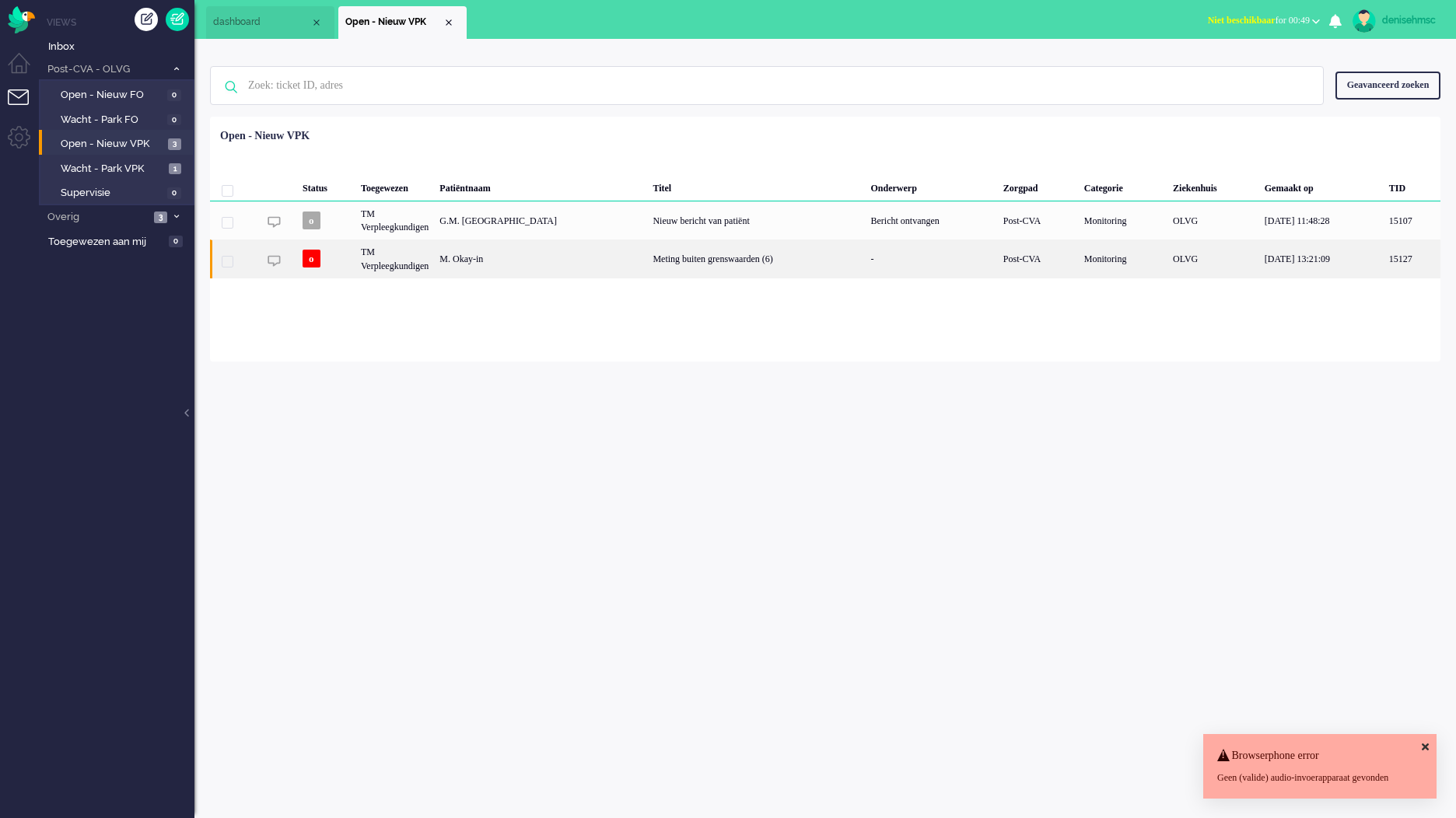
click at [467, 262] on div "M. Okay-in" at bounding box center [540, 258] width 213 height 38
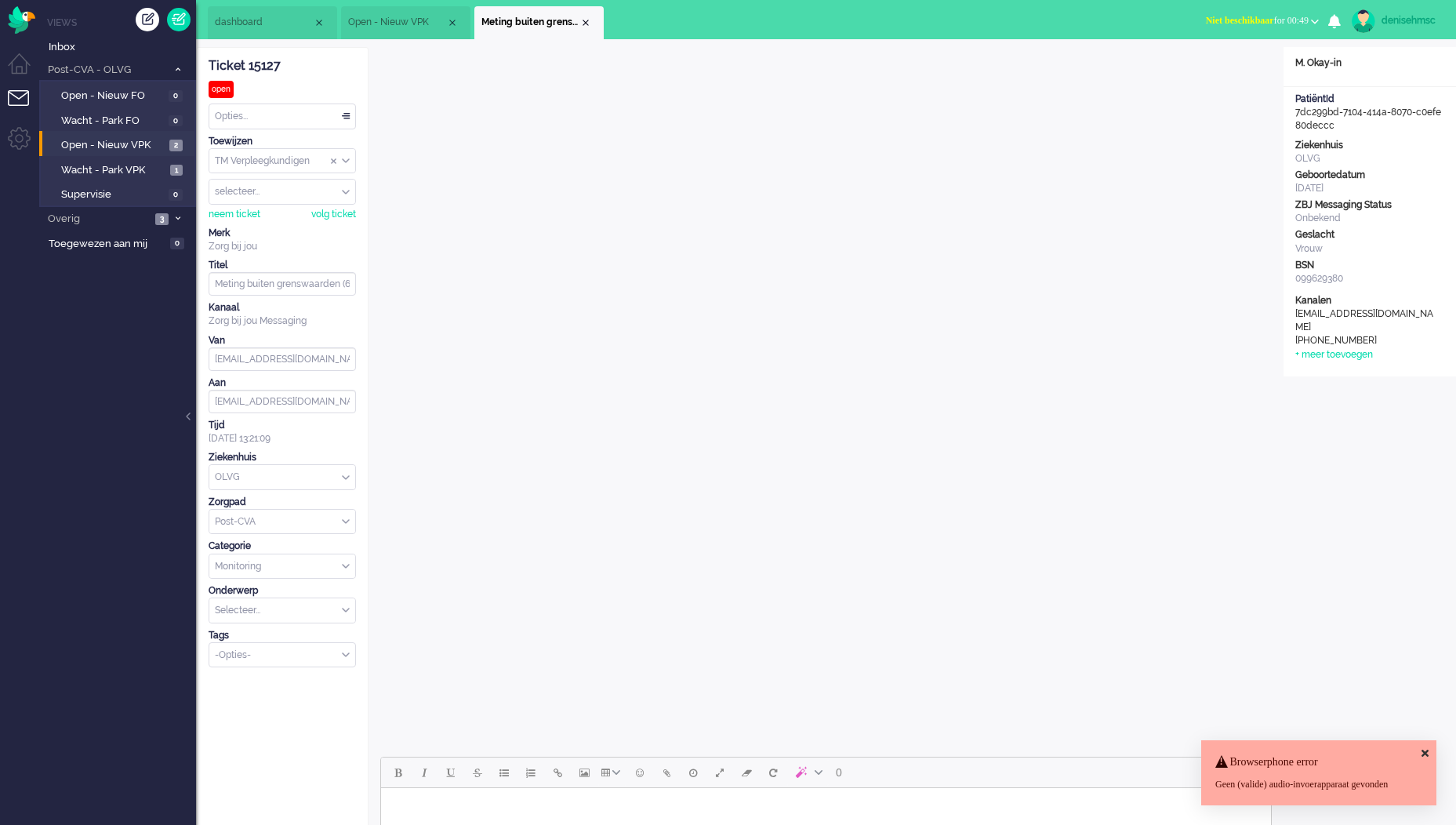
click at [302, 112] on div "Opties..." at bounding box center [281, 116] width 146 height 25
click at [251, 365] on li "Snooze" at bounding box center [281, 361] width 146 height 23
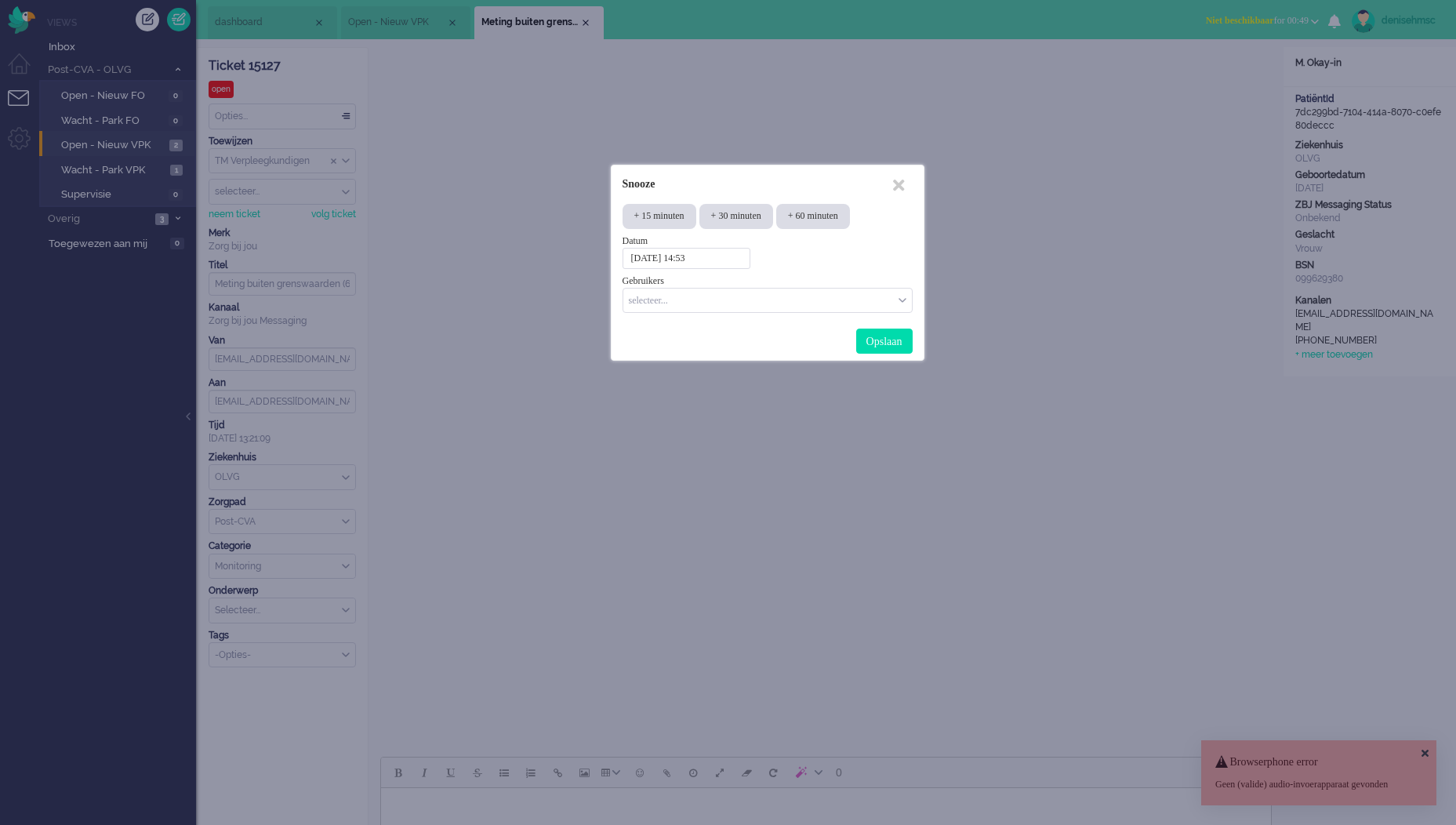
click at [711, 262] on input "2025-10-06 14:53" at bounding box center [686, 258] width 127 height 21
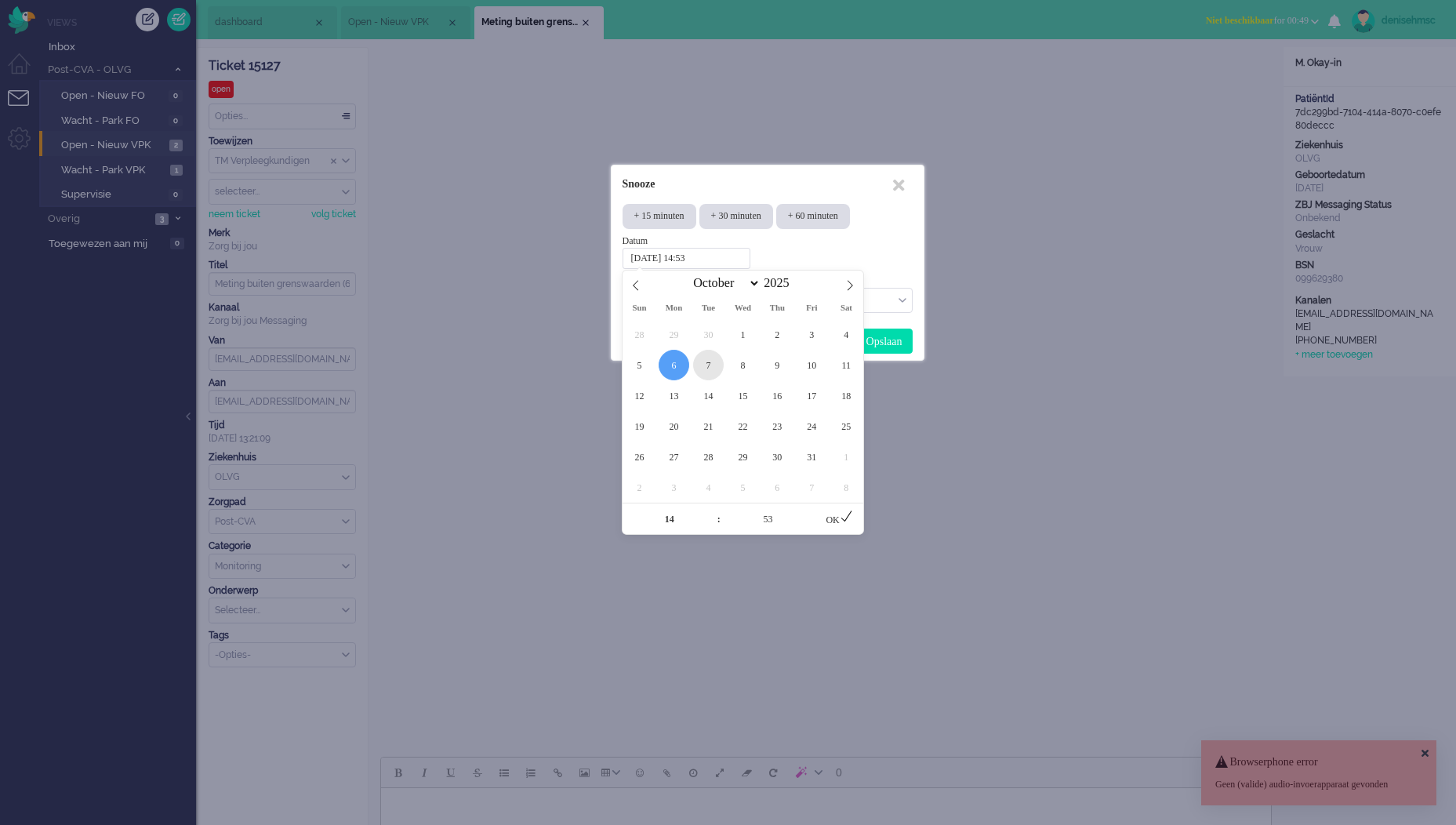
click at [711, 372] on span "7" at bounding box center [708, 364] width 30 height 30
type input "2025-10-07 14:53"
type input "0"
type input "00"
type input "2025-10-07 00:53"
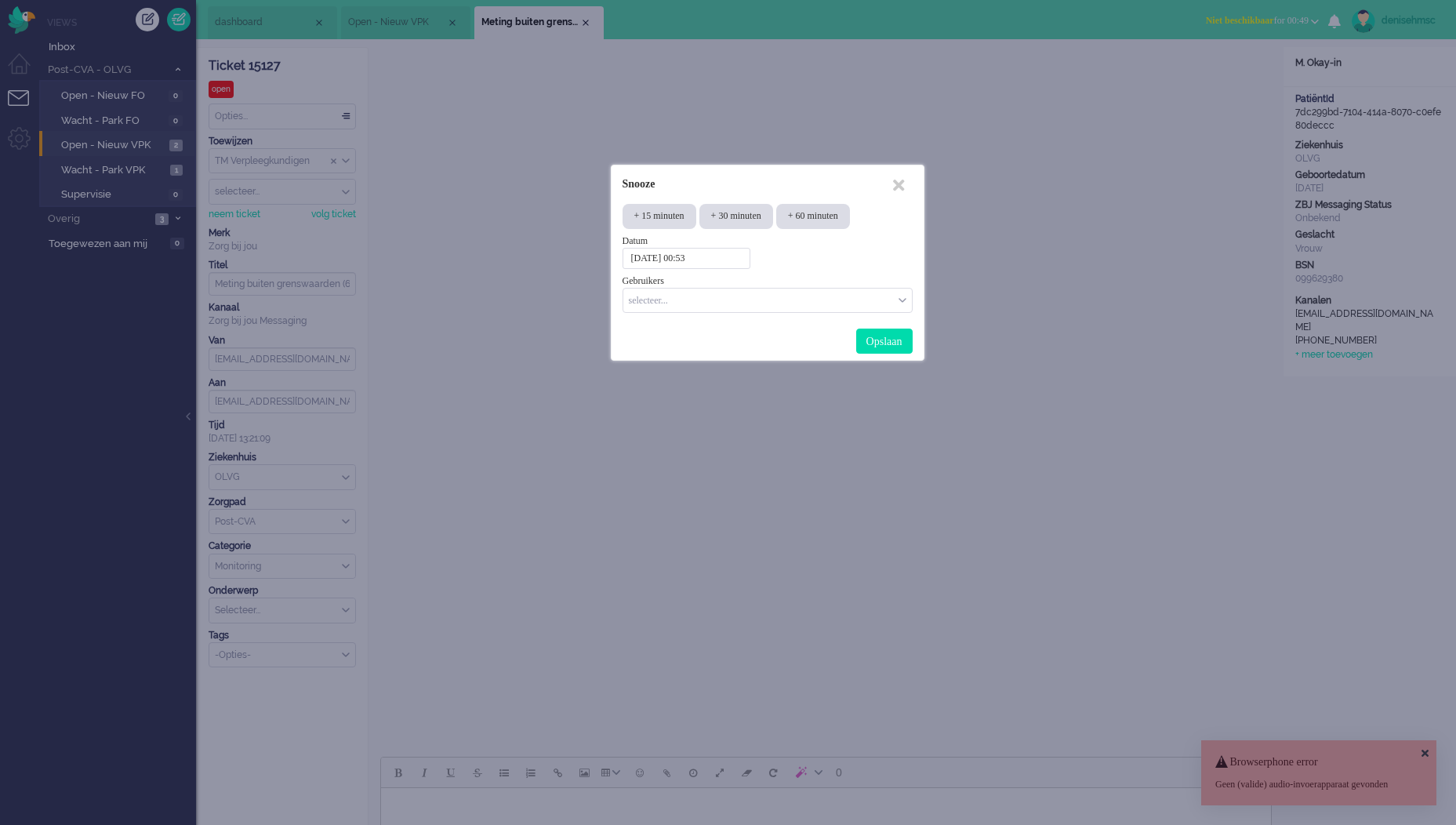
click at [744, 258] on input "2025-10-07 00:53" at bounding box center [686, 258] width 127 height 21
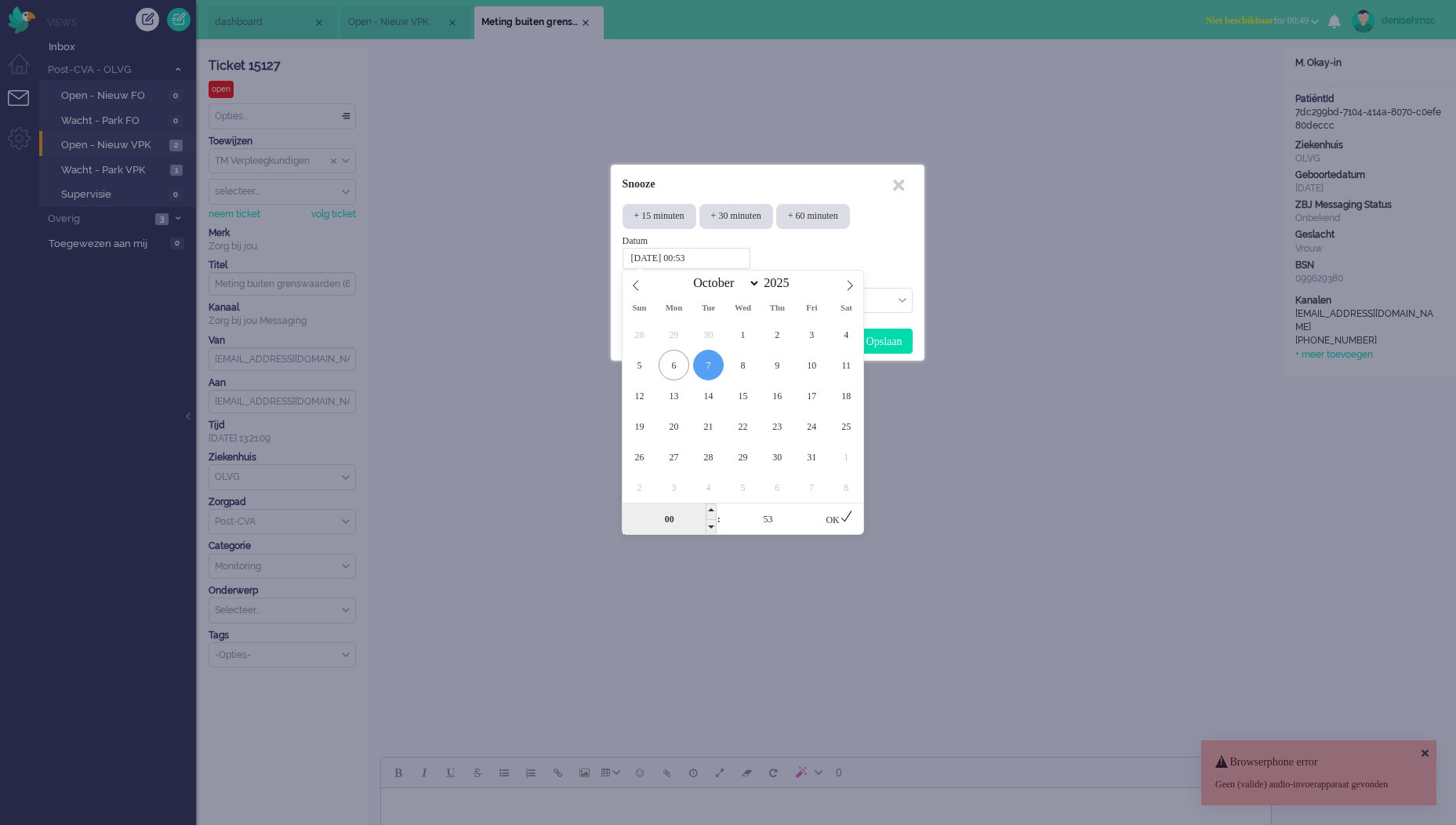
click at [669, 517] on input "00" at bounding box center [669, 519] width 94 height 31
type input "10"
type input "2025-10-07 10:53"
click at [737, 518] on input "53" at bounding box center [767, 519] width 94 height 31
type input "00"
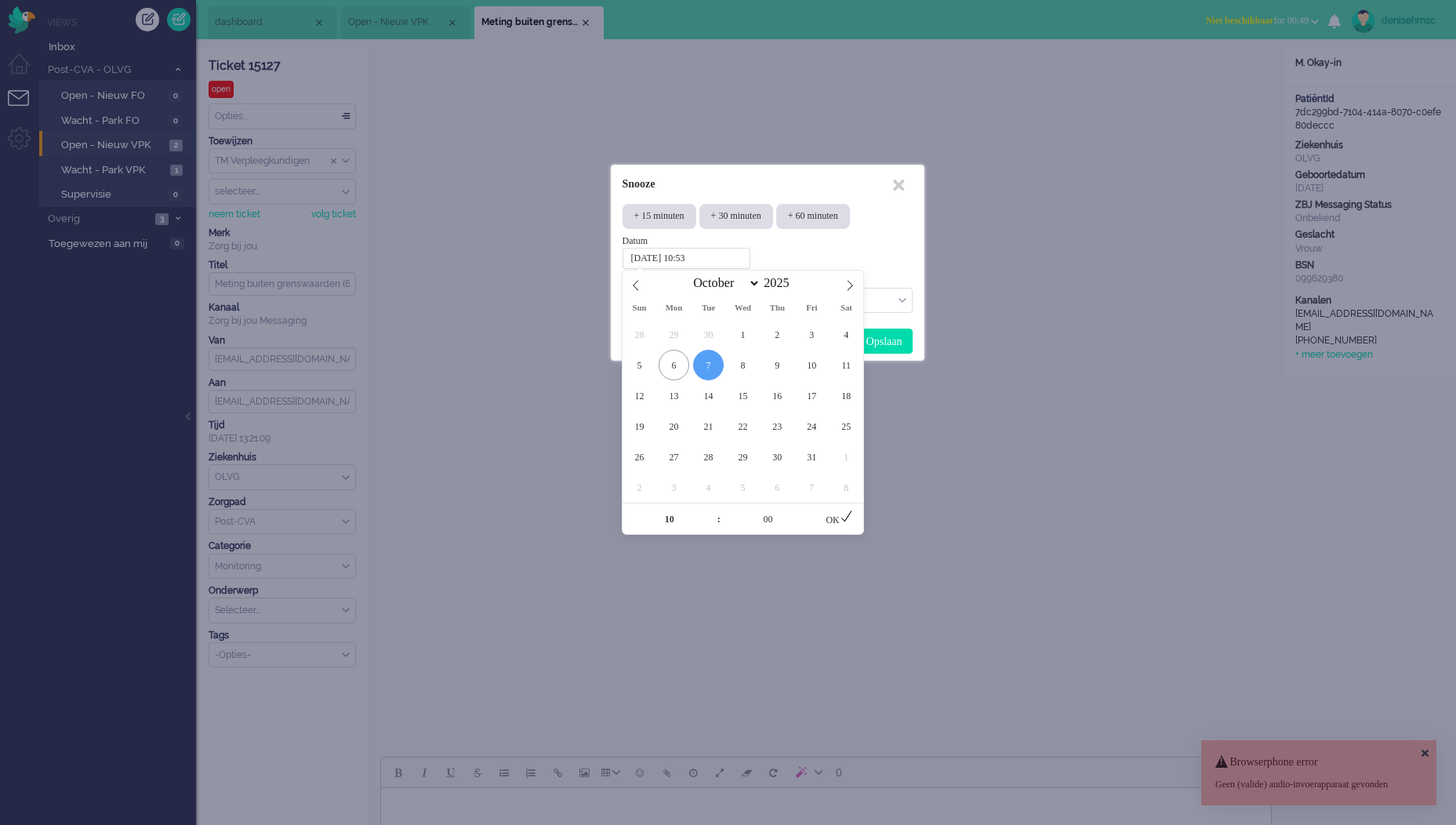
type input "2025-10-07 10:00"
click at [834, 514] on div "OK" at bounding box center [840, 518] width 49 height 31
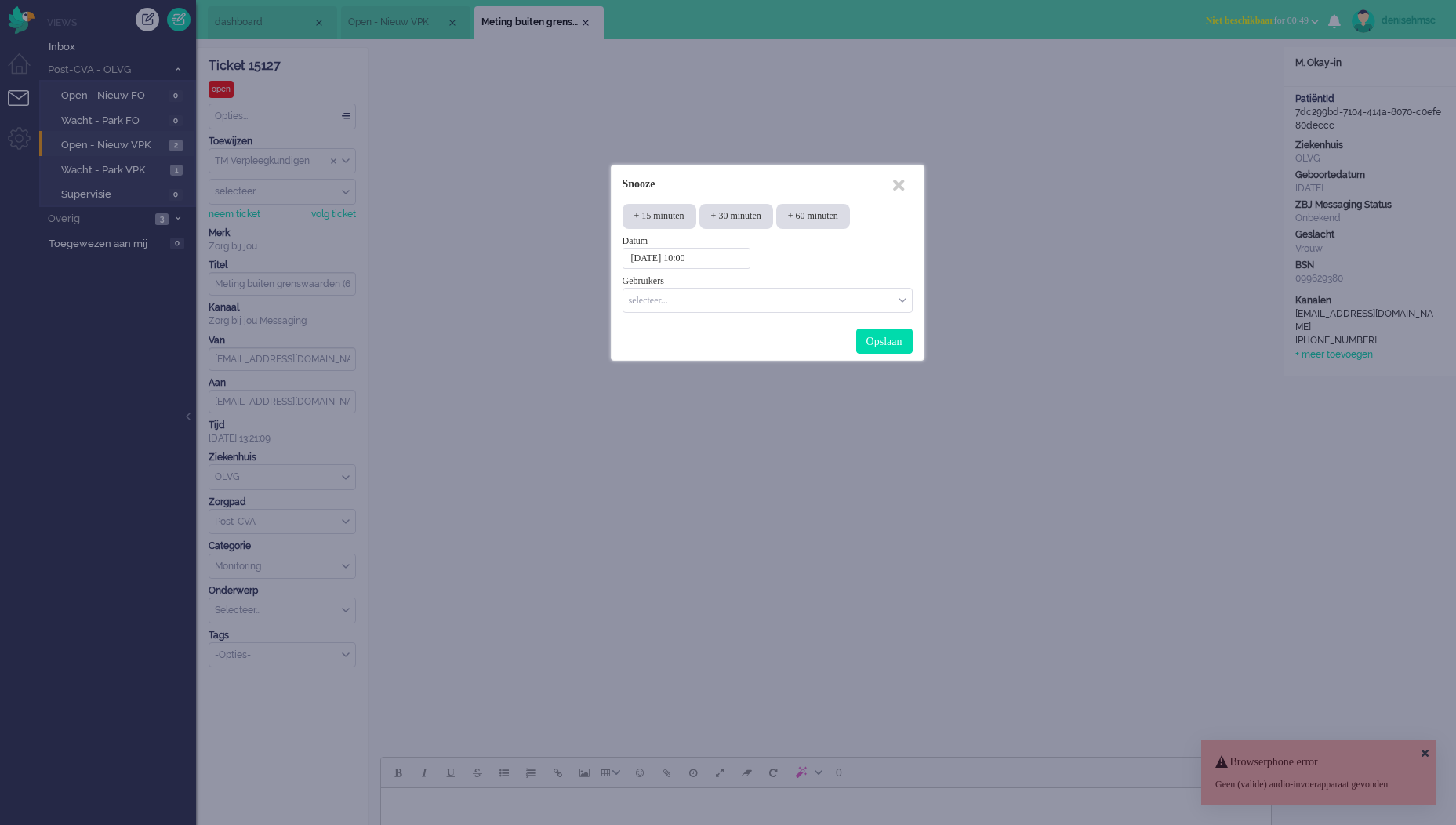
click at [760, 303] on input "Select User" at bounding box center [763, 299] width 266 height 14
type input "merve"
click at [724, 340] on li "mervecmsc" at bounding box center [767, 346] width 289 height 23
click at [787, 302] on input "Select User" at bounding box center [789, 299] width 189 height 14
type input "dani"
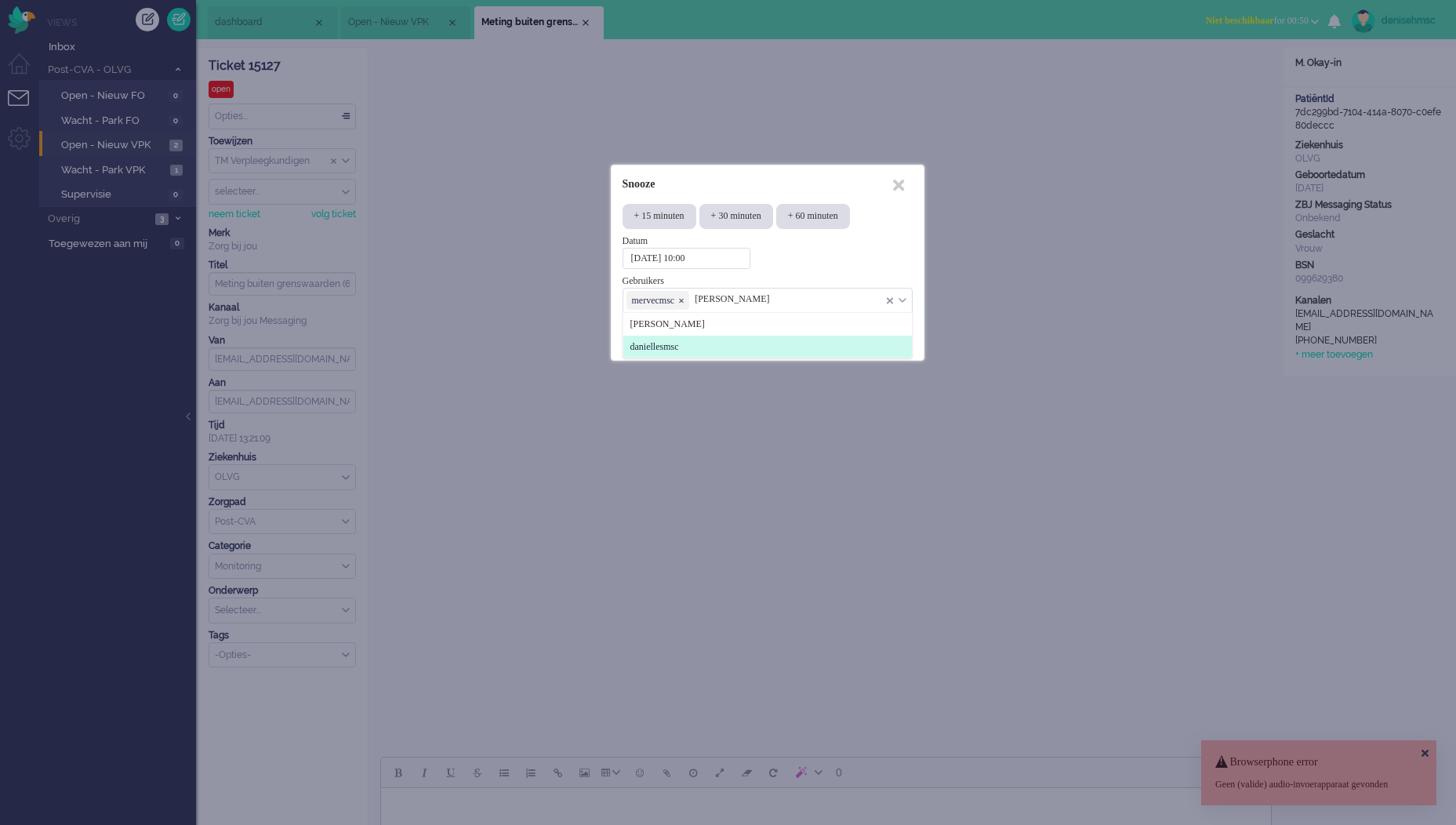
click at [724, 349] on li "daniellesmsc" at bounding box center [767, 346] width 289 height 23
click at [876, 339] on div "Opslaan" at bounding box center [885, 340] width 57 height 25
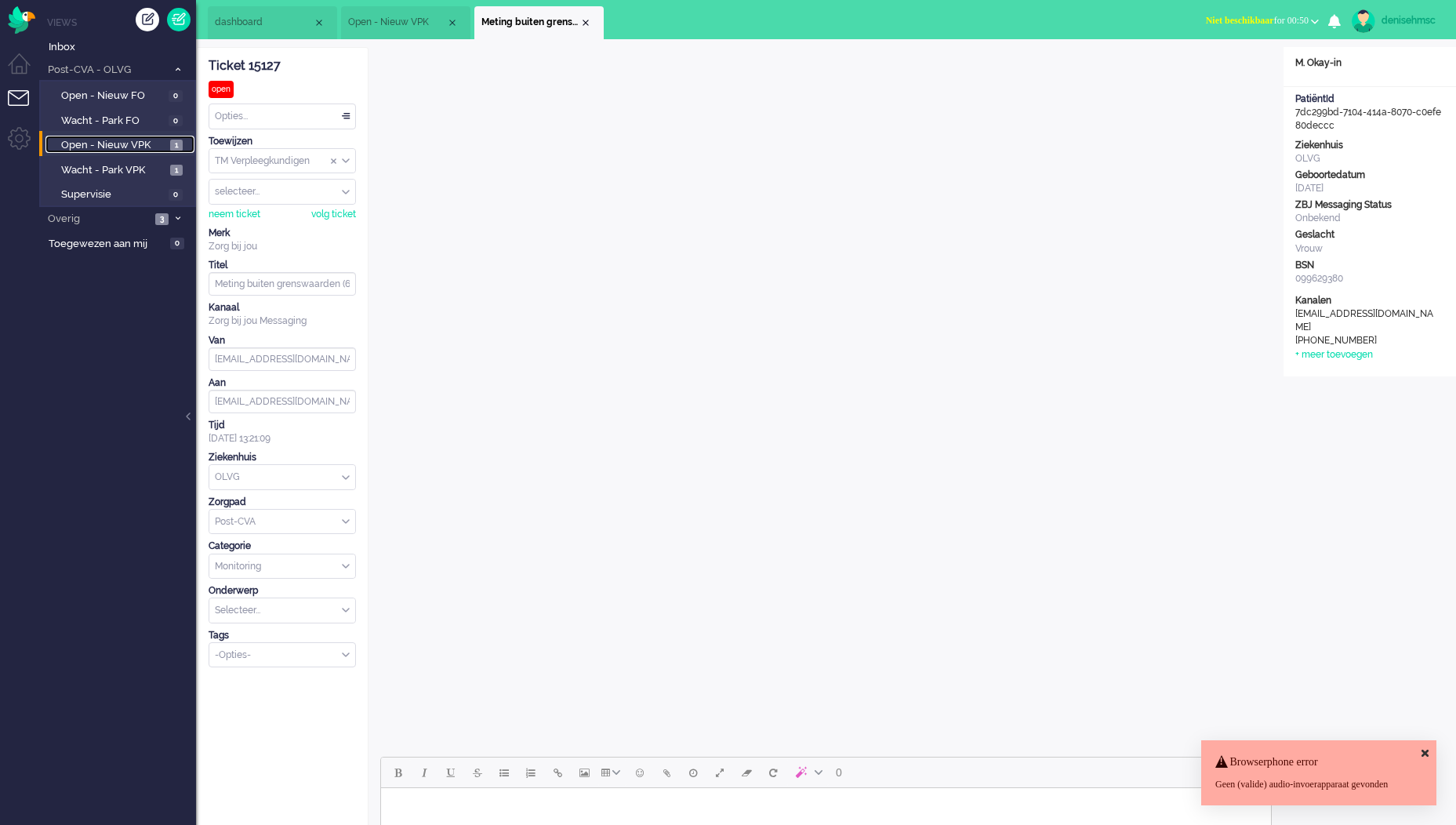
click at [143, 144] on span "Open - Nieuw VPK" at bounding box center [114, 146] width 105 height 15
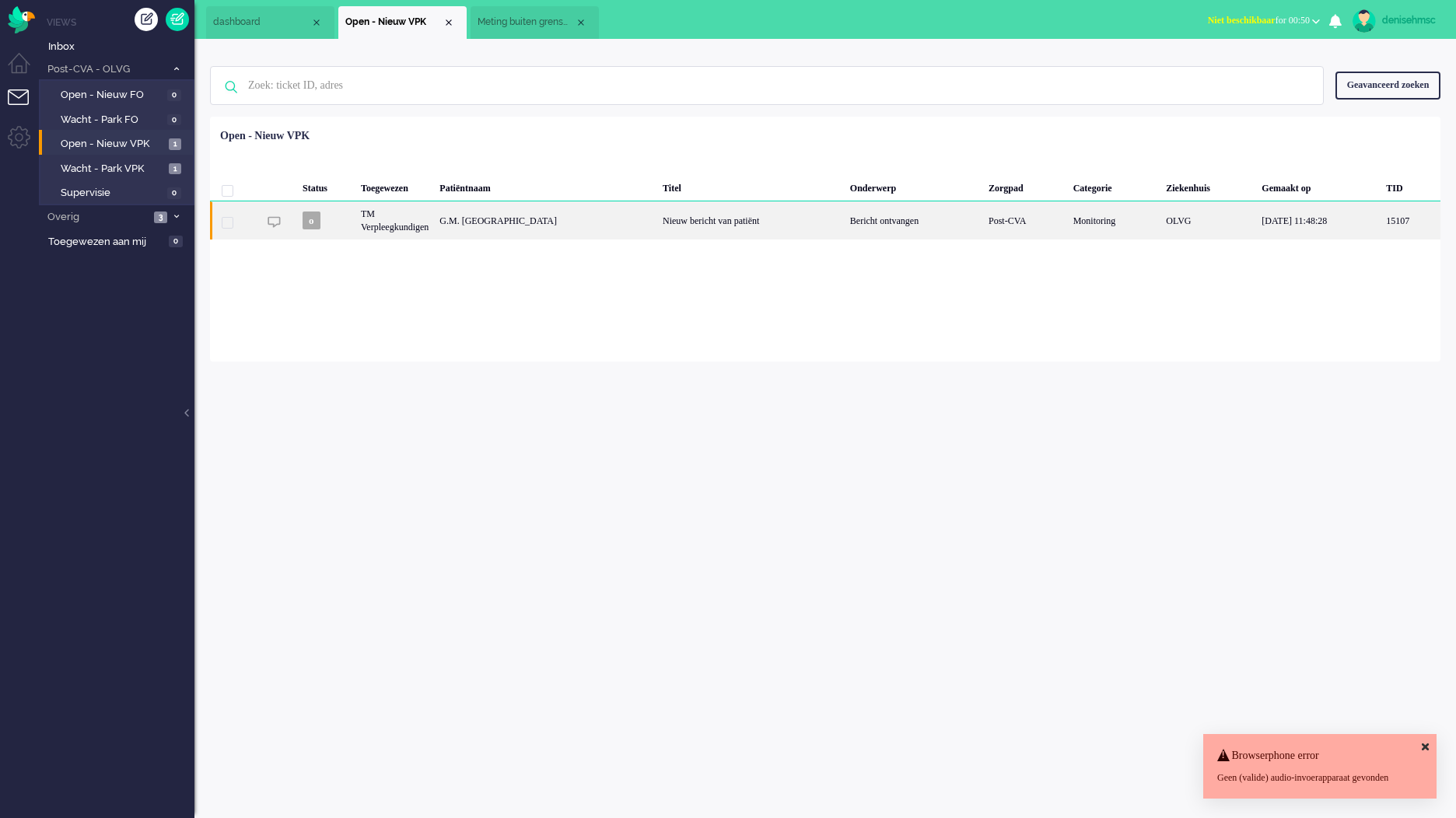
click at [584, 224] on div "G.M. [GEOGRAPHIC_DATA]" at bounding box center [545, 221] width 223 height 38
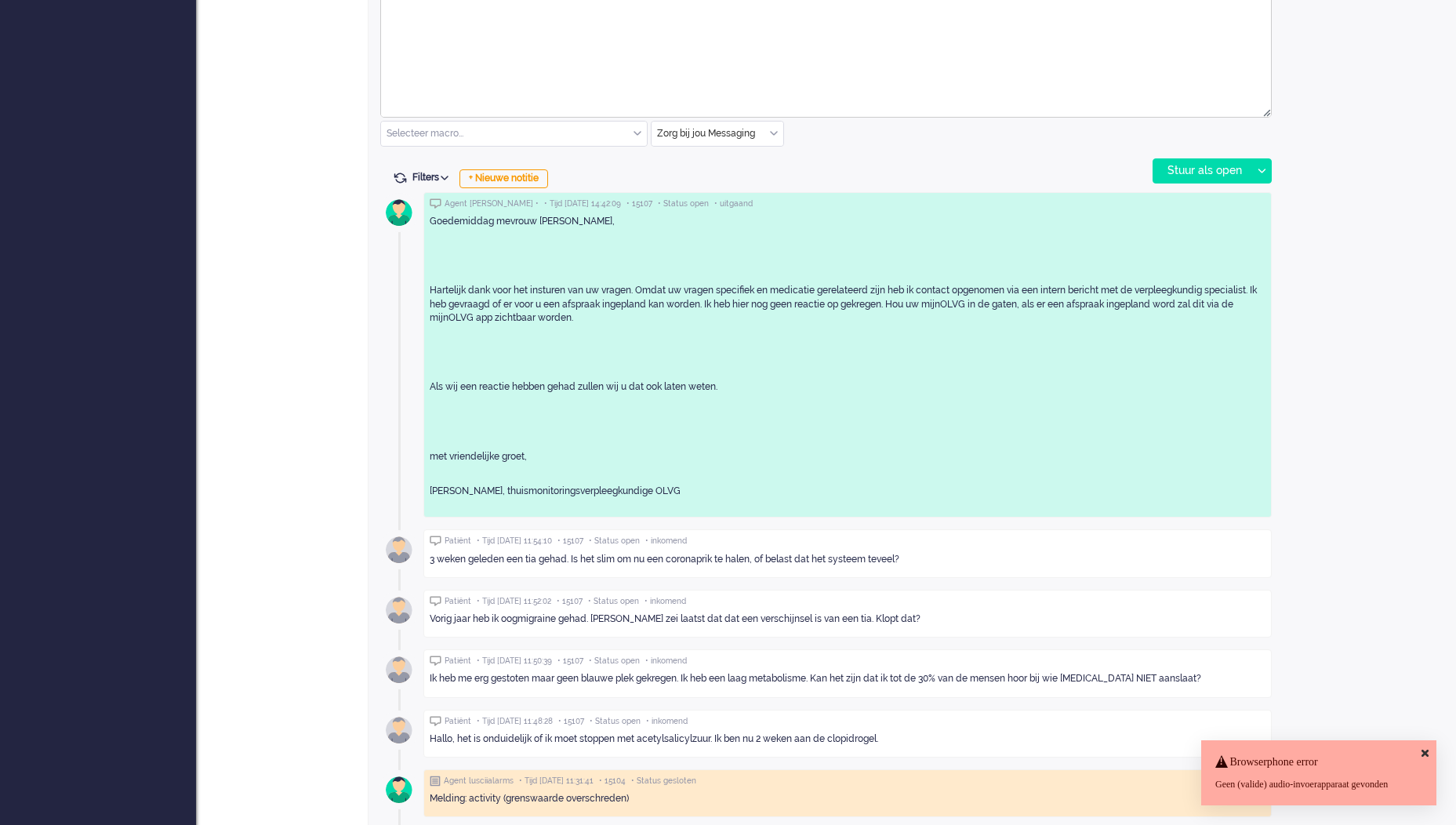
scroll to position [784, 0]
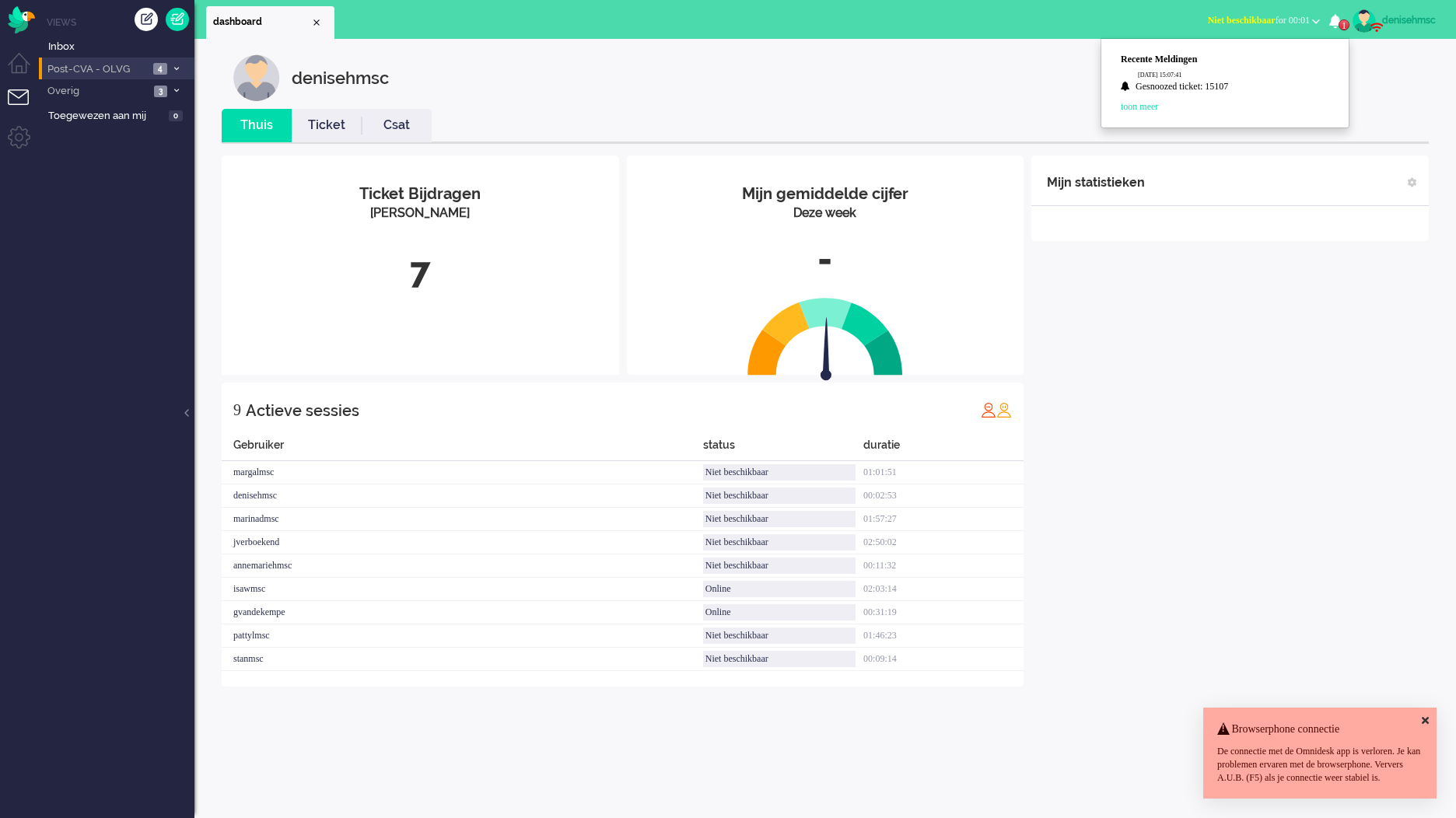
click at [150, 75] on li "Post-CVA - OLVG 4" at bounding box center [116, 68] width 156 height 23
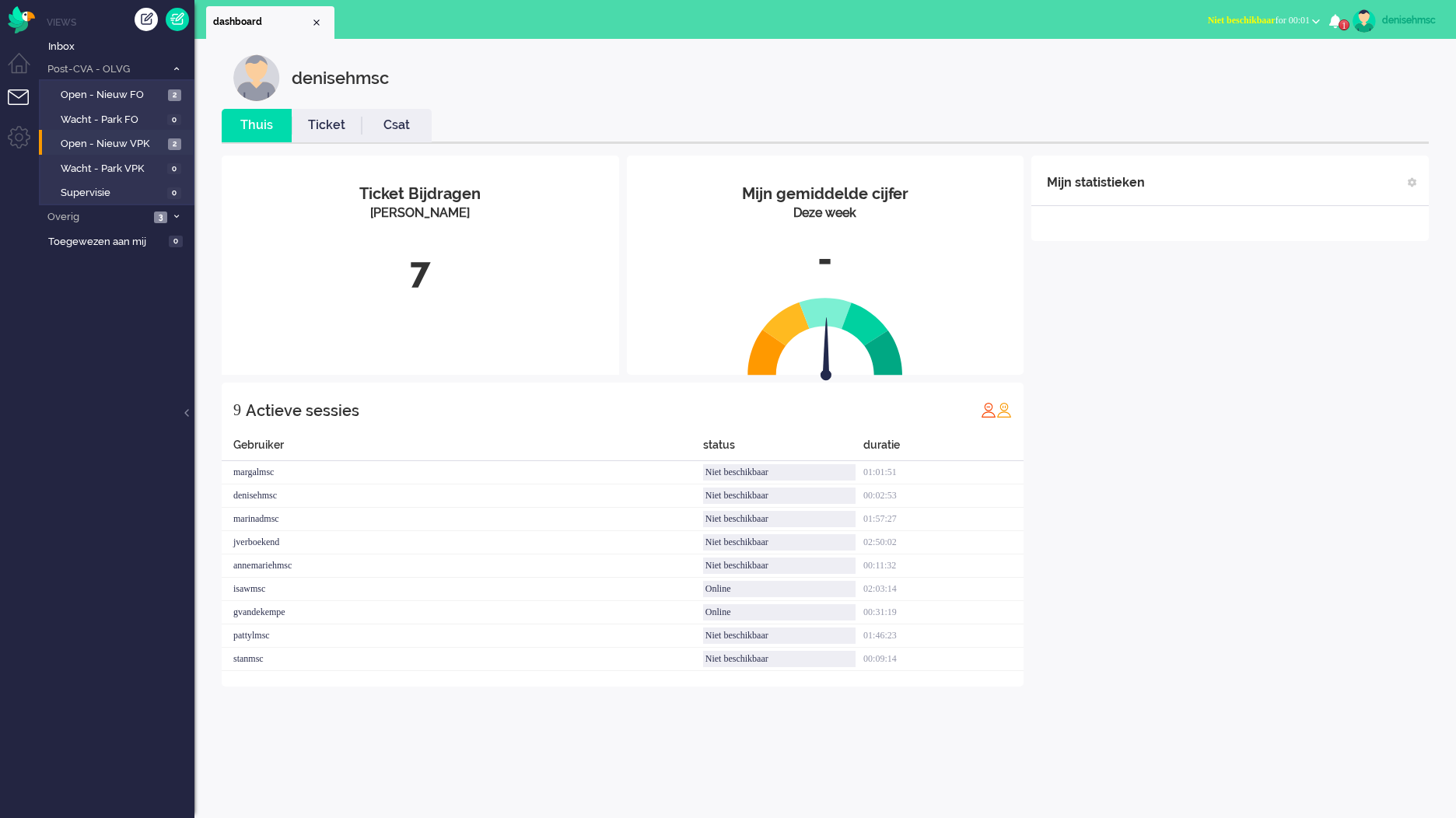
click at [153, 133] on li "Open - Nieuw VPK 2" at bounding box center [115, 142] width 154 height 25
click at [148, 143] on span "Open - Nieuw VPK" at bounding box center [113, 145] width 104 height 15
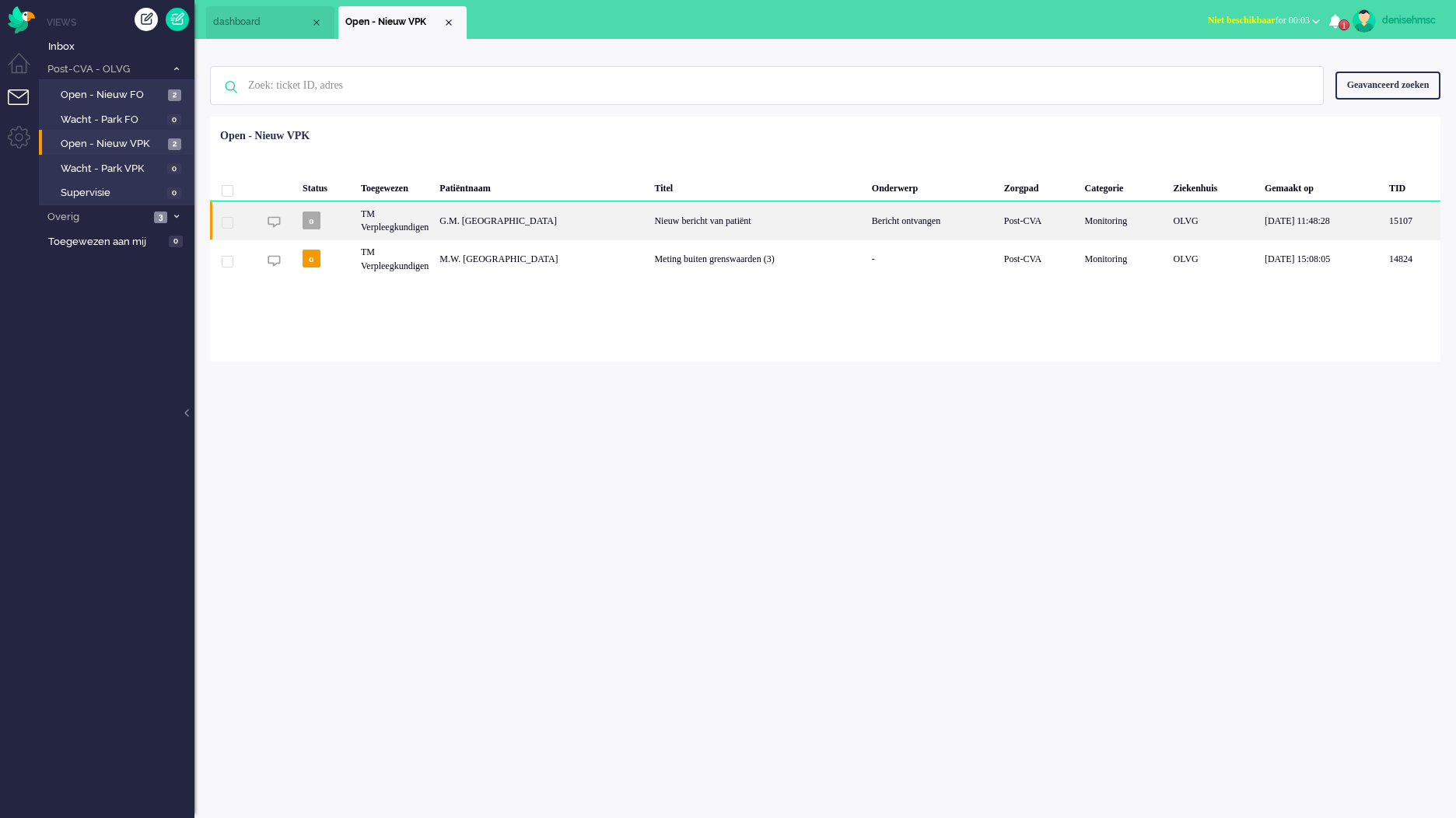
click at [648, 218] on div "Nieuw bericht van patiënt" at bounding box center [757, 221] width 217 height 38
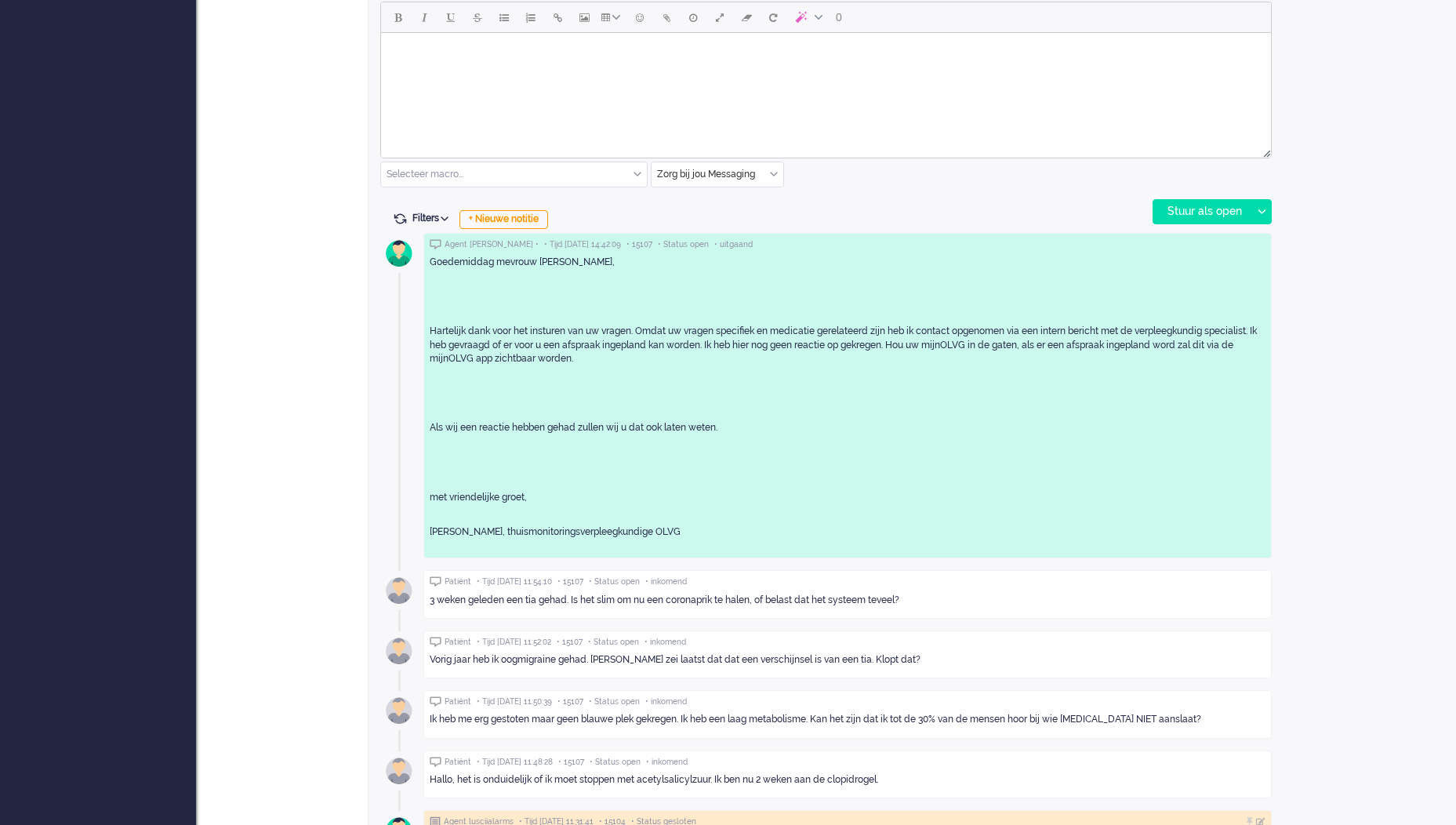
scroll to position [706, 0]
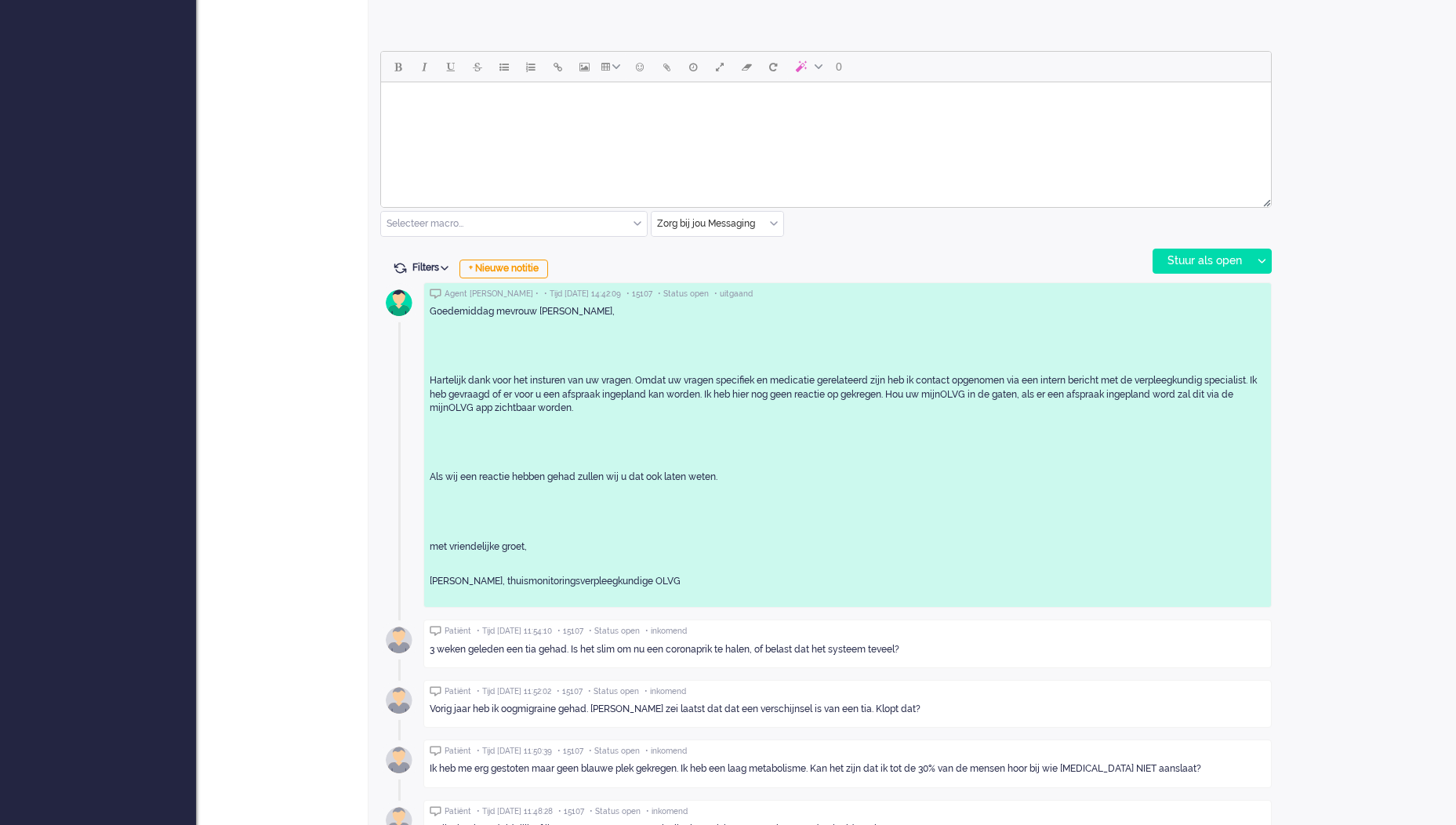
click at [533, 277] on div "Agent denisehmsc • • Tijd 06/10/2025 14:42:09 • 15107 • Status open • uitgaand …" at bounding box center [826, 786] width 892 height 1018
click at [523, 265] on div "+ Nieuwe notitie" at bounding box center [503, 269] width 89 height 19
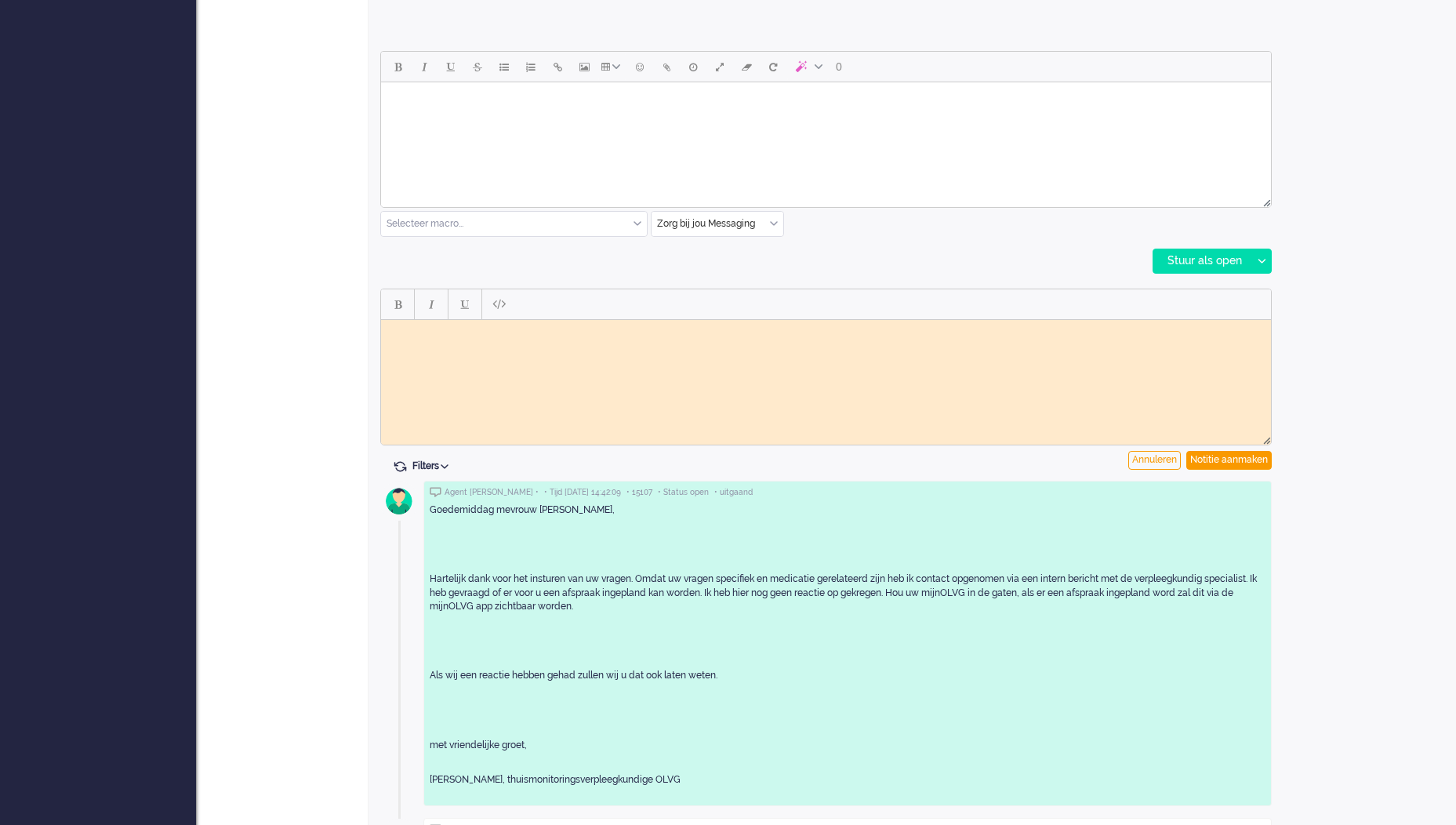
scroll to position [0, 0]
click at [704, 344] on html at bounding box center [826, 331] width 890 height 25
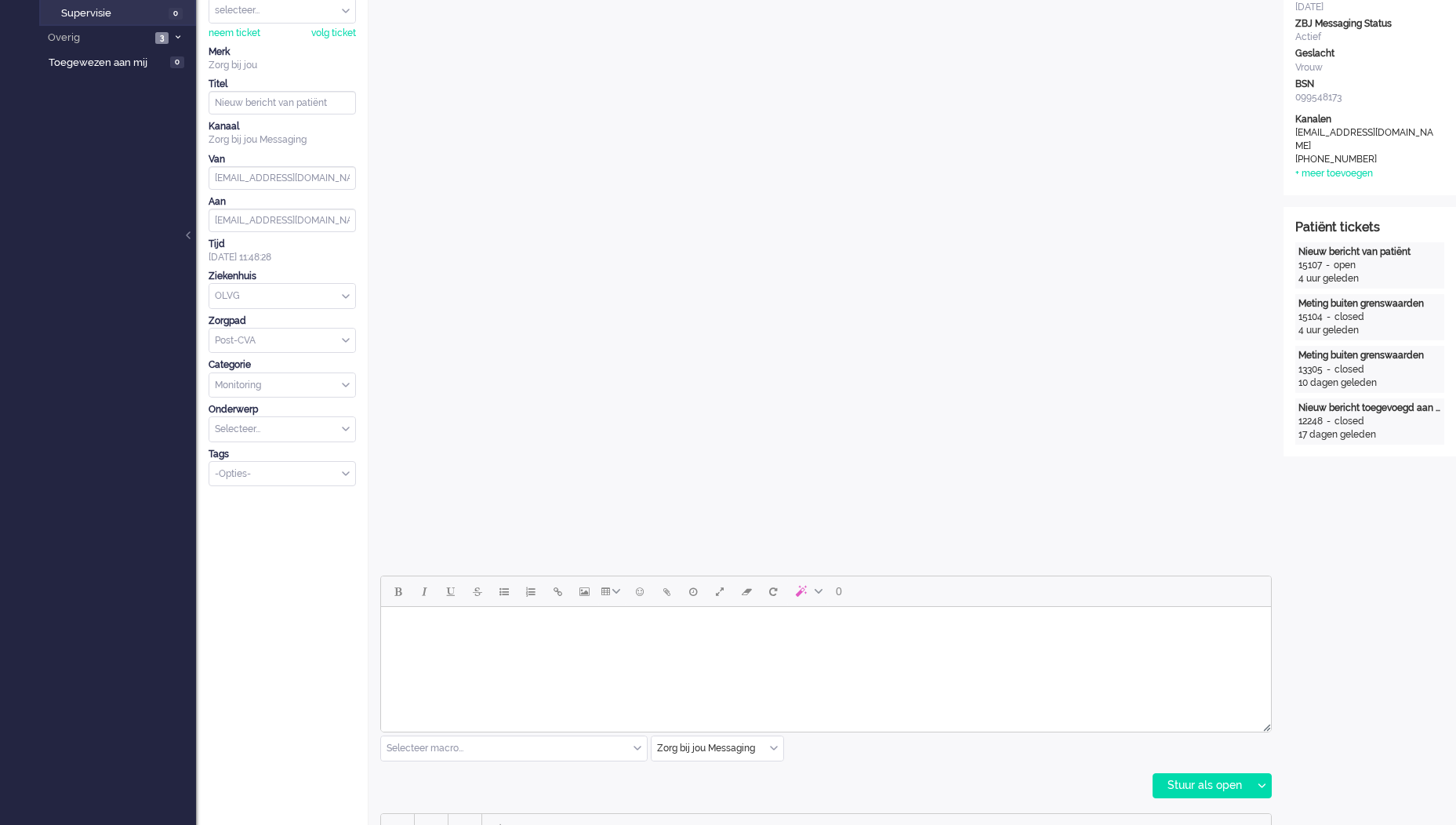
scroll to position [518, 0]
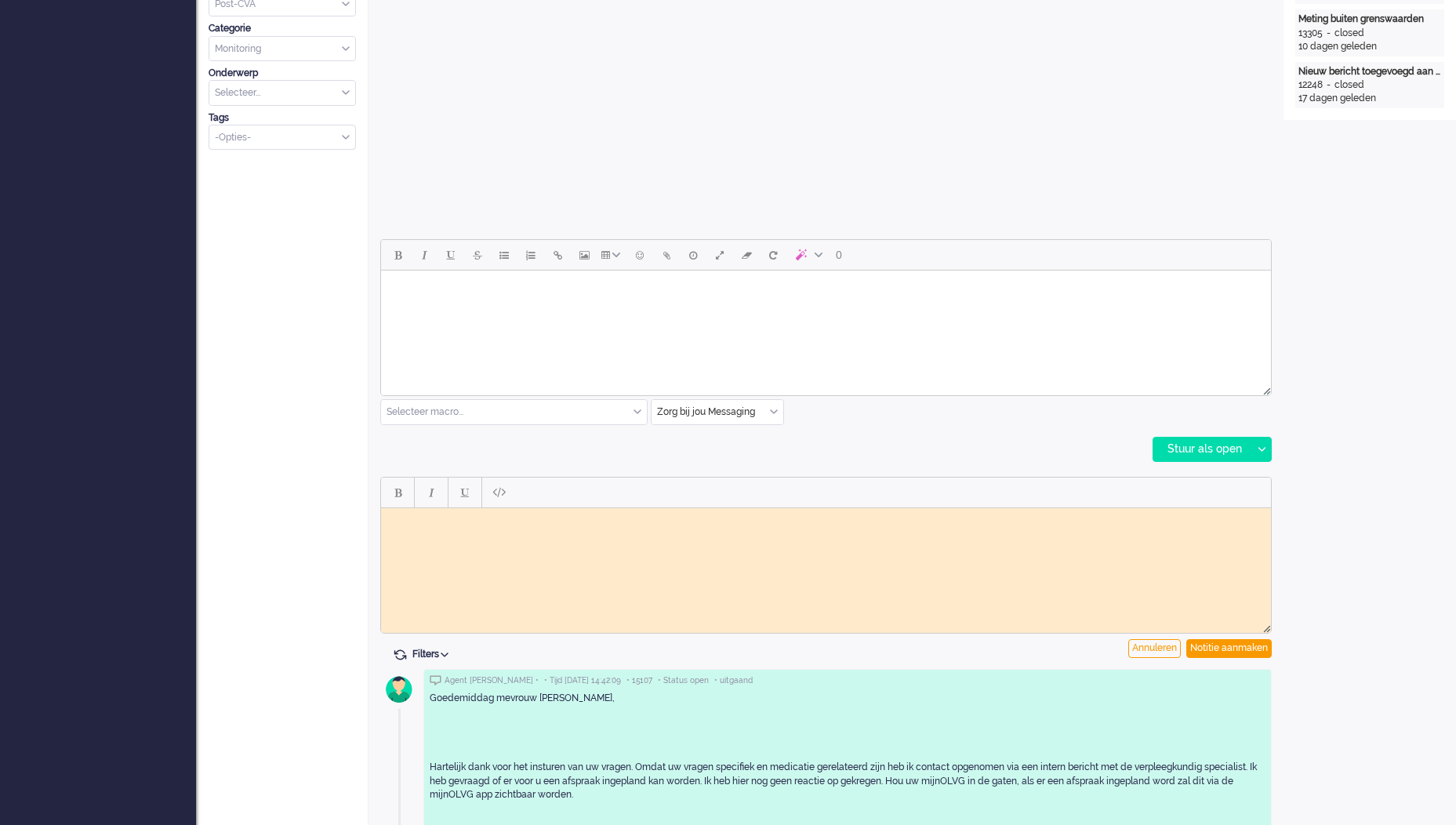
click at [481, 532] on html at bounding box center [826, 519] width 890 height 25
click at [1219, 652] on div "Notitie aanmaken" at bounding box center [1229, 648] width 85 height 19
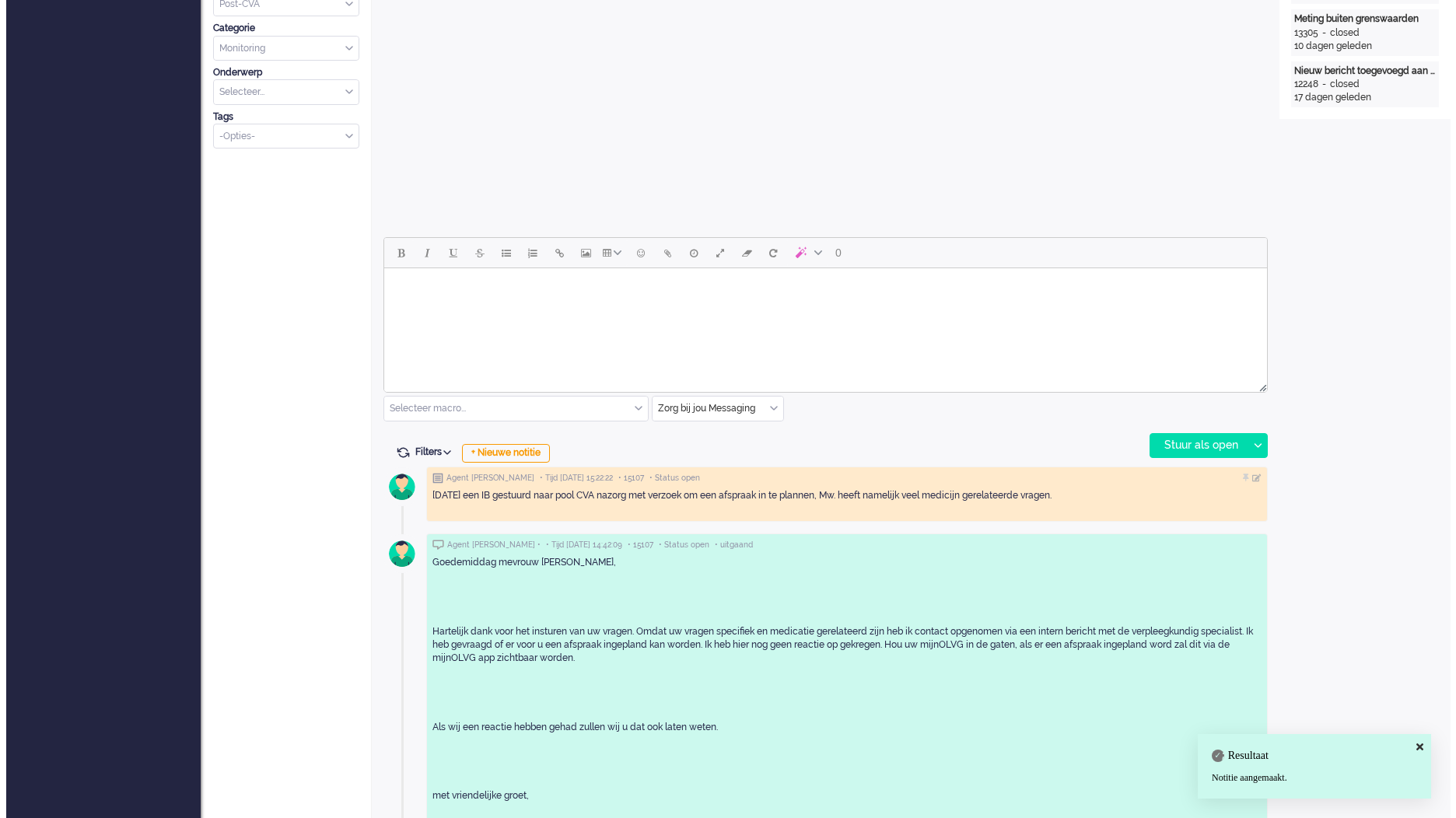
scroll to position [0, 0]
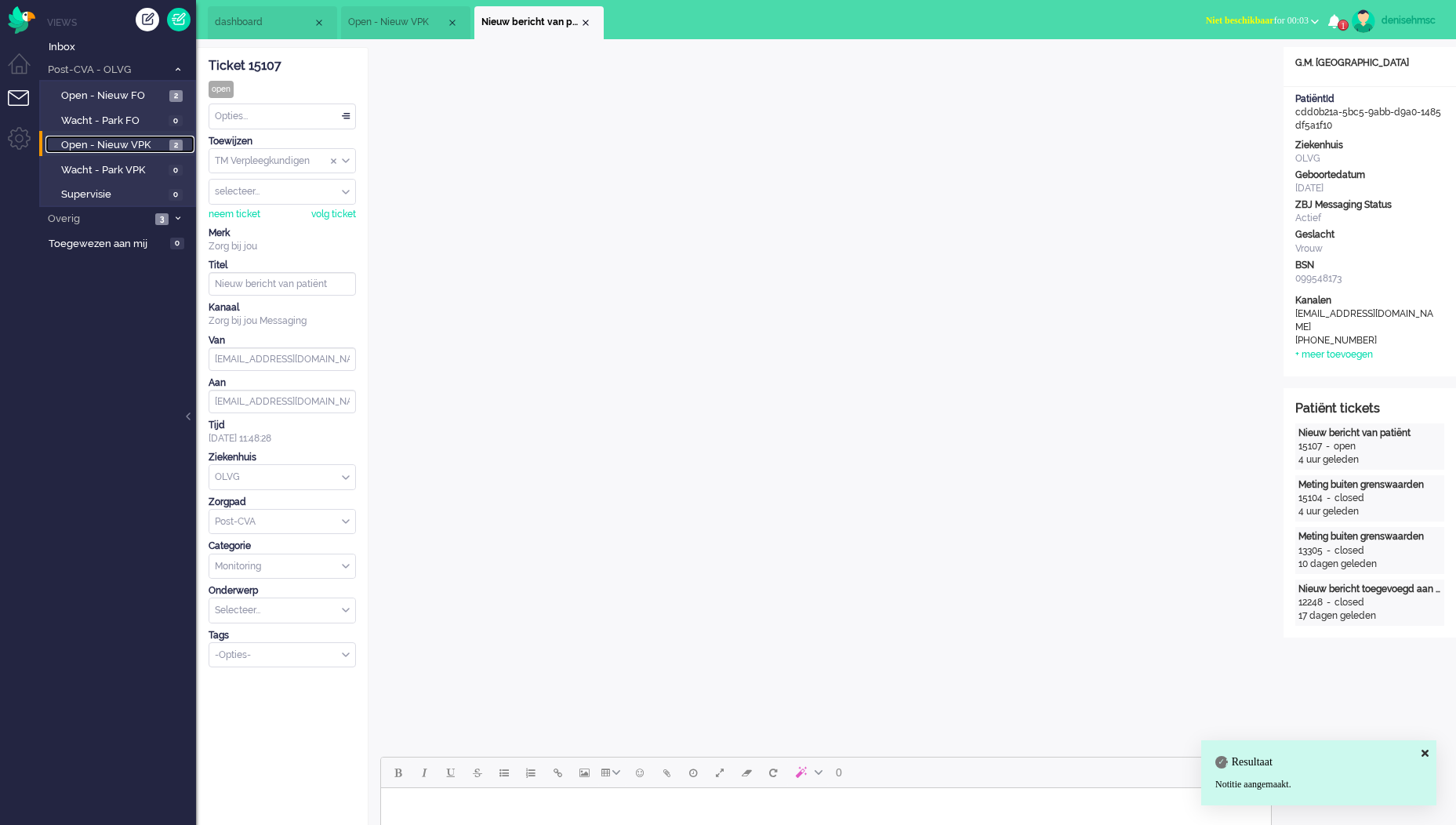
click at [135, 145] on span "Open - Nieuw VPK" at bounding box center [114, 146] width 105 height 15
